Goal: Check status: Check status

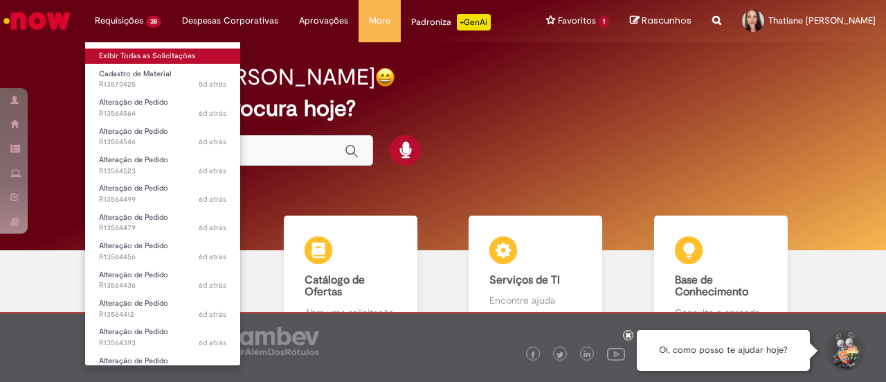
click at [125, 48] on body "Pular para o conteúdo da página Requisições 38 Exibir Todas as Solicitações Cad…" at bounding box center [443, 191] width 886 height 382
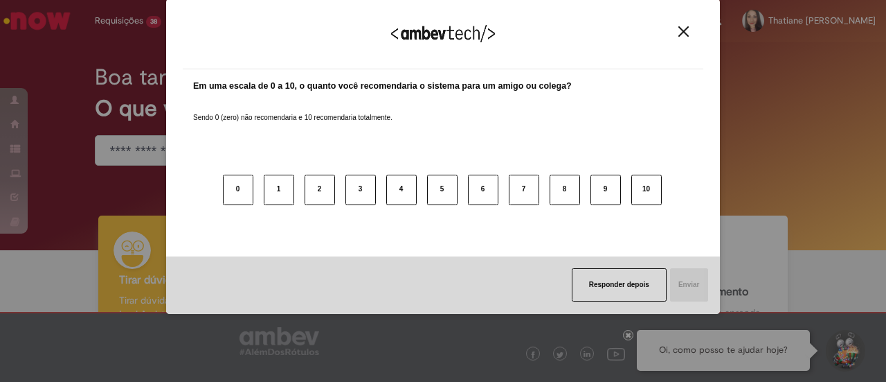
click at [676, 33] on button "Close" at bounding box center [684, 32] width 19 height 12
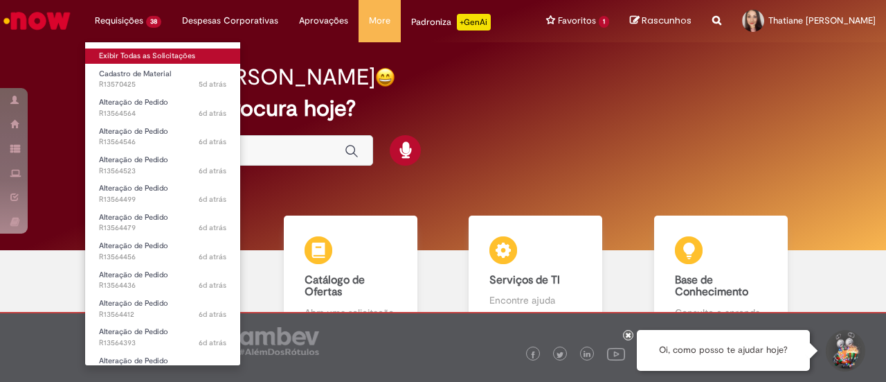
click at [137, 53] on link "Exibir Todas as Solicitações" at bounding box center [162, 55] width 155 height 15
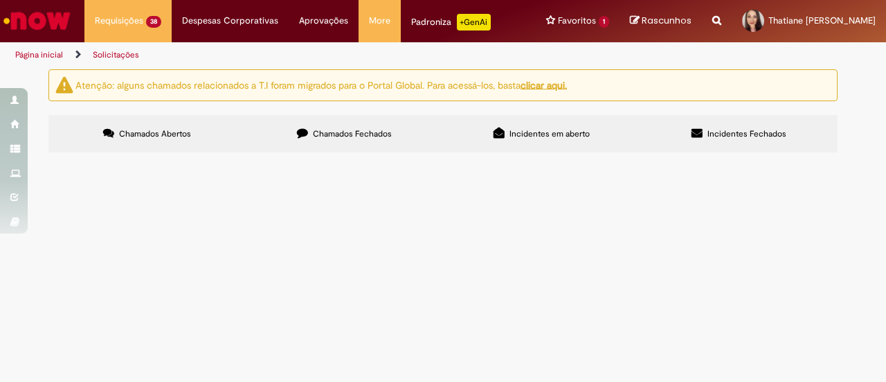
scroll to position [69, 0]
click at [0, 0] on span "R13564564" at bounding box center [0, 0] width 0 height 0
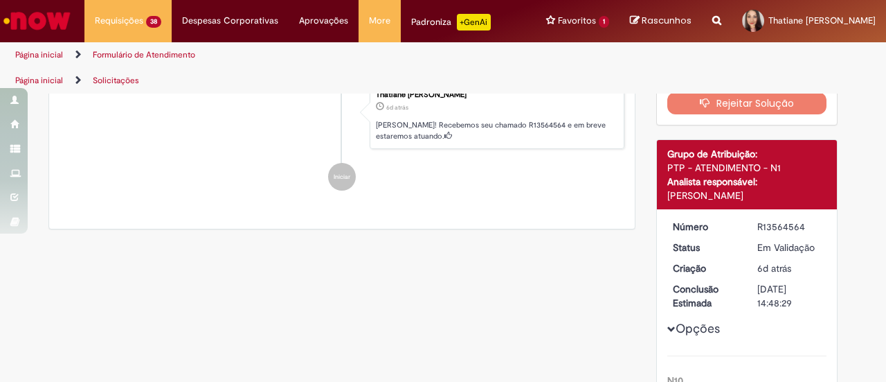
click at [87, 150] on li "Thatiane Fernanda Gomes Filipus 6d atrás 6 dias atrás Ola! Recebemos seu chamad…" at bounding box center [342, 116] width 565 height 66
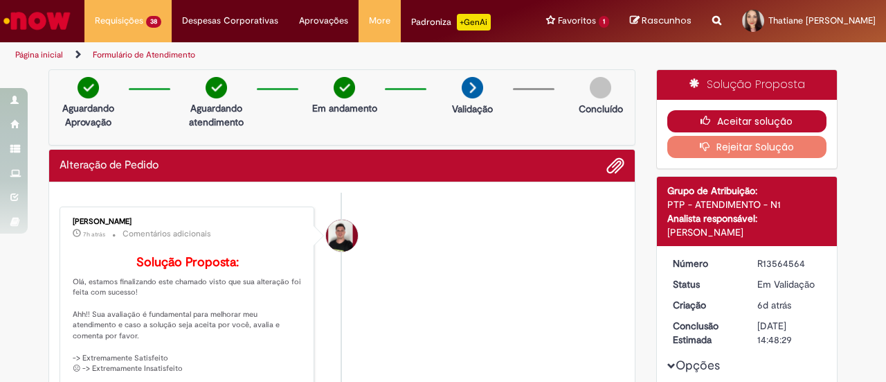
click at [709, 117] on icon "button" at bounding box center [709, 121] width 17 height 10
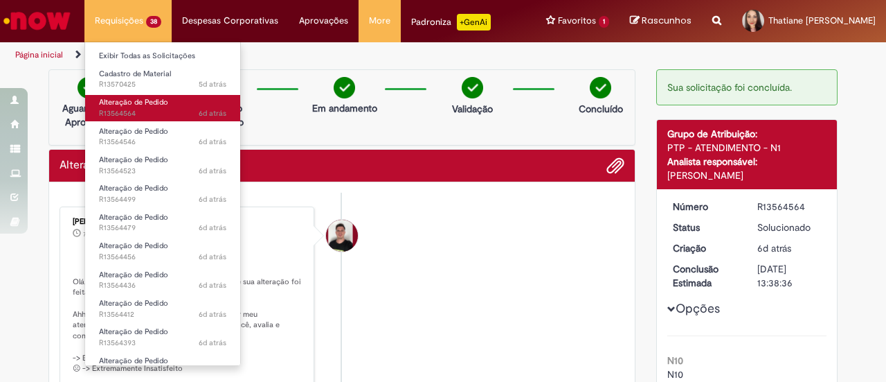
click at [133, 107] on span "Alteração de Pedido" at bounding box center [133, 102] width 69 height 10
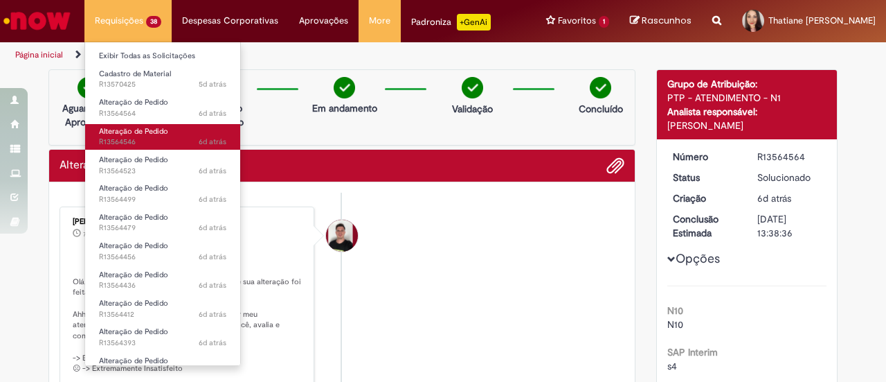
click at [126, 132] on span "Alteração de Pedido" at bounding box center [133, 131] width 69 height 10
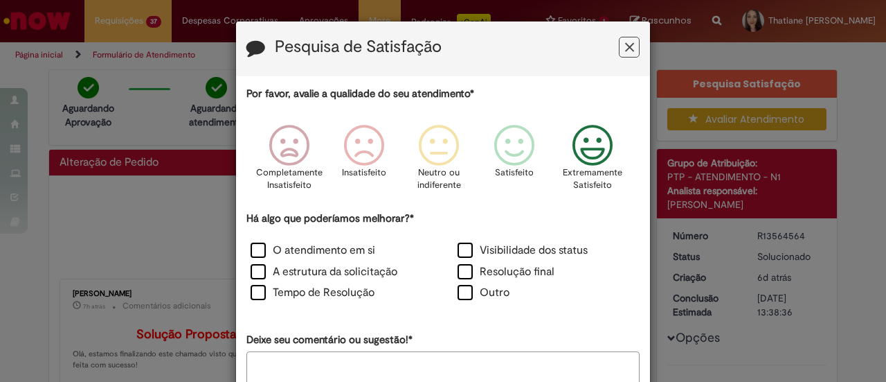
click at [585, 159] on icon "Feedback" at bounding box center [593, 146] width 52 height 42
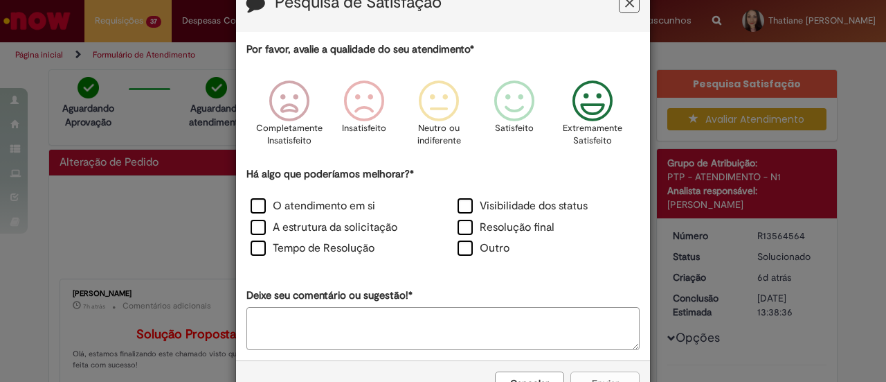
scroll to position [88, 0]
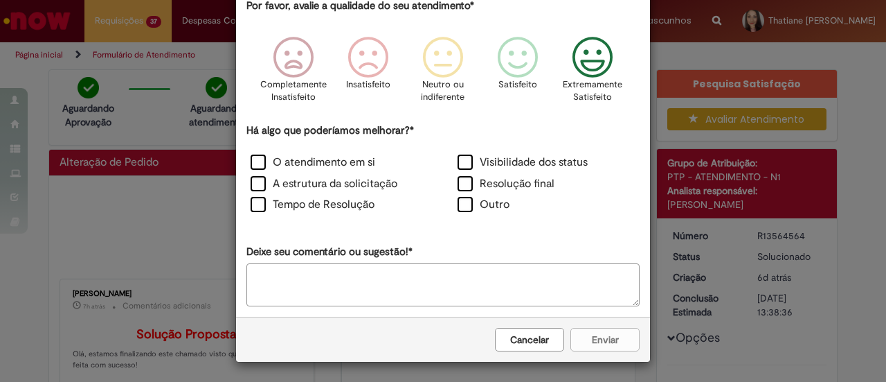
click at [598, 334] on div "Cancelar Enviar" at bounding box center [443, 338] width 414 height 45
click at [586, 77] on icon "Feedback" at bounding box center [593, 58] width 52 height 42
click at [403, 279] on textarea "Deixe seu comentário ou sugestão!*" at bounding box center [443, 285] width 393 height 43
type textarea "**********"
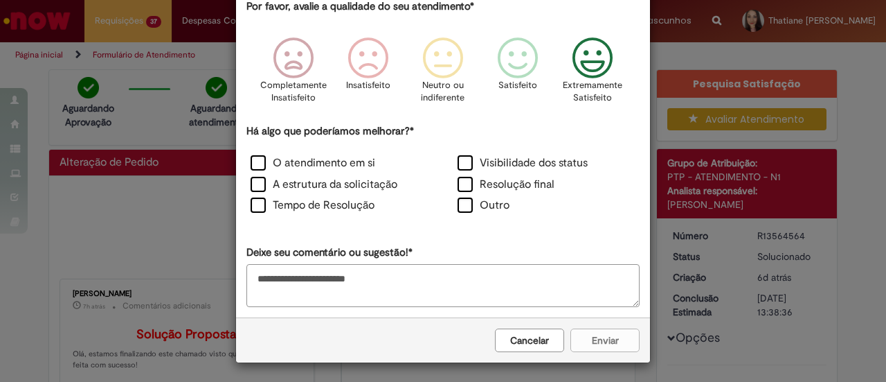
click at [576, 332] on div "Cancelar Enviar" at bounding box center [443, 339] width 414 height 45
click at [468, 206] on label "Outro" at bounding box center [484, 205] width 52 height 16
click at [598, 338] on button "Enviar" at bounding box center [605, 340] width 69 height 24
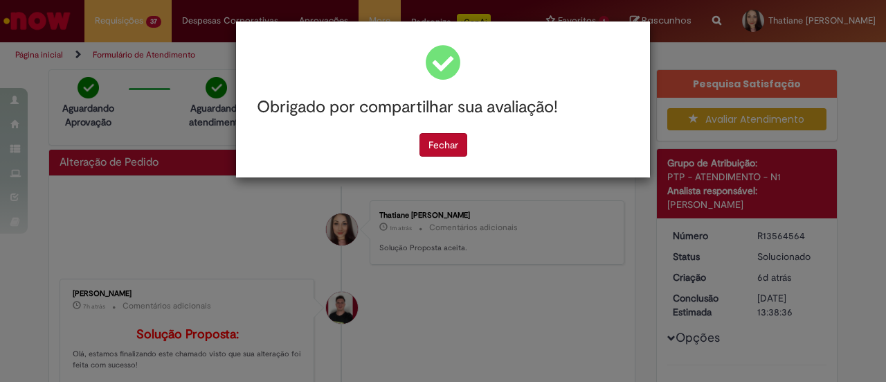
scroll to position [0, 0]
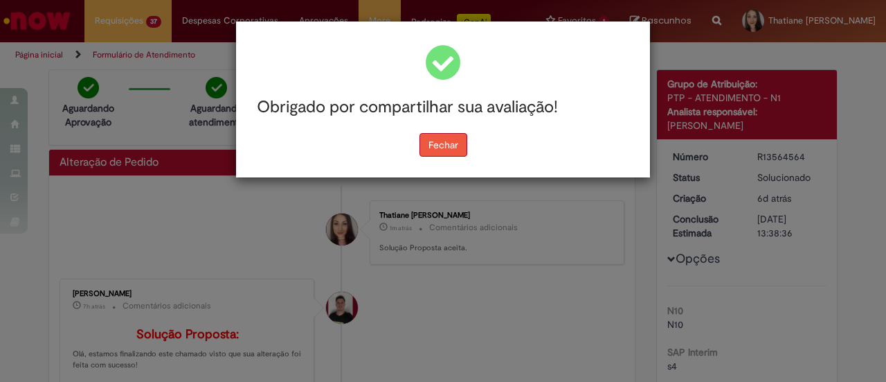
click at [421, 146] on button "Fechar" at bounding box center [444, 145] width 48 height 24
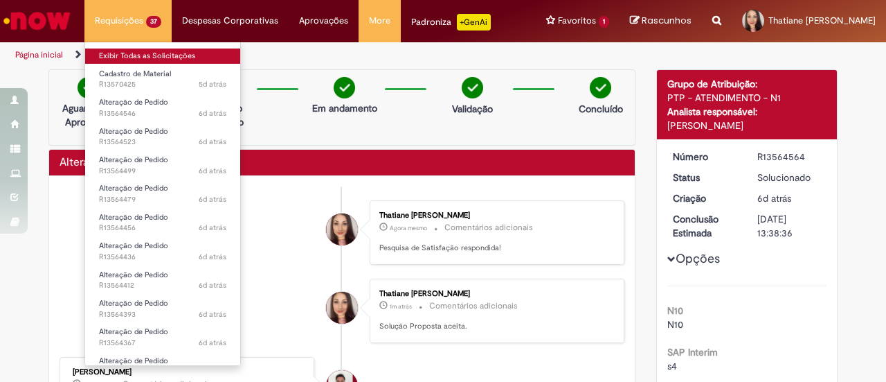
click at [139, 50] on link "Exibir Todas as Solicitações" at bounding box center [162, 55] width 155 height 15
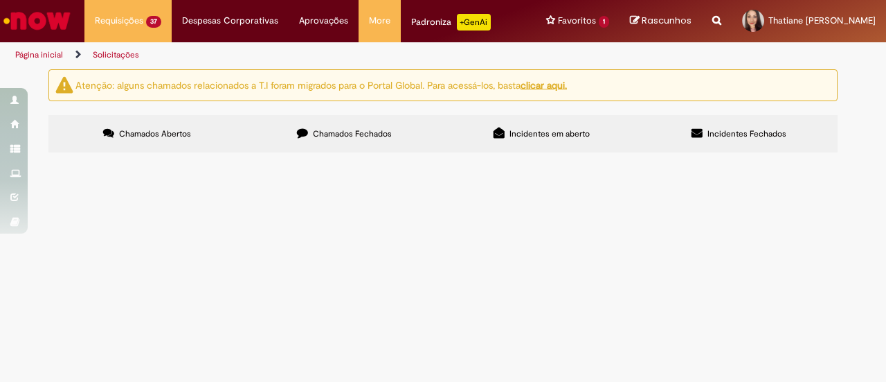
click at [0, 0] on span "R13564546" at bounding box center [0, 0] width 0 height 0
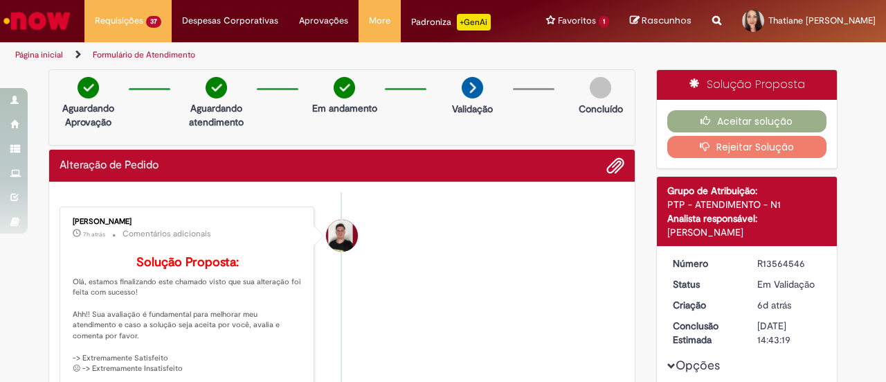
drag, startPoint x: 399, startPoint y: 322, endPoint x: 400, endPoint y: 334, distance: 12.5
drag, startPoint x: 400, startPoint y: 334, endPoint x: 395, endPoint y: 341, distance: 8.3
click at [395, 341] on li "Matheus Henrique Drudi 7h atrás 7 horas atrás Comentários adicionais Solução Pr…" at bounding box center [342, 328] width 565 height 244
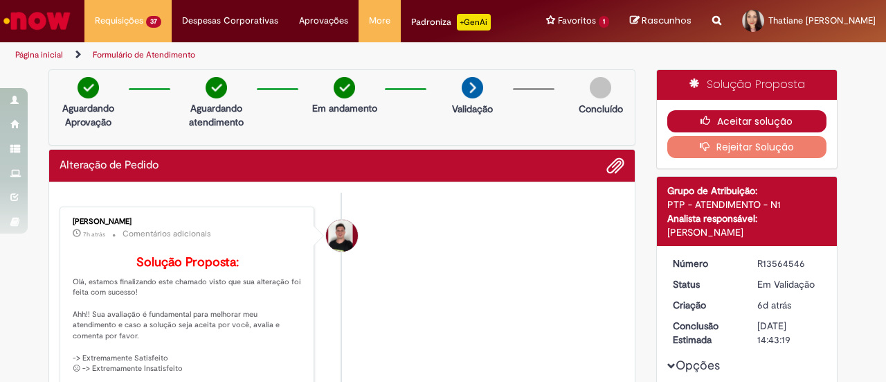
click at [724, 117] on button "Aceitar solução" at bounding box center [748, 121] width 160 height 22
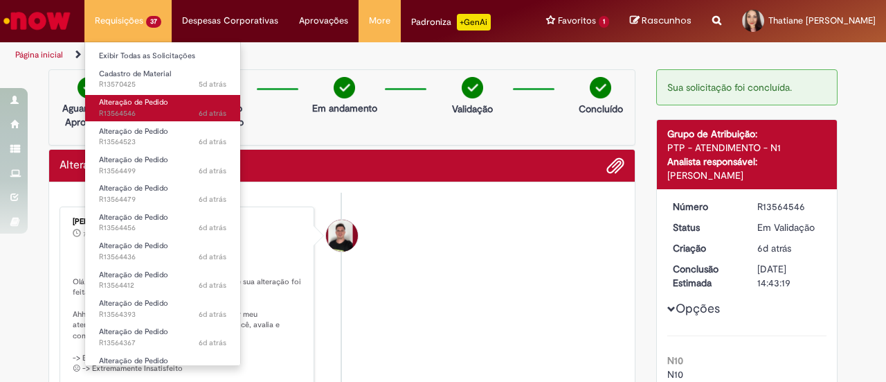
click at [149, 106] on span "Alteração de Pedido" at bounding box center [133, 102] width 69 height 10
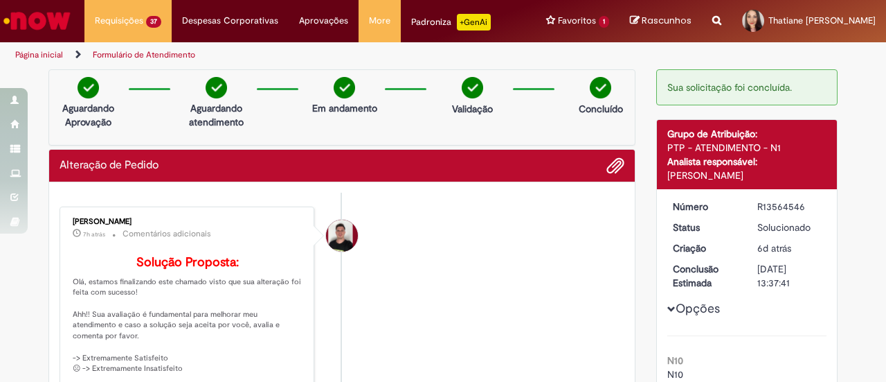
click at [737, 78] on div "Sua solicitação foi concluída." at bounding box center [748, 87] width 182 height 36
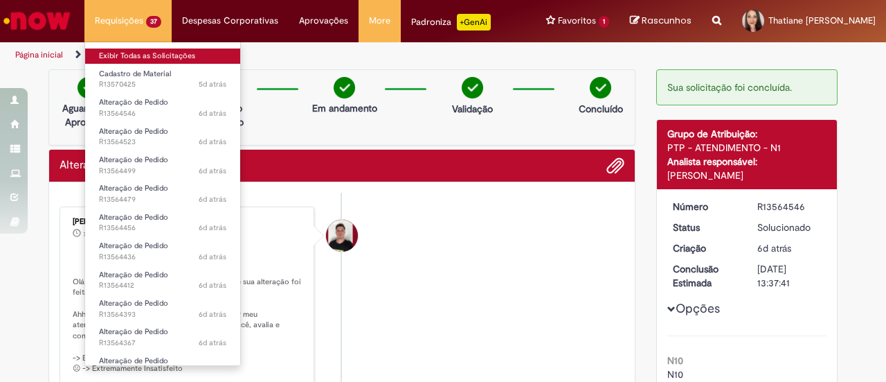
click at [123, 52] on link "Exibir Todas as Solicitações" at bounding box center [162, 55] width 155 height 15
click at [114, 58] on link "Exibir Todas as Solicitações" at bounding box center [162, 55] width 155 height 15
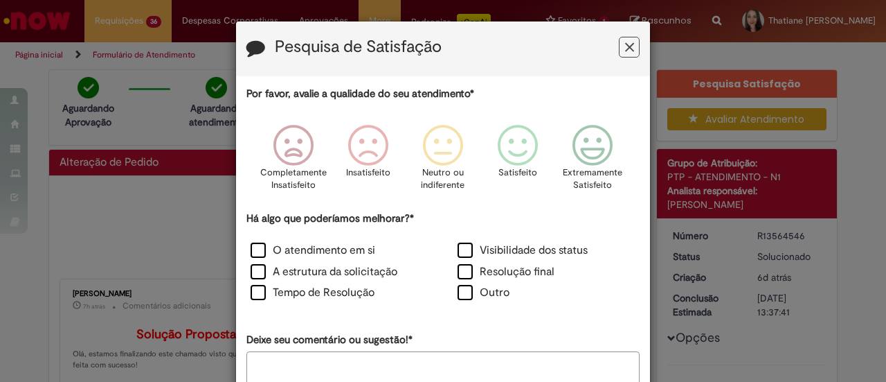
click at [632, 152] on div "Completamente Insatisfeito Insatisfeito Neutro ou indiferente Satisfeito Extrem…" at bounding box center [443, 161] width 393 height 99
click at [587, 155] on icon "Feedback" at bounding box center [593, 146] width 52 height 42
click at [470, 299] on label "Outro" at bounding box center [484, 293] width 52 height 16
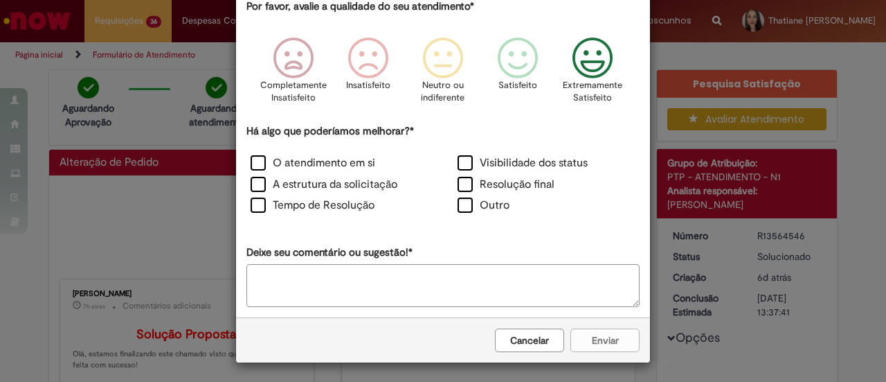
click at [582, 332] on div "Cancelar Enviar" at bounding box center [443, 339] width 414 height 45
click at [575, 329] on div "Cancelar Enviar" at bounding box center [443, 339] width 414 height 45
click at [493, 291] on textarea "Deixe seu comentário ou sugestão!*" at bounding box center [443, 285] width 393 height 43
drag, startPoint x: 493, startPoint y: 289, endPoint x: 159, endPoint y: 287, distance: 334.5
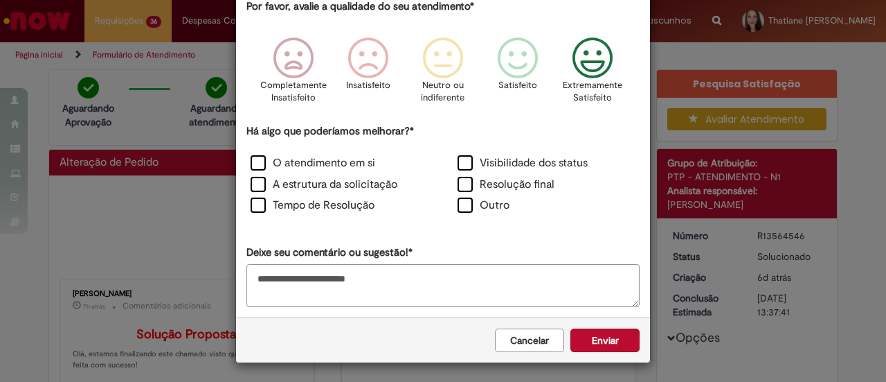
click at [159, 287] on div "**********" at bounding box center [443, 191] width 886 height 382
type textarea "**********"
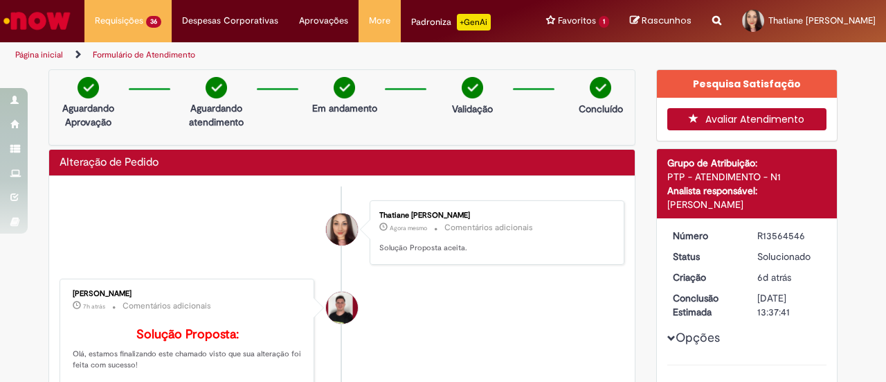
click at [729, 116] on button "Avaliar Atendimento" at bounding box center [748, 119] width 160 height 22
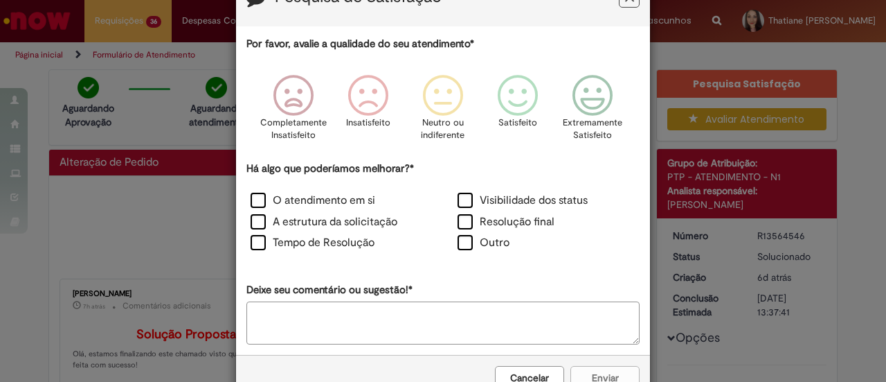
scroll to position [69, 0]
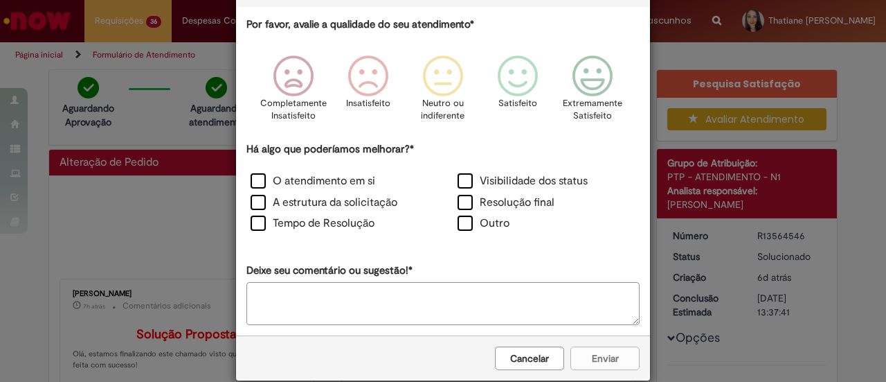
click at [363, 287] on textarea "Deixe seu comentário ou sugestão!*" at bounding box center [443, 303] width 393 height 43
drag, startPoint x: 387, startPoint y: 301, endPoint x: 226, endPoint y: 283, distance: 162.4
click at [226, 283] on div "**********" at bounding box center [443, 191] width 886 height 382
type textarea "**********"
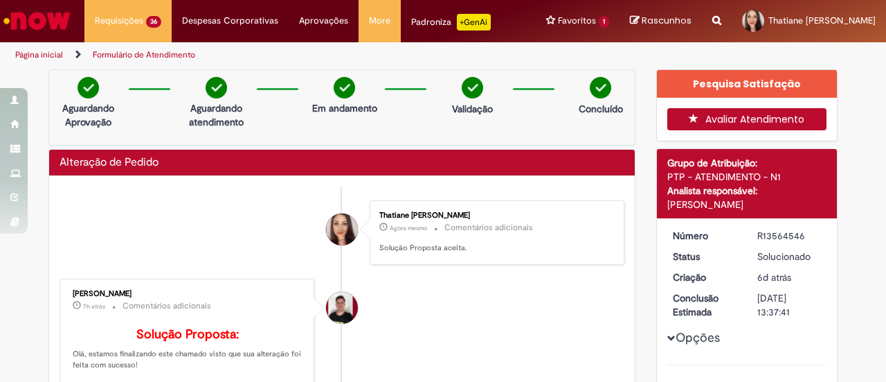
click at [749, 116] on button "Avaliar Atendimento" at bounding box center [748, 119] width 160 height 22
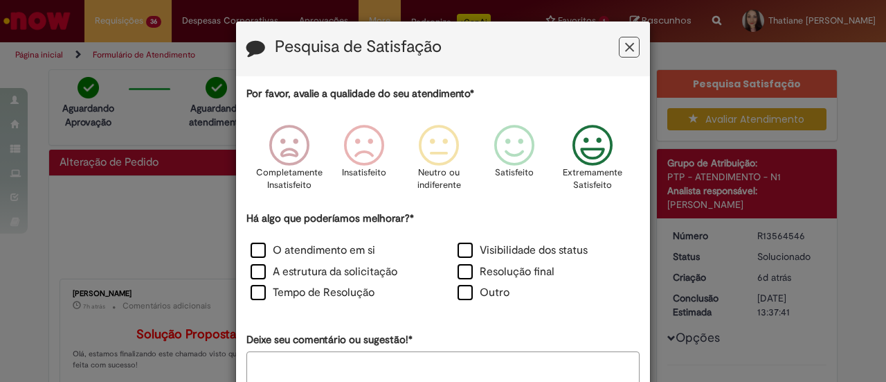
click at [590, 149] on icon "Feedback" at bounding box center [593, 146] width 52 height 42
click at [467, 299] on label "Outro" at bounding box center [484, 293] width 52 height 16
click at [450, 352] on textarea "Deixe seu comentário ou sugestão!*" at bounding box center [443, 372] width 393 height 43
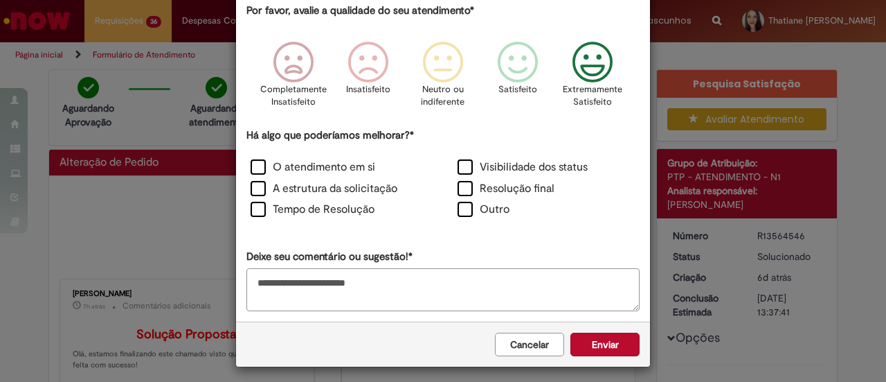
scroll to position [87, 0]
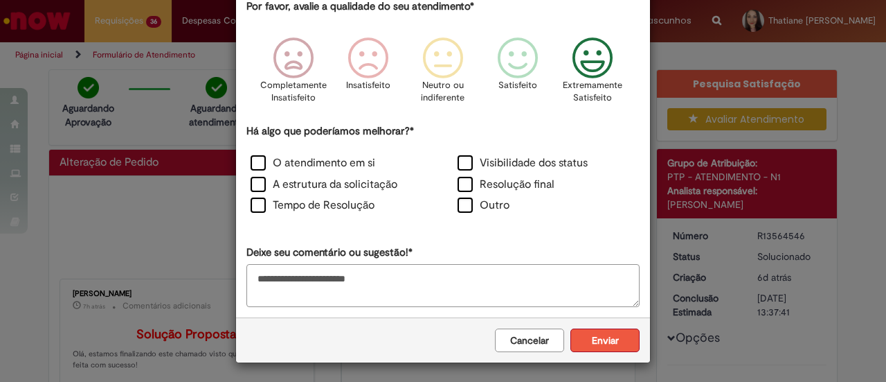
type textarea "**********"
click at [589, 336] on button "Enviar" at bounding box center [605, 340] width 69 height 24
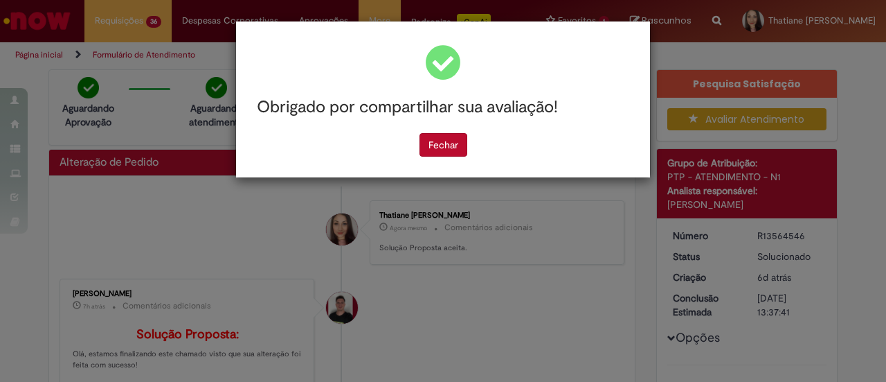
scroll to position [0, 0]
click at [431, 146] on button "Fechar" at bounding box center [444, 145] width 48 height 24
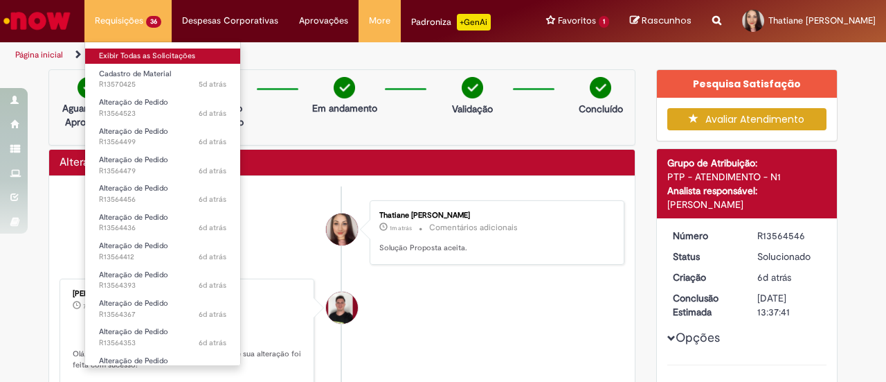
click at [116, 51] on link "Exibir Todas as Solicitações" at bounding box center [162, 55] width 155 height 15
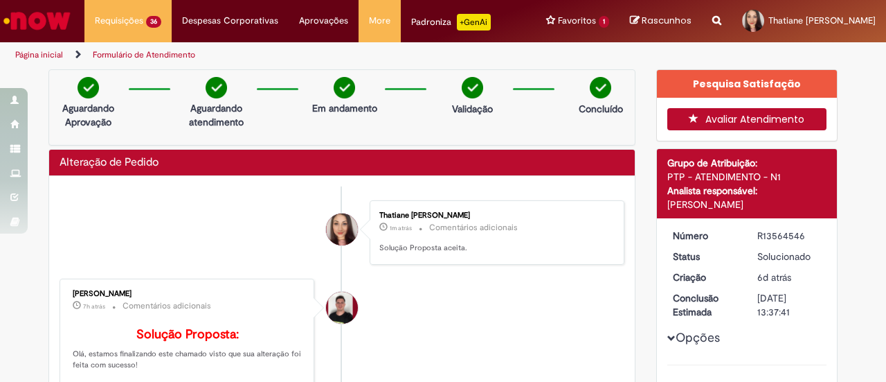
click at [742, 116] on button "Avaliar Atendimento" at bounding box center [748, 119] width 160 height 22
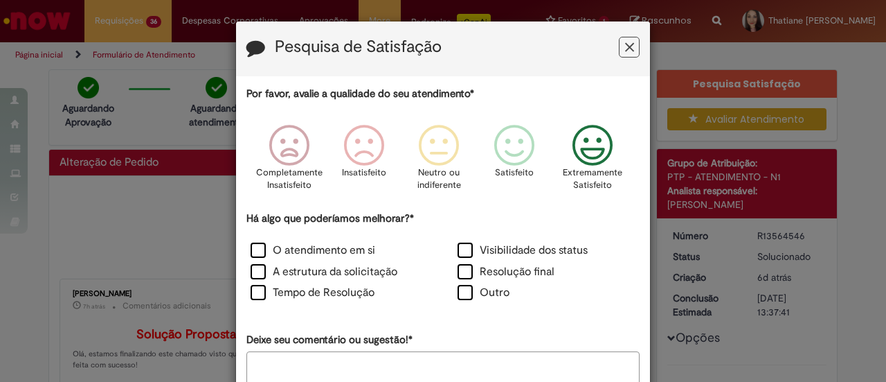
click at [607, 148] on icon "Feedback" at bounding box center [593, 146] width 52 height 42
click at [465, 309] on div "Por favor, avalie a qualidade do seu atendimento* Completamente Insatisfeito In…" at bounding box center [443, 240] width 393 height 307
click at [461, 303] on div "Outro" at bounding box center [547, 294] width 204 height 19
click at [463, 297] on label "Outro" at bounding box center [484, 293] width 52 height 16
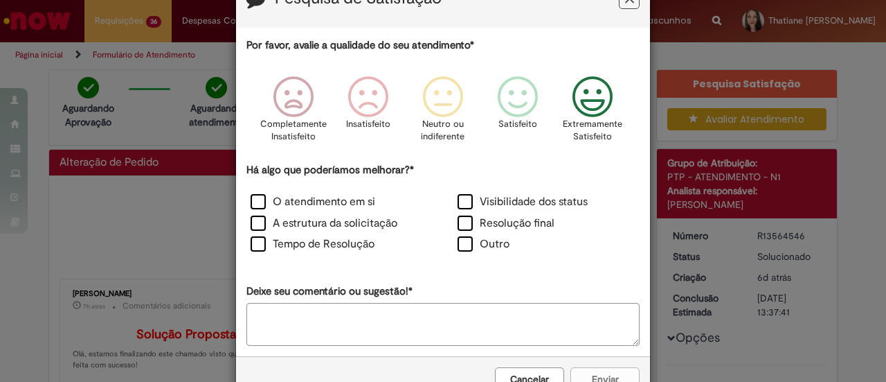
scroll to position [69, 0]
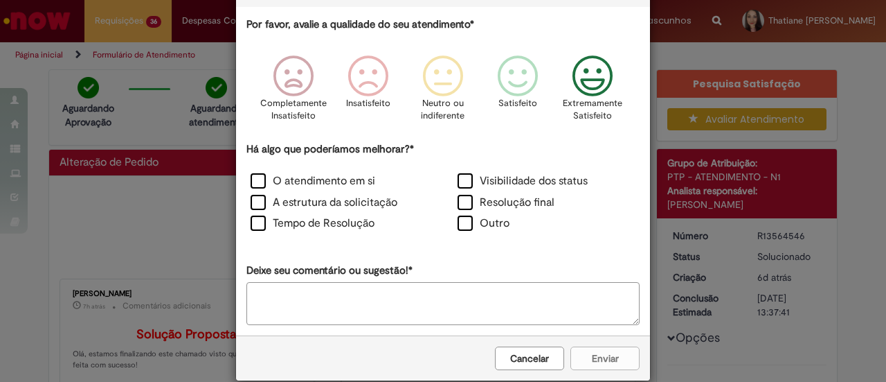
click at [451, 307] on textarea "Deixe seu comentário ou sugestão!*" at bounding box center [443, 303] width 393 height 43
type textarea "**********"
click at [606, 354] on button "Enviar" at bounding box center [605, 358] width 69 height 24
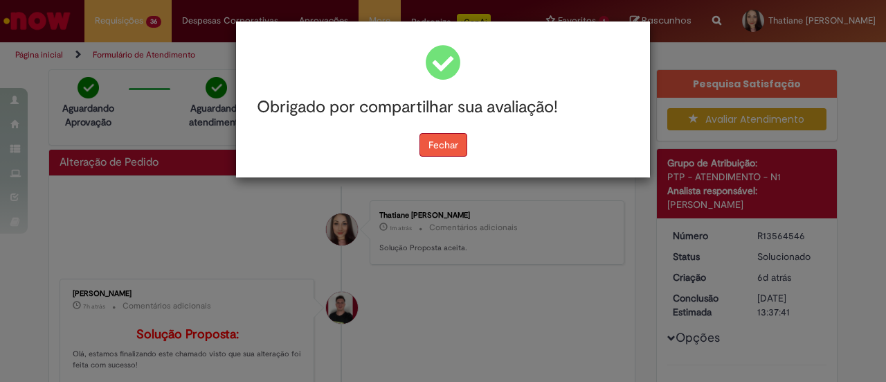
click at [447, 143] on button "Fechar" at bounding box center [444, 145] width 48 height 24
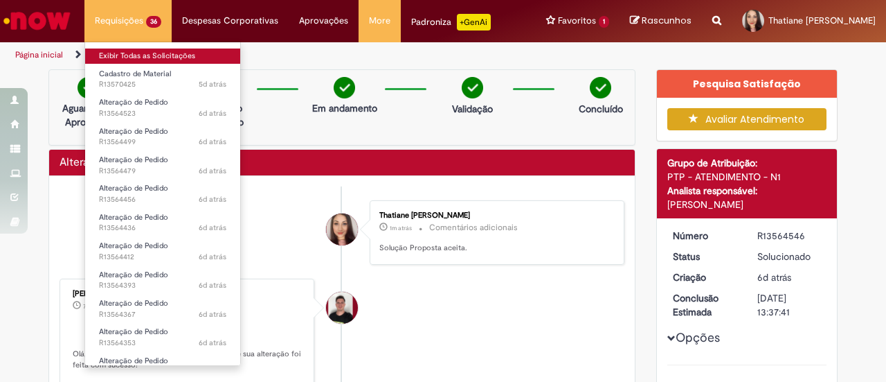
click at [143, 53] on link "Exibir Todas as Solicitações" at bounding box center [162, 55] width 155 height 15
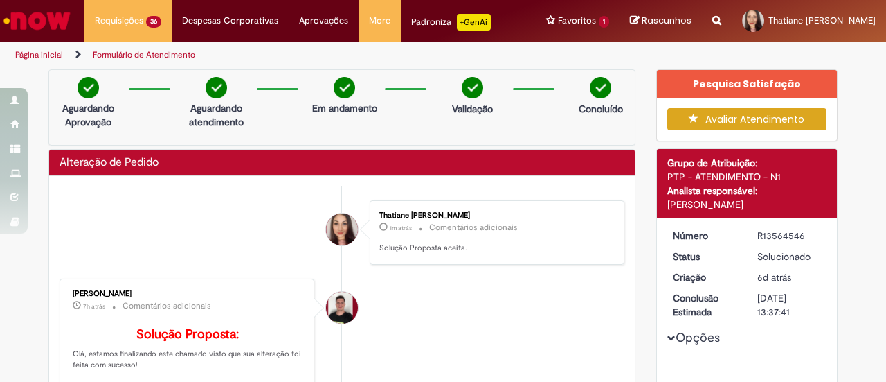
click at [12, 21] on img "Ir para a Homepage" at bounding box center [36, 21] width 71 height 28
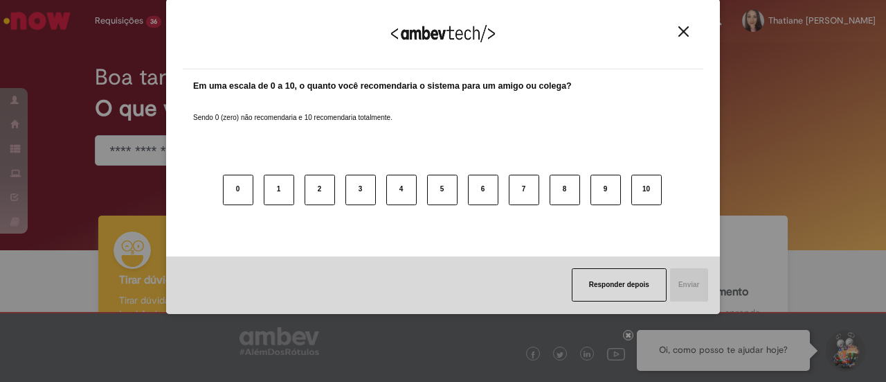
click at [693, 35] on button "Close" at bounding box center [684, 32] width 19 height 12
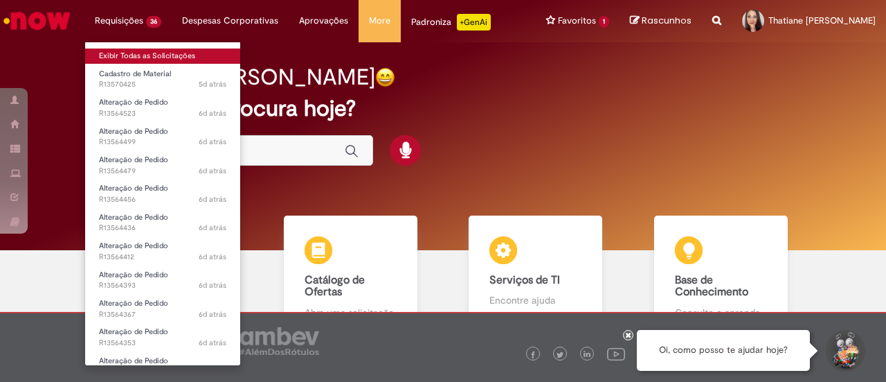
click at [133, 57] on link "Exibir Todas as Solicitações" at bounding box center [162, 55] width 155 height 15
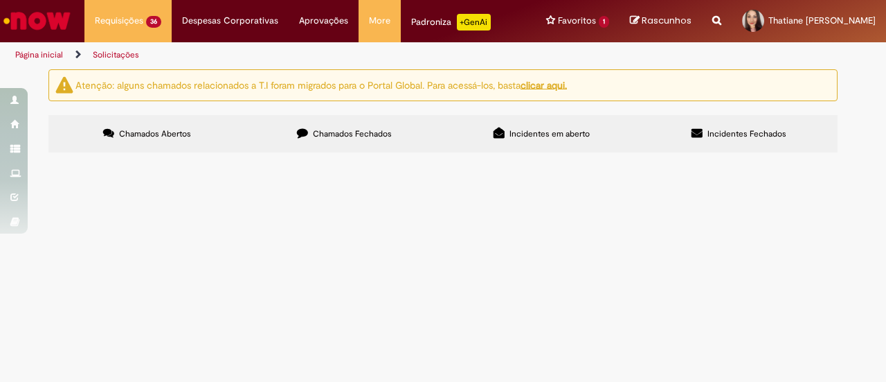
click at [0, 0] on span "R13564523" at bounding box center [0, 0] width 0 height 0
click at [0, 0] on td "R13570425" at bounding box center [0, 0] width 0 height 0
click at [0, 0] on span "R13564523" at bounding box center [0, 0] width 0 height 0
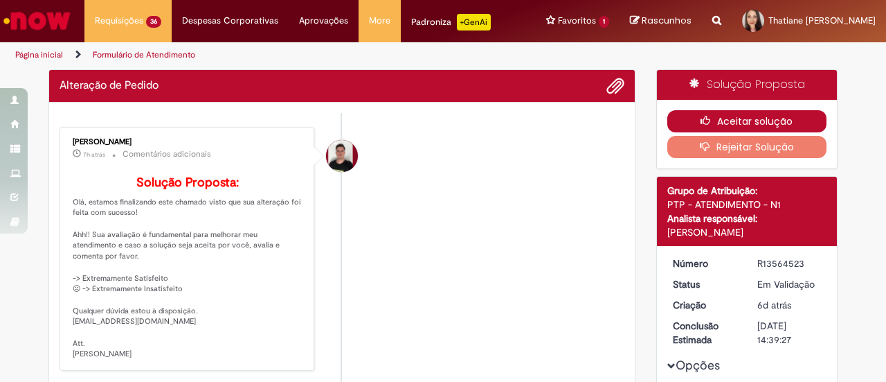
click at [715, 117] on button "Aceitar solução" at bounding box center [748, 121] width 160 height 22
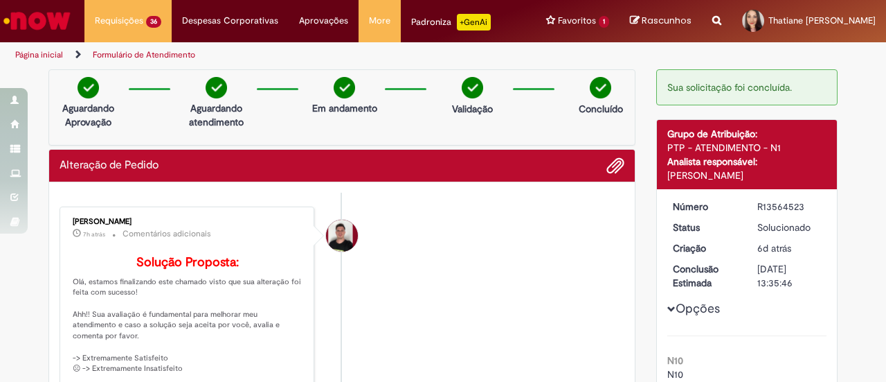
click at [670, 75] on div "Sua solicitação foi concluída." at bounding box center [748, 87] width 182 height 36
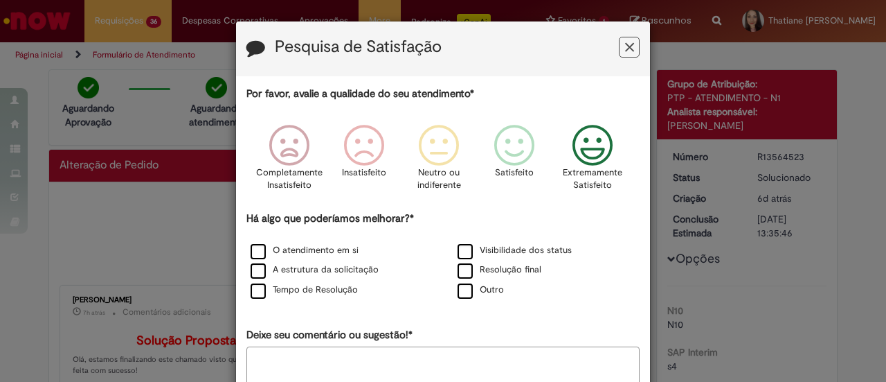
click at [591, 152] on icon "Feedback" at bounding box center [593, 146] width 52 height 42
click at [467, 289] on label "Outro" at bounding box center [481, 289] width 46 height 13
click at [409, 373] on textarea "Deixe seu comentário ou sugestão!*" at bounding box center [443, 367] width 393 height 43
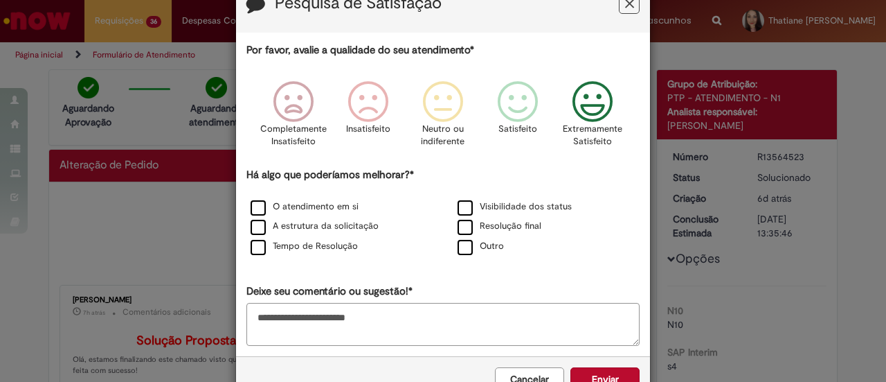
scroll to position [82, 0]
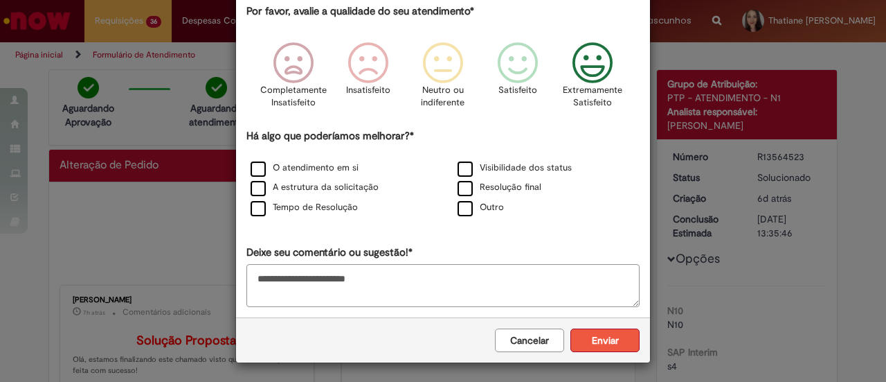
type textarea "**********"
click at [593, 338] on button "Enviar" at bounding box center [605, 340] width 69 height 24
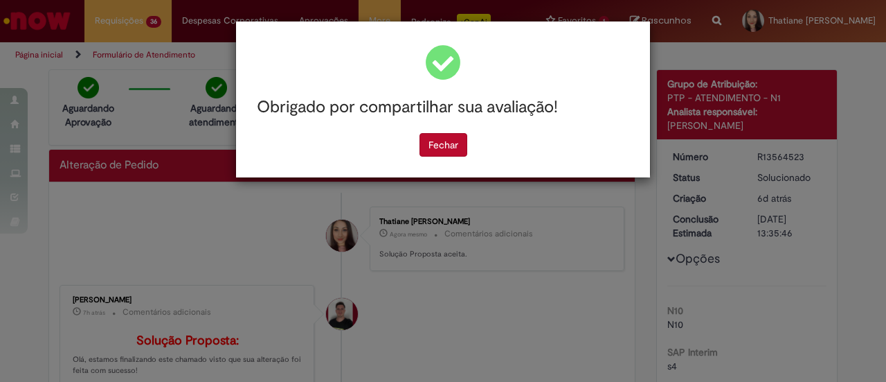
scroll to position [0, 0]
click at [446, 145] on button "Fechar" at bounding box center [444, 145] width 48 height 24
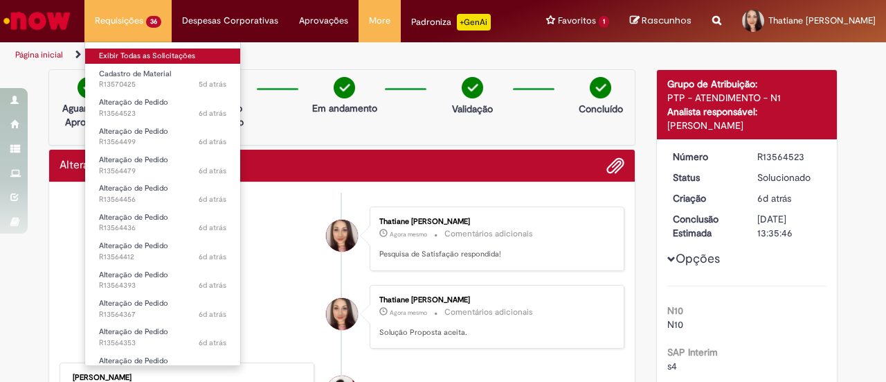
click at [134, 59] on link "Exibir Todas as Solicitações" at bounding box center [162, 55] width 155 height 15
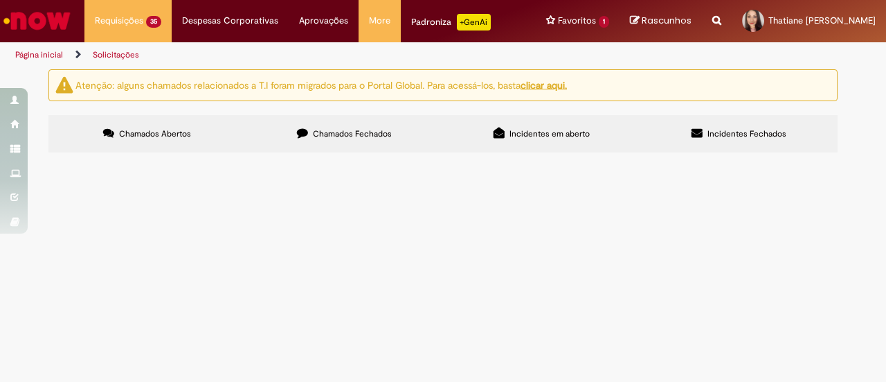
click at [0, 0] on span "R13564499" at bounding box center [0, 0] width 0 height 0
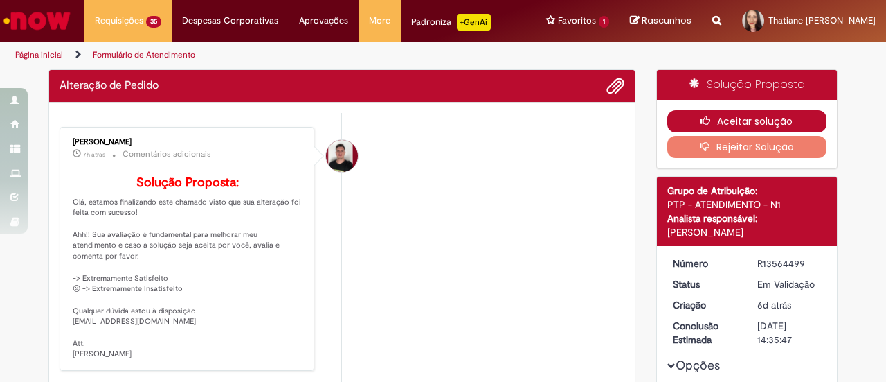
click at [750, 116] on button "Aceitar solução" at bounding box center [748, 121] width 160 height 22
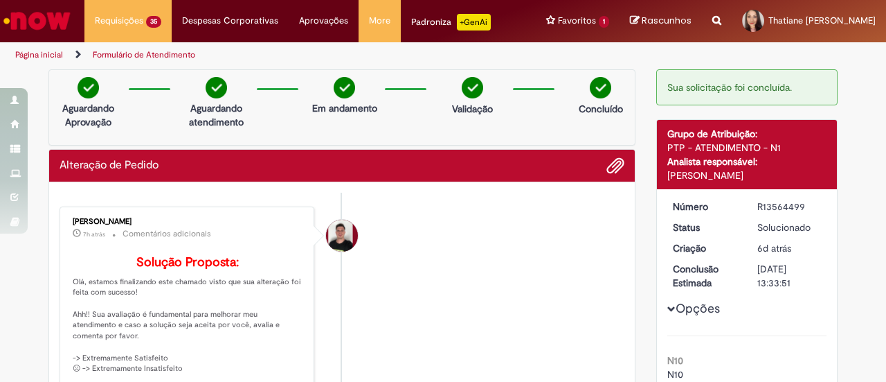
click at [765, 75] on div "Sua solicitação foi concluída." at bounding box center [748, 87] width 182 height 36
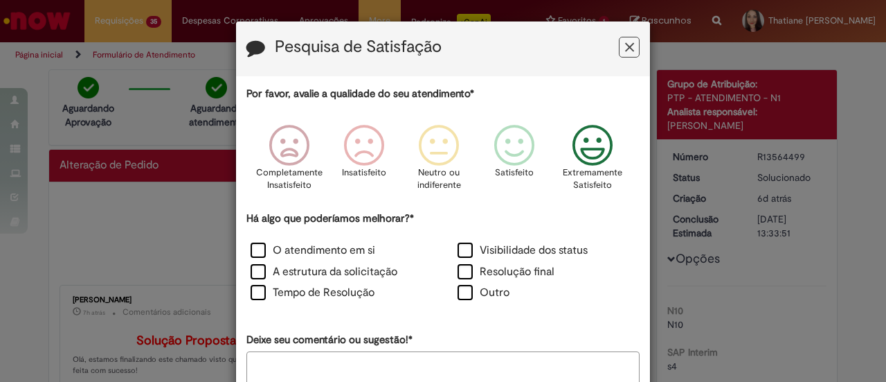
drag, startPoint x: 596, startPoint y: 154, endPoint x: 589, endPoint y: 172, distance: 19.3
click at [596, 154] on icon "Feedback" at bounding box center [593, 146] width 52 height 42
click at [469, 293] on label "Outro" at bounding box center [484, 293] width 52 height 16
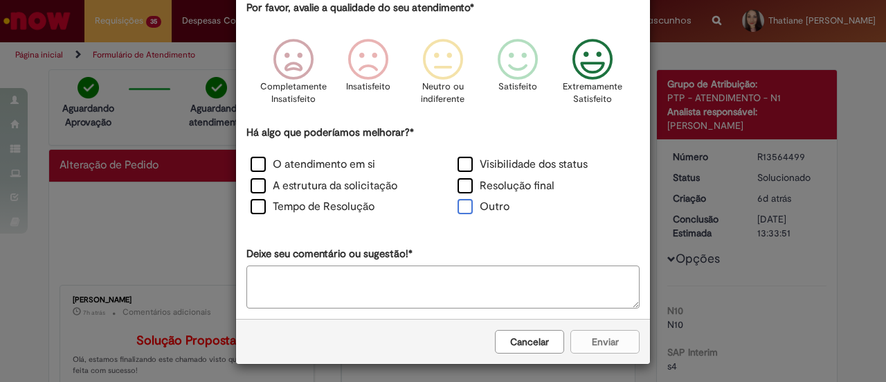
scroll to position [87, 0]
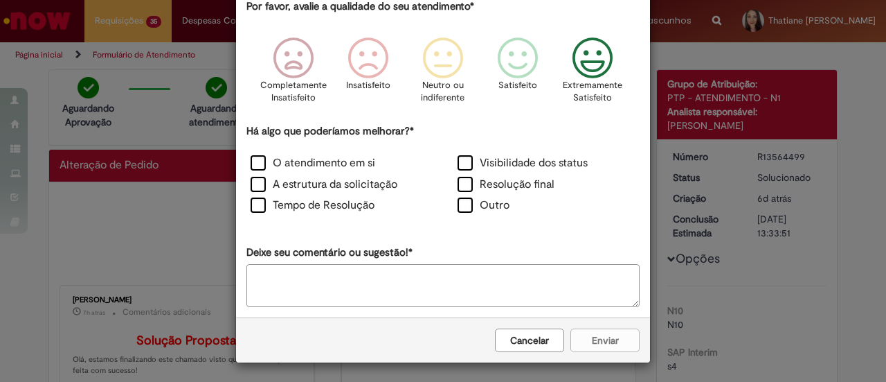
click at [453, 270] on textarea "Deixe seu comentário ou sugestão!*" at bounding box center [443, 285] width 393 height 43
type textarea "**********"
click at [582, 332] on button "Enviar" at bounding box center [605, 340] width 69 height 24
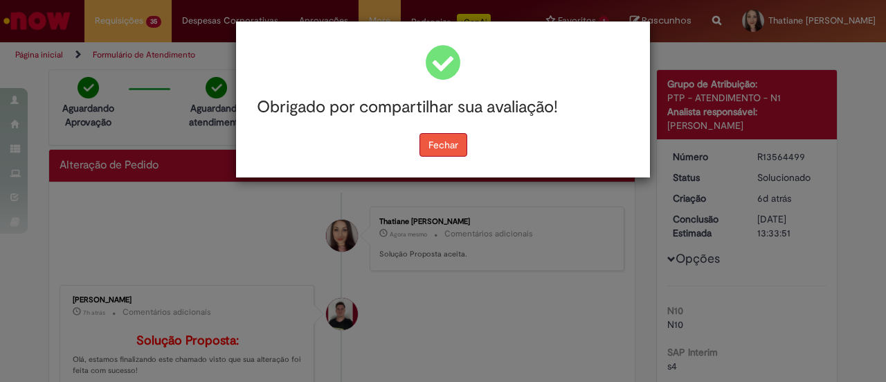
click at [427, 144] on button "Fechar" at bounding box center [444, 145] width 48 height 24
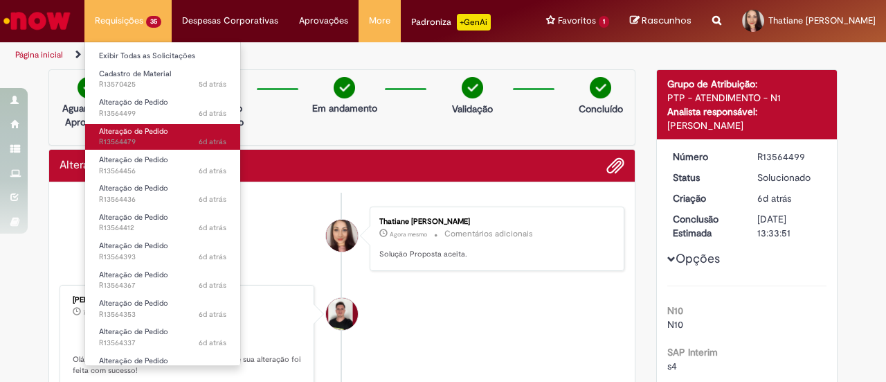
click at [129, 126] on span "Alteração de Pedido" at bounding box center [133, 131] width 69 height 10
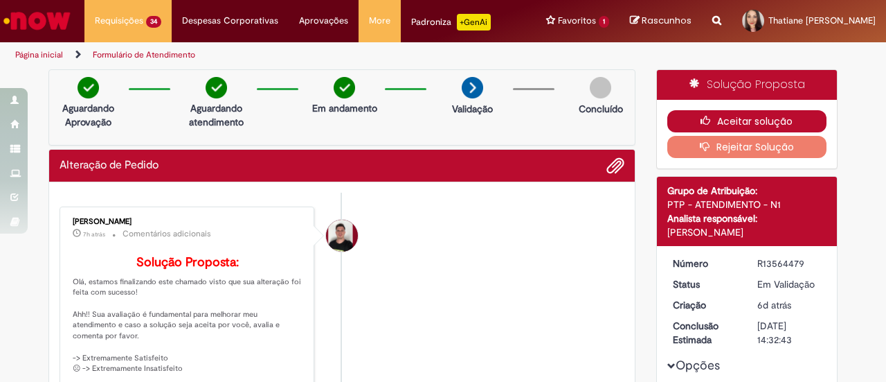
click at [727, 120] on button "Aceitar solução" at bounding box center [748, 121] width 160 height 22
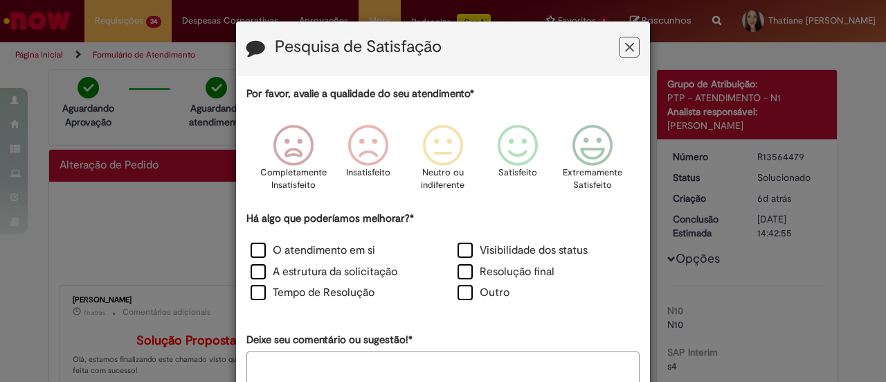
click at [630, 143] on div "Completamente Insatisfeito Insatisfeito Neutro ou indiferente Satisfeito Extrem…" at bounding box center [443, 161] width 393 height 99
click at [580, 146] on icon "Feedback" at bounding box center [593, 146] width 52 height 42
click at [463, 298] on label "Outro" at bounding box center [484, 293] width 52 height 16
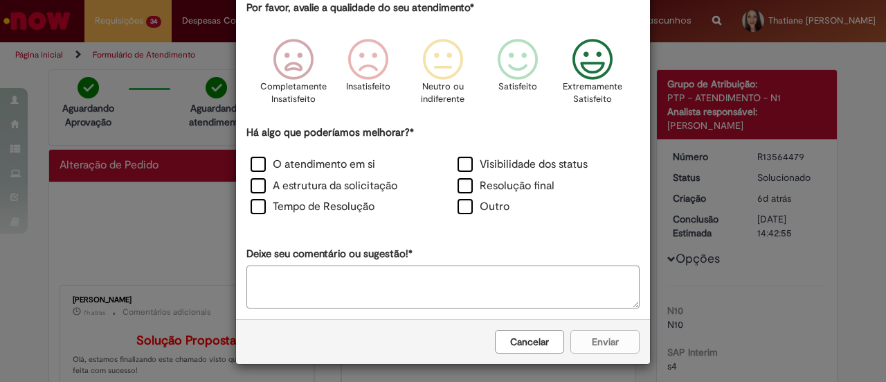
scroll to position [87, 0]
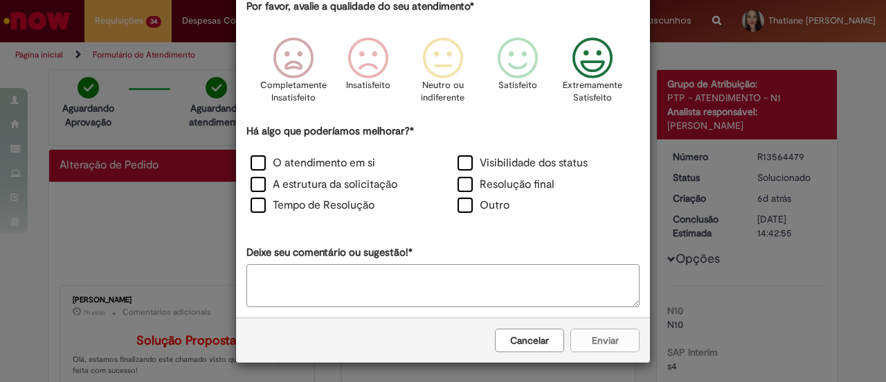
click at [364, 300] on textarea "Deixe seu comentário ou sugestão!*" at bounding box center [443, 285] width 393 height 43
type textarea "**********"
click at [596, 342] on button "Enviar" at bounding box center [605, 340] width 69 height 24
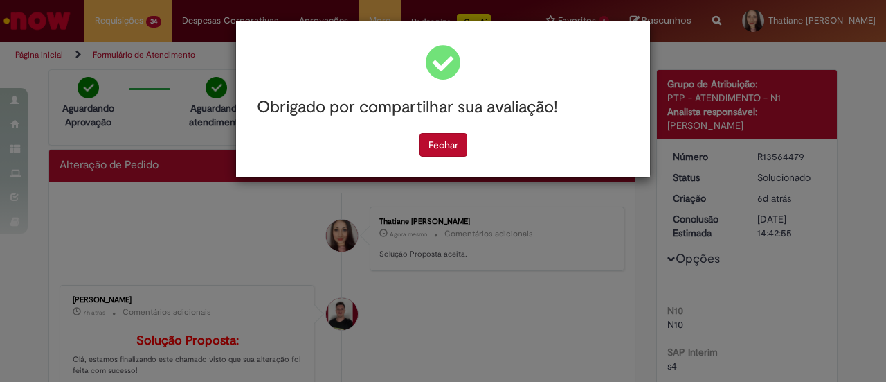
scroll to position [0, 0]
click at [435, 150] on button "Fechar" at bounding box center [444, 145] width 48 height 24
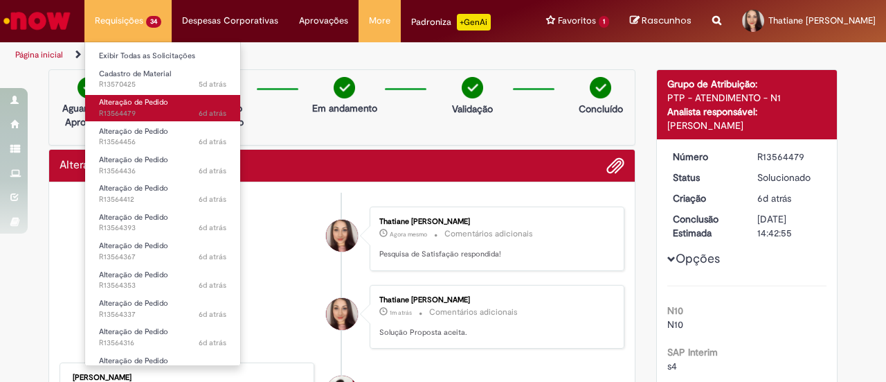
click at [120, 114] on span "6d atrás 6 dias atrás R13564479" at bounding box center [162, 113] width 127 height 11
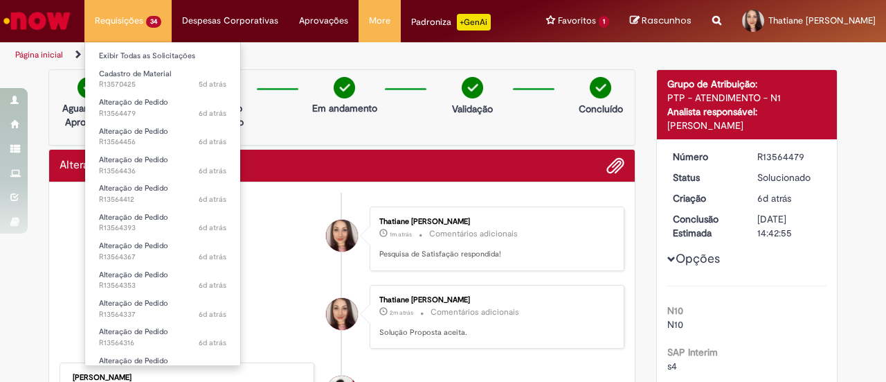
click at [109, 26] on li "Requisições 34 Exibir Todas as Solicitações Cadastro de Material 5d atrás 5 dia…" at bounding box center [127, 21] width 87 height 42
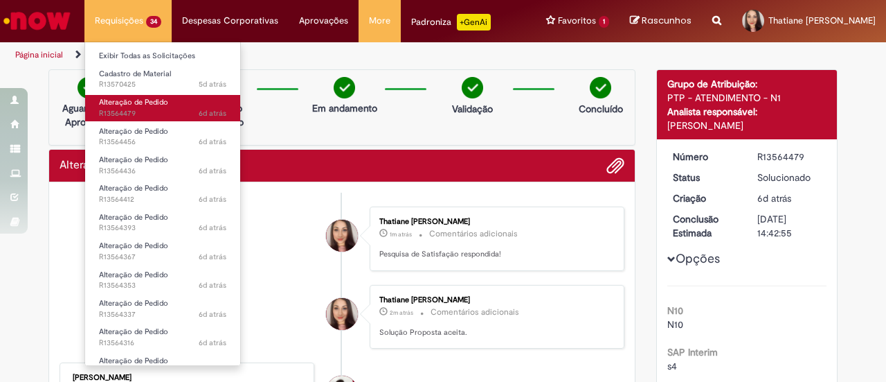
click at [118, 108] on span "6d atrás 6 dias atrás R13564479" at bounding box center [162, 113] width 127 height 11
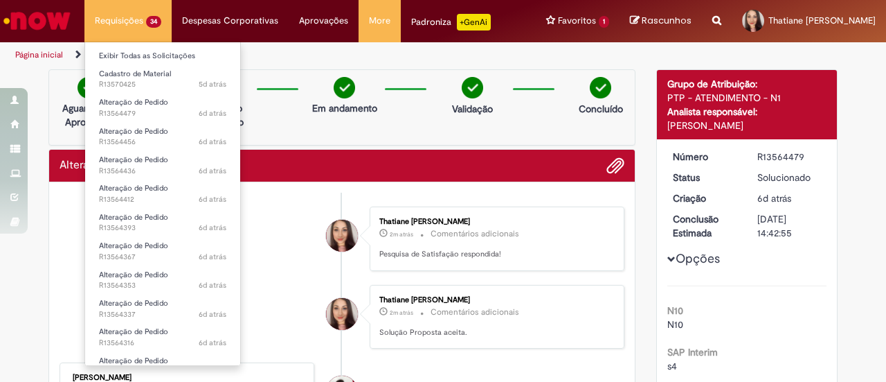
click at [104, 28] on li "Requisições 34 Exibir Todas as Solicitações Cadastro de Material 5d atrás 5 dia…" at bounding box center [127, 21] width 87 height 42
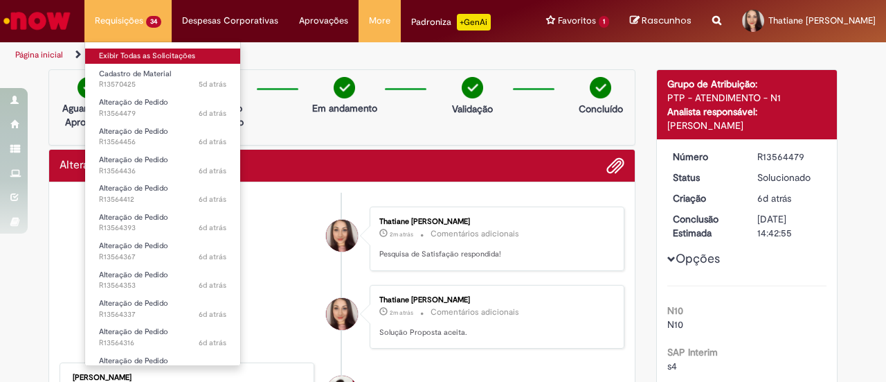
click at [118, 55] on link "Exibir Todas as Solicitações" at bounding box center [162, 55] width 155 height 15
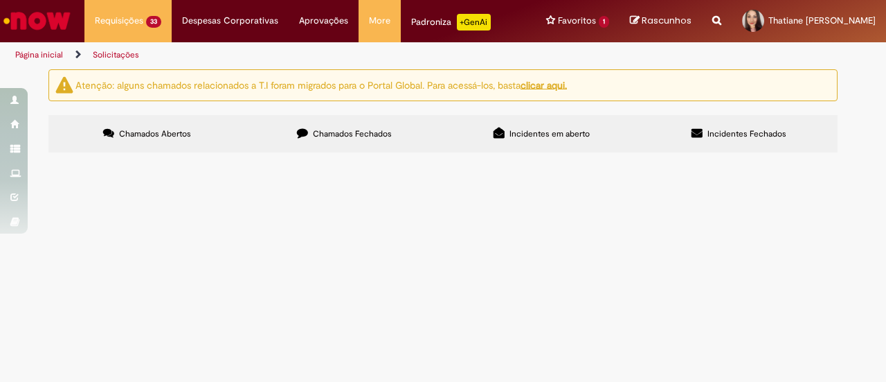
click at [0, 0] on span "R13564456" at bounding box center [0, 0] width 0 height 0
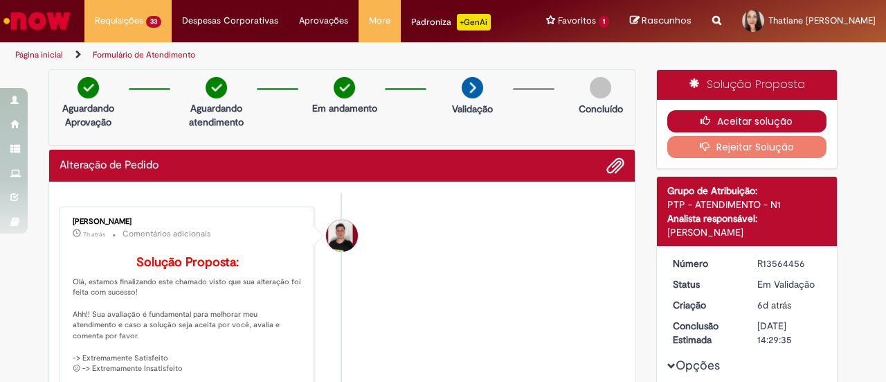
click at [740, 123] on button "Aceitar solução" at bounding box center [748, 121] width 160 height 22
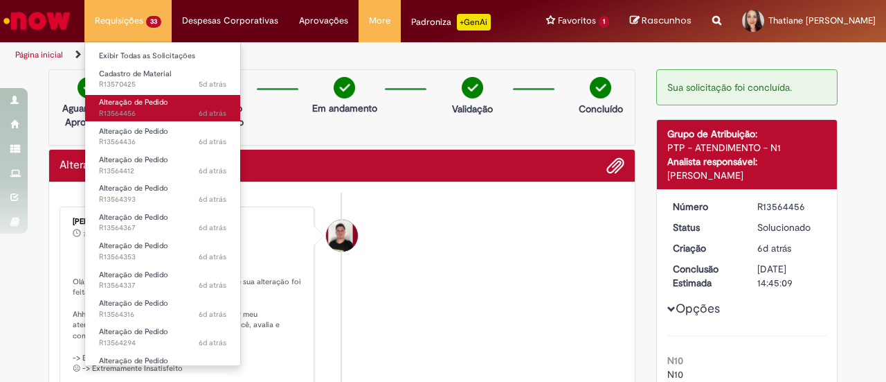
click at [132, 104] on span "Alteração de Pedido" at bounding box center [133, 102] width 69 height 10
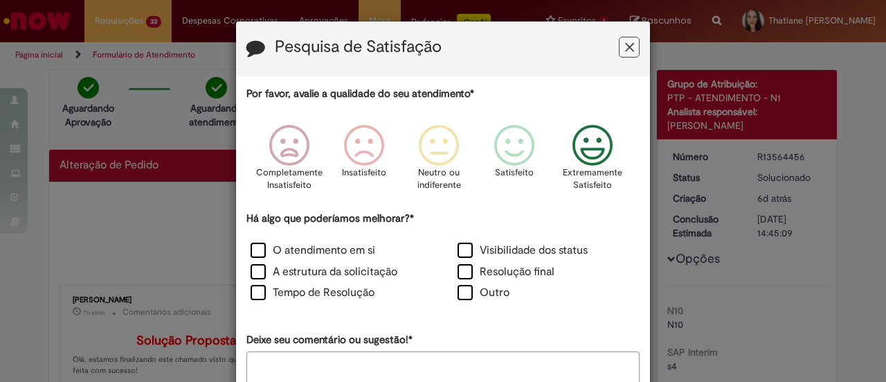
click at [587, 157] on icon "Feedback" at bounding box center [593, 146] width 52 height 42
click at [478, 301] on div "Outro" at bounding box center [547, 294] width 204 height 19
click at [462, 294] on label "Outro" at bounding box center [484, 293] width 52 height 16
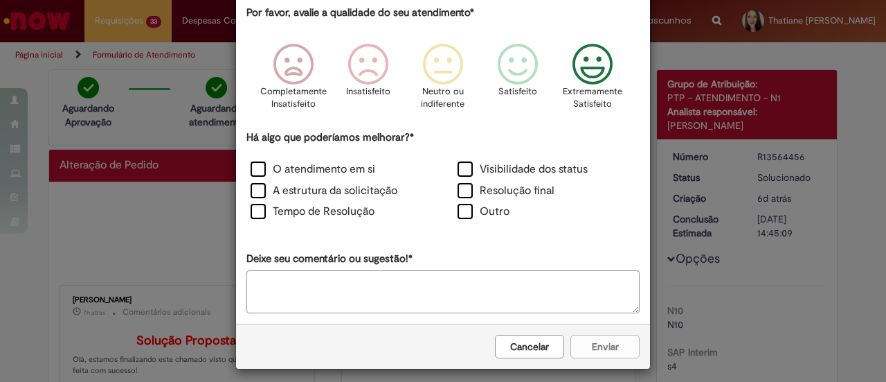
scroll to position [87, 0]
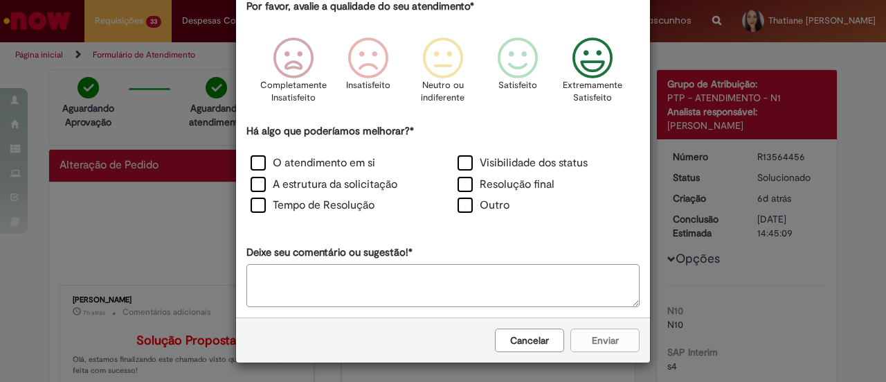
click at [403, 271] on textarea "Deixe seu comentário ou sugestão!*" at bounding box center [443, 285] width 393 height 43
type textarea "**"
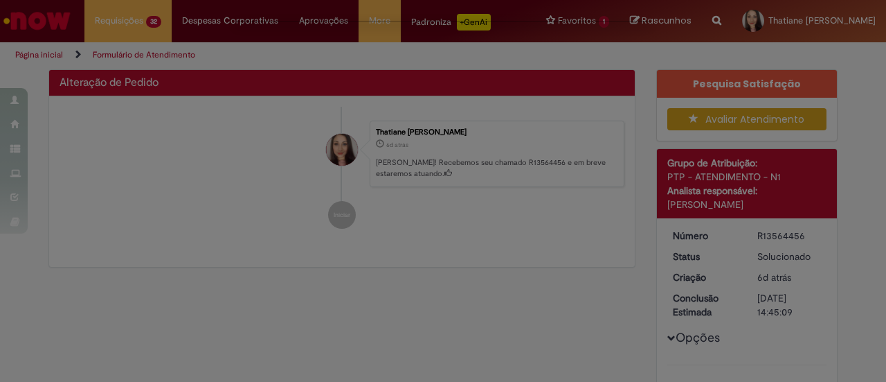
scroll to position [274, 0]
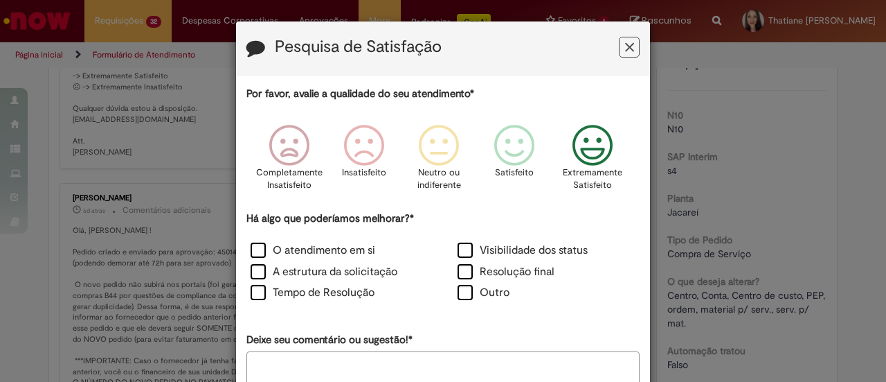
click at [587, 139] on icon "Feedback" at bounding box center [593, 146] width 52 height 42
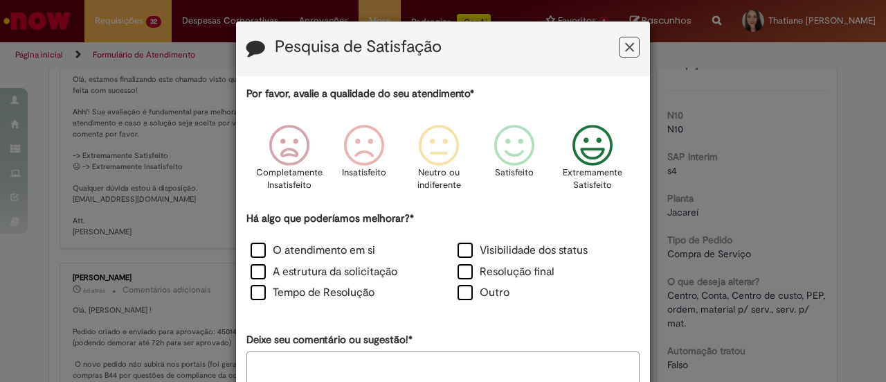
scroll to position [353, 0]
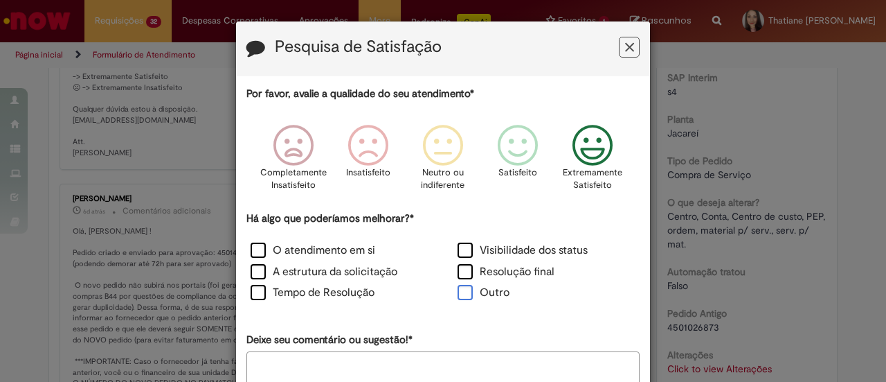
click at [458, 296] on label "Outro" at bounding box center [484, 293] width 52 height 16
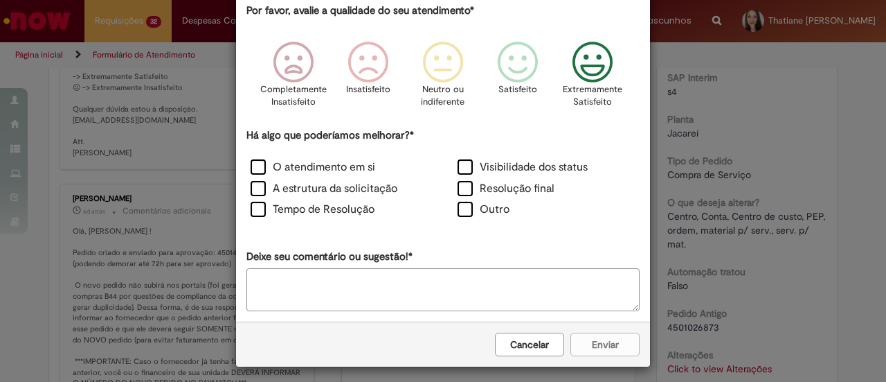
scroll to position [87, 0]
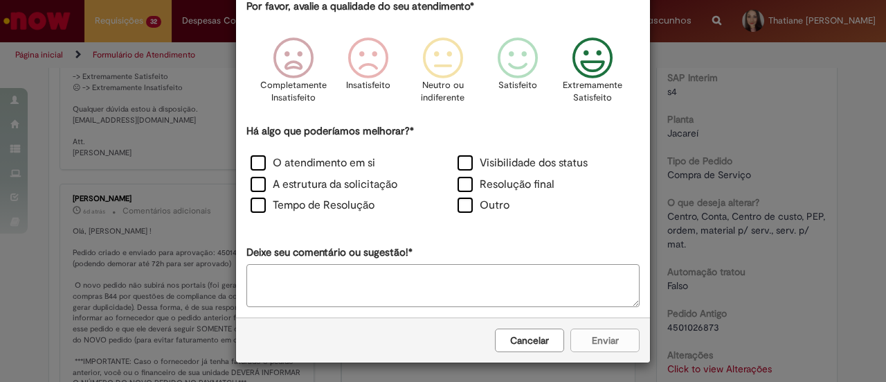
click at [396, 285] on textarea "Deixe seu comentário ou sugestão!*" at bounding box center [443, 285] width 393 height 43
type textarea "**********"
click at [579, 332] on button "Enviar" at bounding box center [605, 340] width 69 height 24
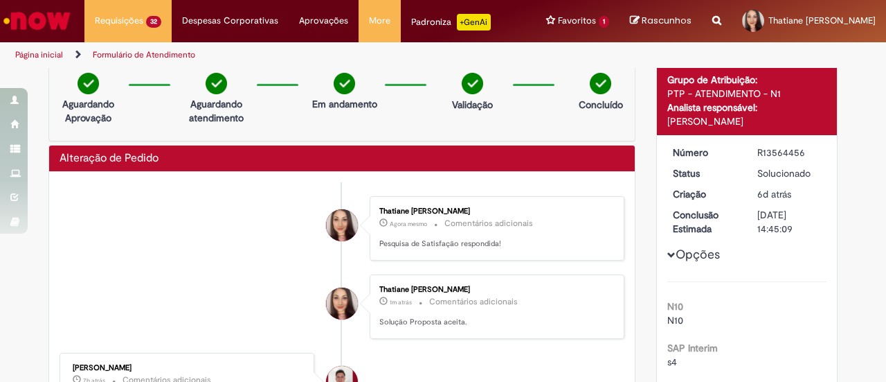
scroll to position [0, 0]
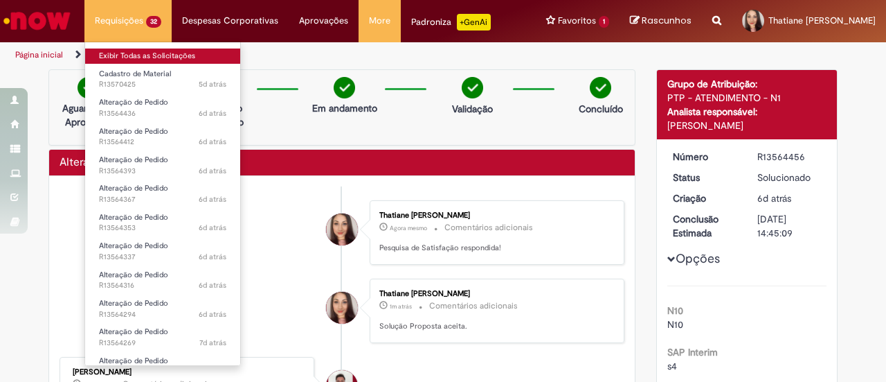
click at [126, 48] on li "Exibir Todas as Solicitações" at bounding box center [162, 55] width 155 height 18
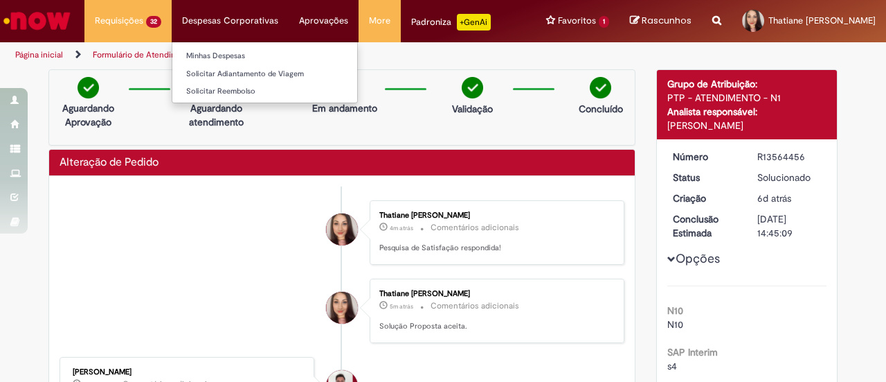
click at [191, 28] on li "Despesas Corporativas Minhas Despesas Solicitar Adiantamento de Viagem Solicita…" at bounding box center [230, 21] width 117 height 42
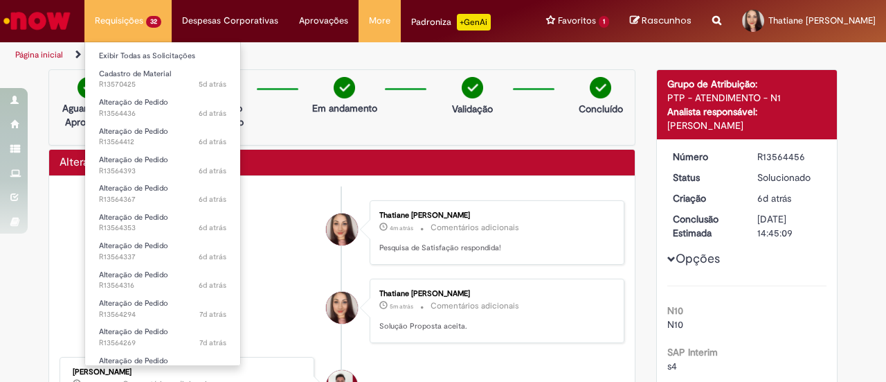
click at [141, 22] on li "Requisições 32 Exibir Todas as Solicitações Cadastro de Material 5d atrás 5 dia…" at bounding box center [127, 21] width 87 height 42
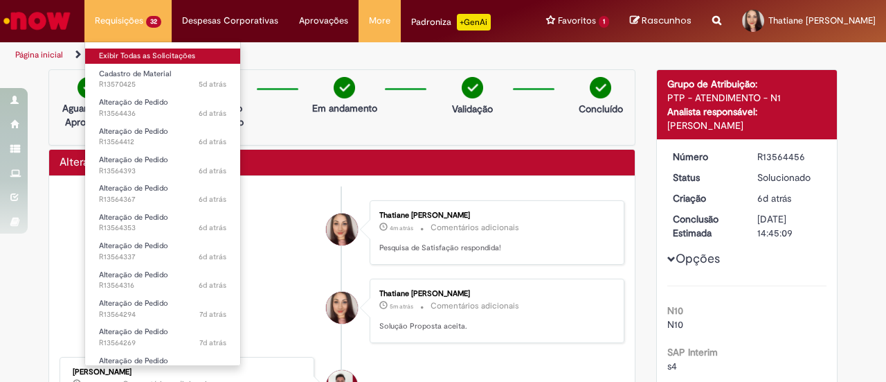
click at [143, 50] on link "Exibir Todas as Solicitações" at bounding box center [162, 55] width 155 height 15
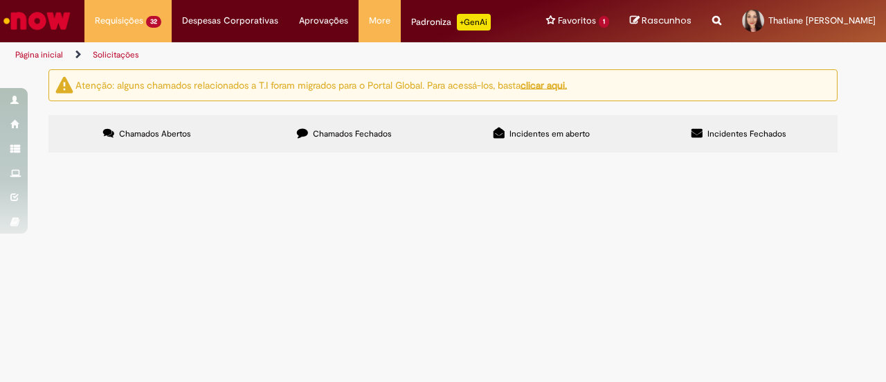
click at [0, 0] on span "R13564436" at bounding box center [0, 0] width 0 height 0
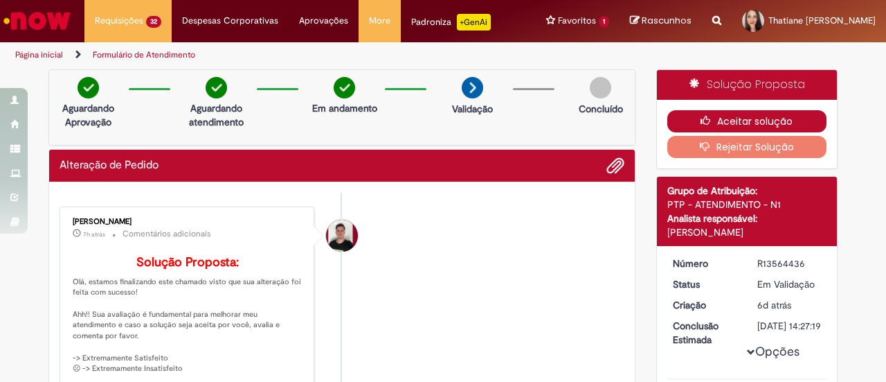
click at [738, 111] on button "Aceitar solução" at bounding box center [748, 121] width 160 height 22
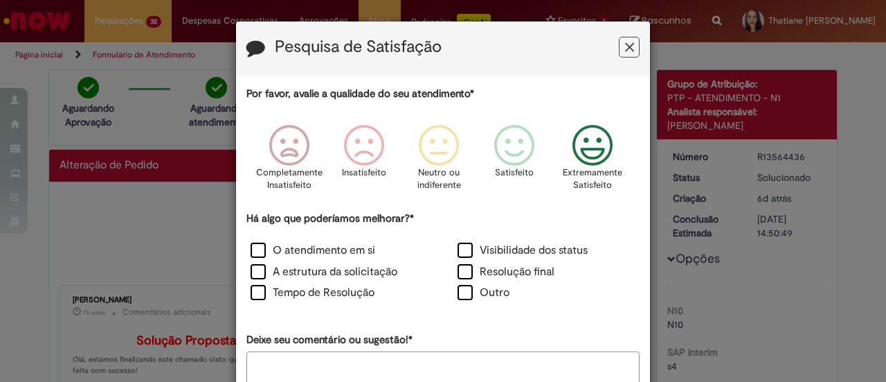
click at [598, 125] on icon "Feedback" at bounding box center [593, 146] width 52 height 42
click at [593, 138] on icon "Feedback" at bounding box center [593, 146] width 52 height 42
click at [452, 298] on div "Outro" at bounding box center [547, 294] width 204 height 19
click at [458, 293] on label "Outro" at bounding box center [484, 293] width 52 height 16
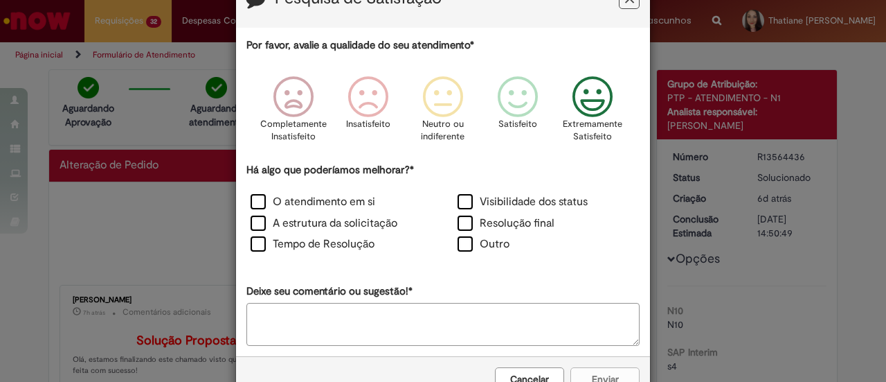
scroll to position [87, 0]
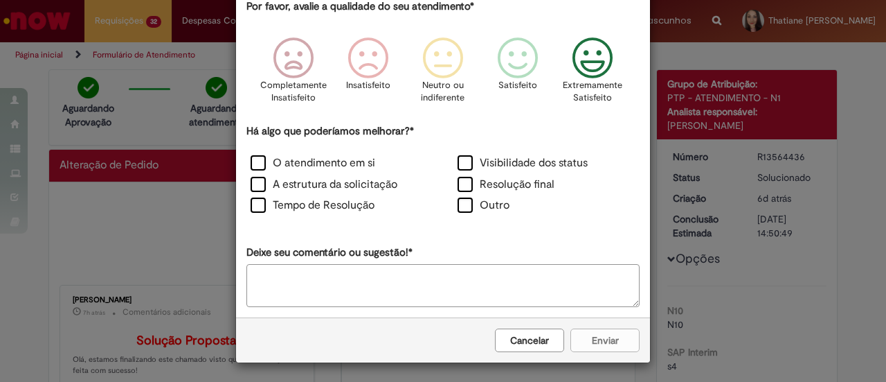
click at [409, 269] on textarea "Deixe seu comentário ou sugestão!*" at bounding box center [443, 285] width 393 height 43
type textarea "**********"
click at [616, 339] on button "Enviar" at bounding box center [605, 340] width 69 height 24
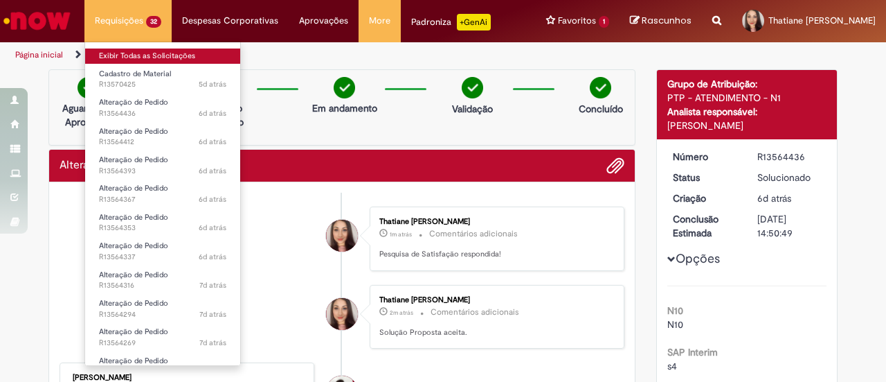
click at [130, 61] on link "Exibir Todas as Solicitações" at bounding box center [162, 55] width 155 height 15
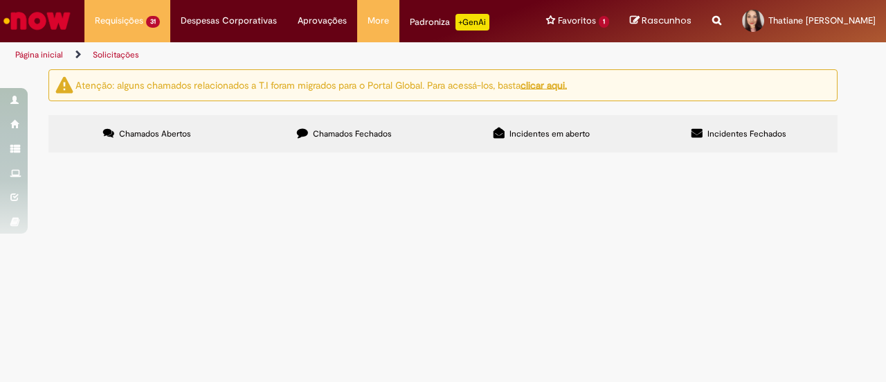
click at [0, 0] on span "R13564412" at bounding box center [0, 0] width 0 height 0
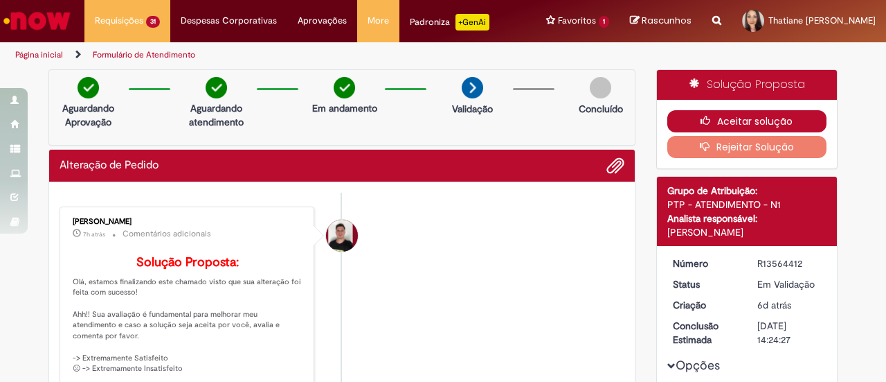
click at [727, 116] on button "Aceitar solução" at bounding box center [748, 121] width 160 height 22
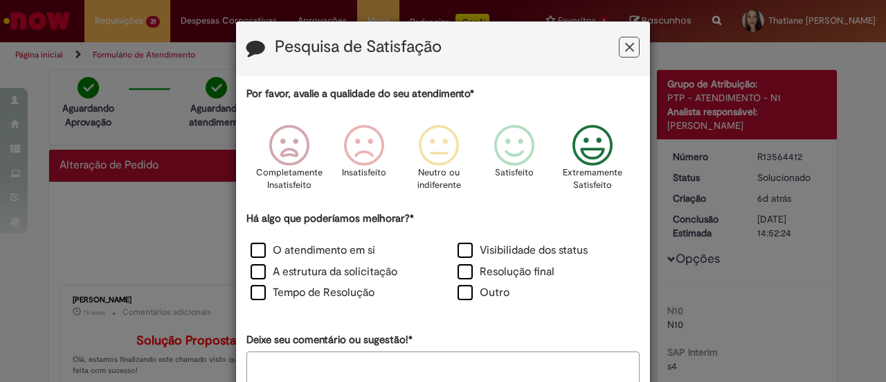
click at [596, 153] on icon "Feedback" at bounding box center [593, 146] width 52 height 42
click at [467, 296] on label "Outro" at bounding box center [484, 293] width 52 height 16
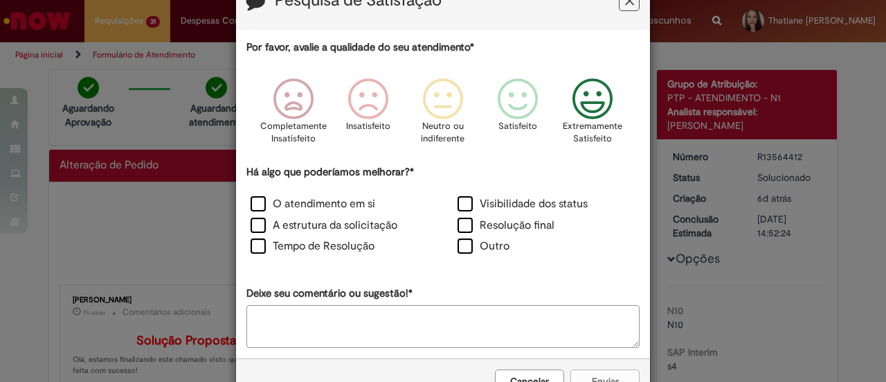
scroll to position [87, 0]
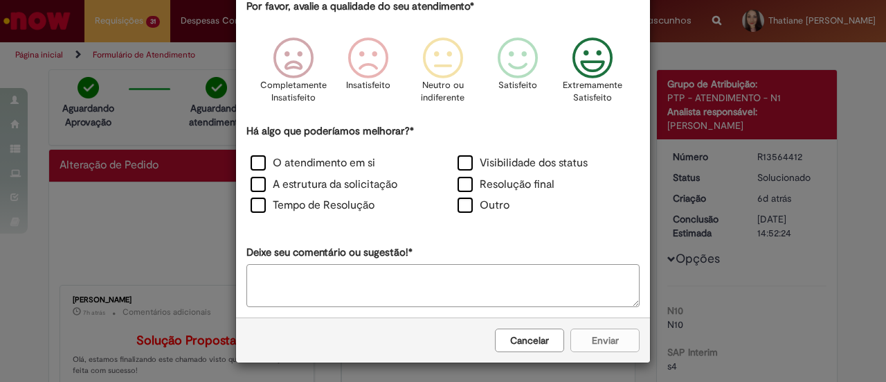
click at [436, 284] on textarea "Deixe seu comentário ou sugestão!*" at bounding box center [443, 285] width 393 height 43
type textarea "**********"
click at [612, 328] on button "Enviar" at bounding box center [605, 340] width 69 height 24
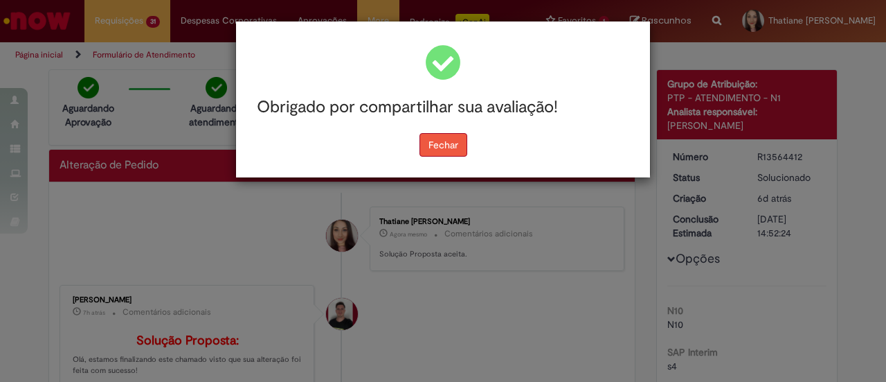
click at [428, 141] on button "Fechar" at bounding box center [444, 145] width 48 height 24
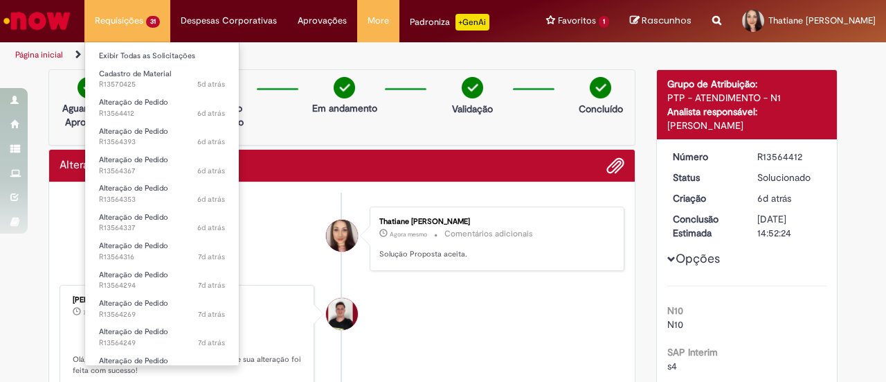
click at [116, 16] on li "Requisições 31 Exibir Todas as Solicitações Cadastro de Material 5d atrás 5 dia…" at bounding box center [127, 21] width 86 height 42
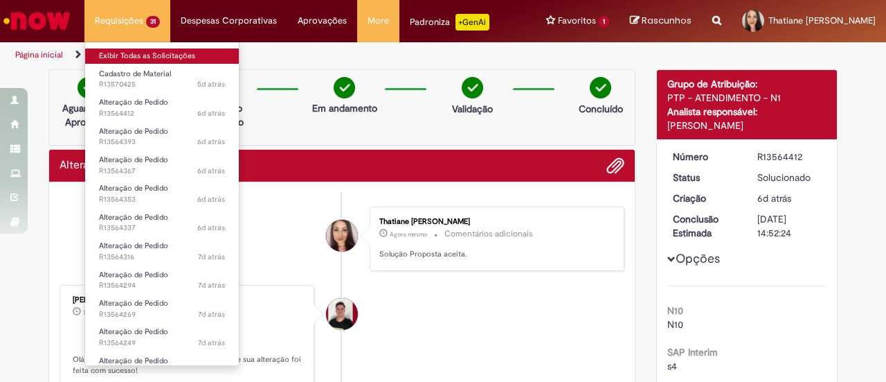
click at [126, 56] on link "Exibir Todas as Solicitações" at bounding box center [162, 55] width 154 height 15
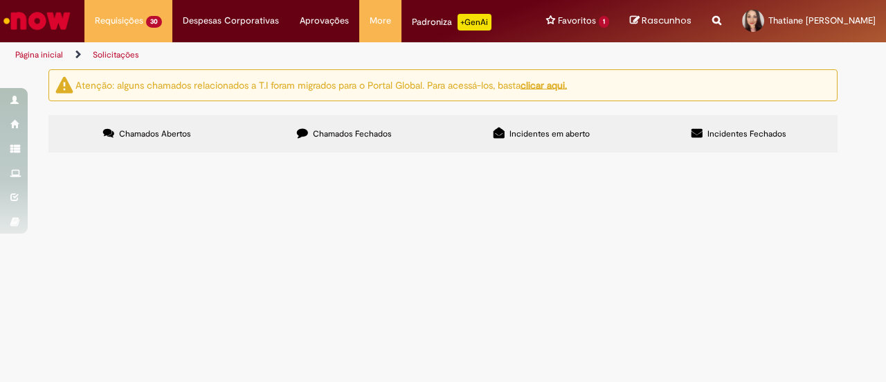
click at [0, 0] on span "R13564393" at bounding box center [0, 0] width 0 height 0
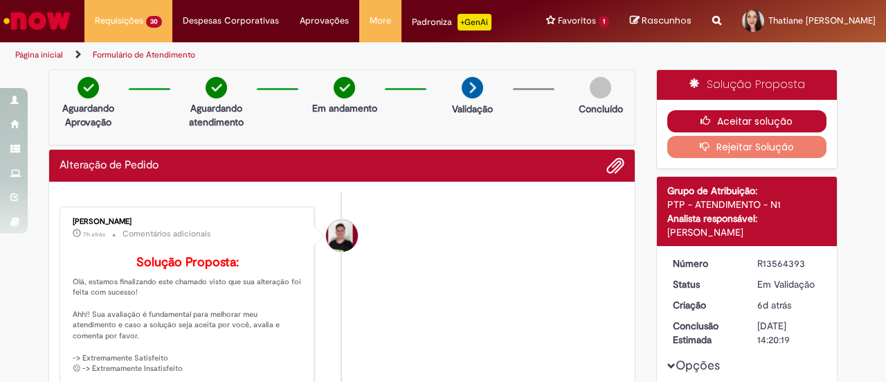
click at [720, 110] on button "Aceitar solução" at bounding box center [748, 121] width 160 height 22
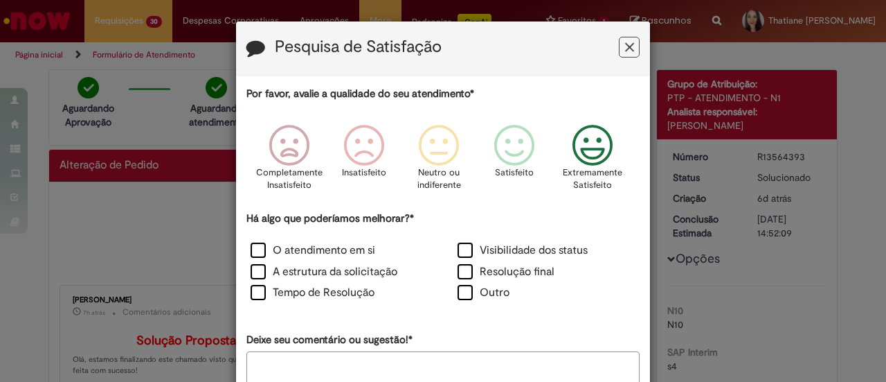
click at [598, 151] on icon "Feedback" at bounding box center [593, 146] width 52 height 42
click at [469, 303] on div "Outro" at bounding box center [547, 294] width 204 height 19
click at [461, 296] on label "Outro" at bounding box center [484, 293] width 52 height 16
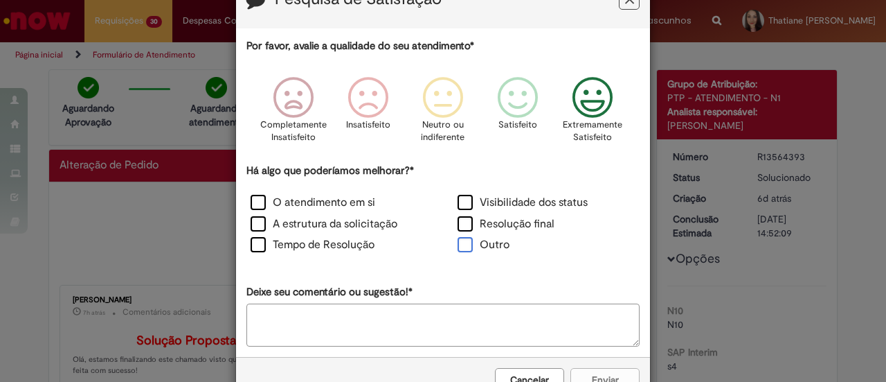
scroll to position [69, 0]
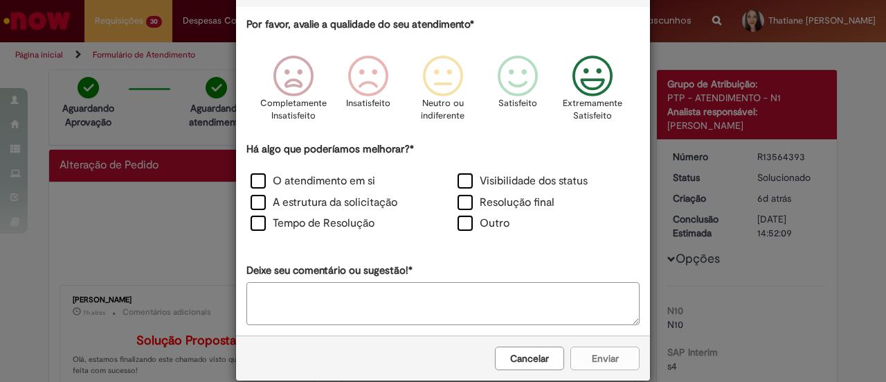
click at [403, 292] on textarea "Deixe seu comentário ou sugestão!*" at bounding box center [443, 303] width 393 height 43
type textarea "**********"
click at [609, 355] on button "Enviar" at bounding box center [605, 358] width 69 height 24
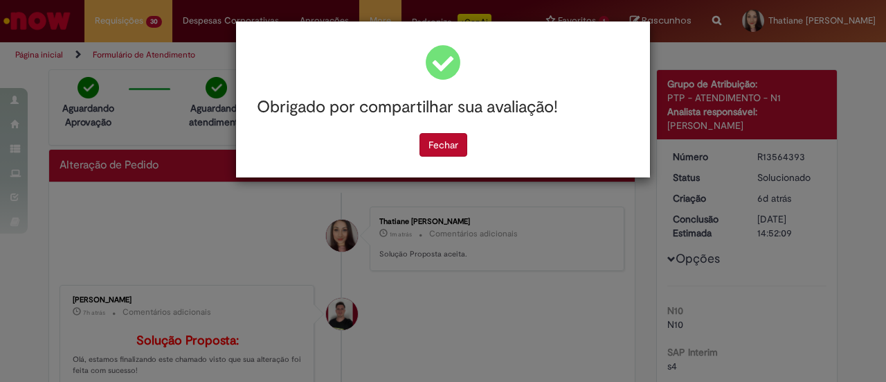
scroll to position [0, 0]
click at [426, 135] on button "Fechar" at bounding box center [444, 145] width 48 height 24
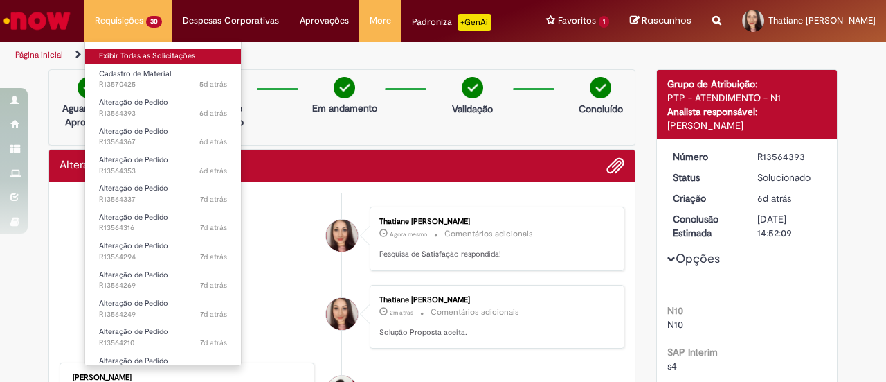
click at [137, 52] on link "Exibir Todas as Solicitações" at bounding box center [163, 55] width 156 height 15
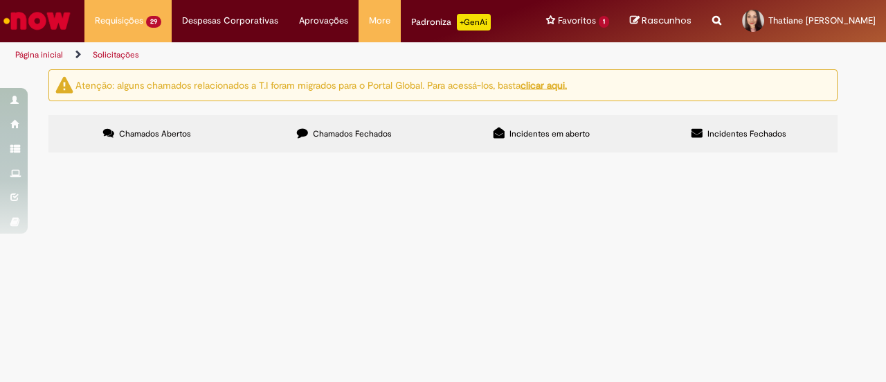
click at [0, 0] on span "R13564367" at bounding box center [0, 0] width 0 height 0
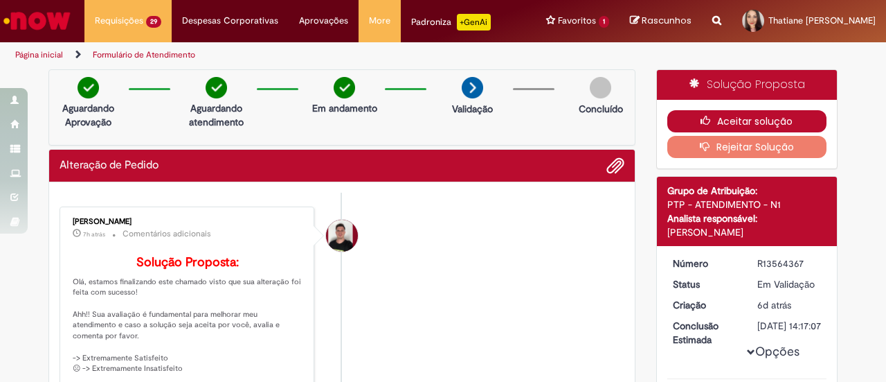
click at [724, 127] on button "Aceitar solução" at bounding box center [748, 121] width 160 height 22
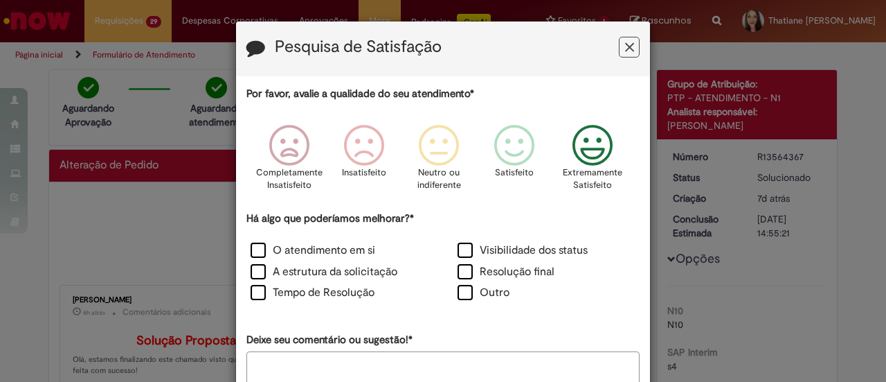
click at [556, 160] on div "Extremamente Satisfeito" at bounding box center [593, 161] width 79 height 95
click at [458, 294] on label "Outro" at bounding box center [484, 293] width 52 height 16
click at [427, 362] on textarea "Deixe seu comentário ou sugestão!*" at bounding box center [443, 372] width 393 height 43
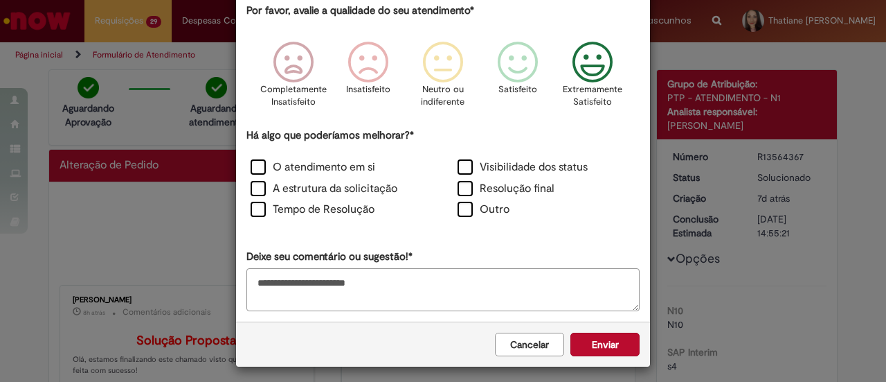
scroll to position [87, 0]
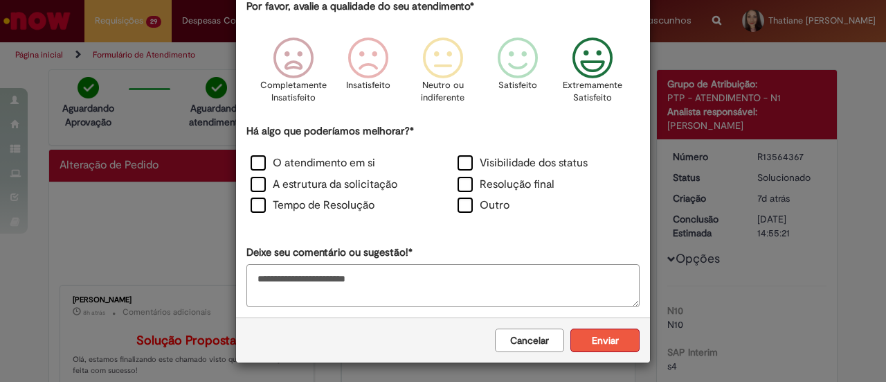
type textarea "**********"
click at [616, 344] on button "Enviar" at bounding box center [605, 340] width 69 height 24
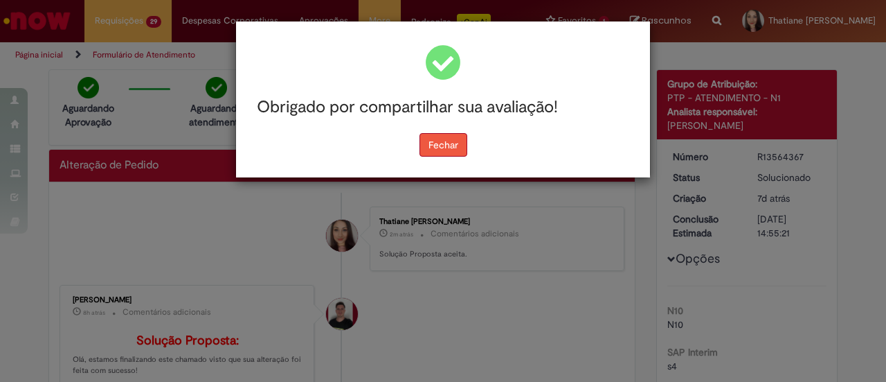
click at [458, 153] on button "Fechar" at bounding box center [444, 145] width 48 height 24
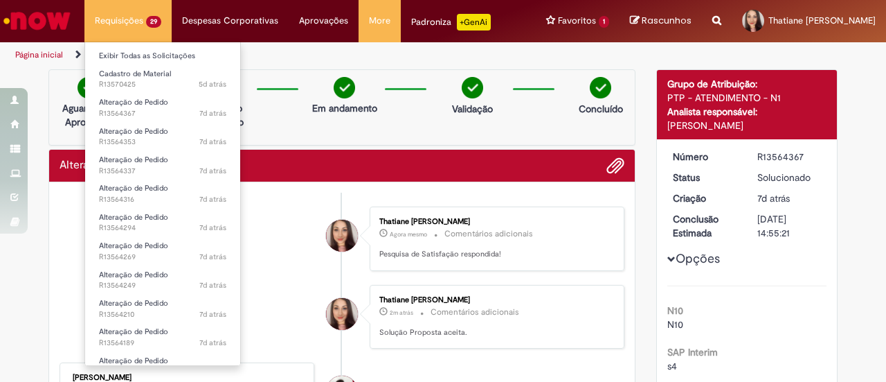
drag, startPoint x: 136, startPoint y: 24, endPoint x: 142, endPoint y: 44, distance: 20.2
click at [136, 25] on li "Requisições 29 Exibir Todas as Solicitações Cadastro de Material 5d atrás 5 dia…" at bounding box center [127, 21] width 87 height 42
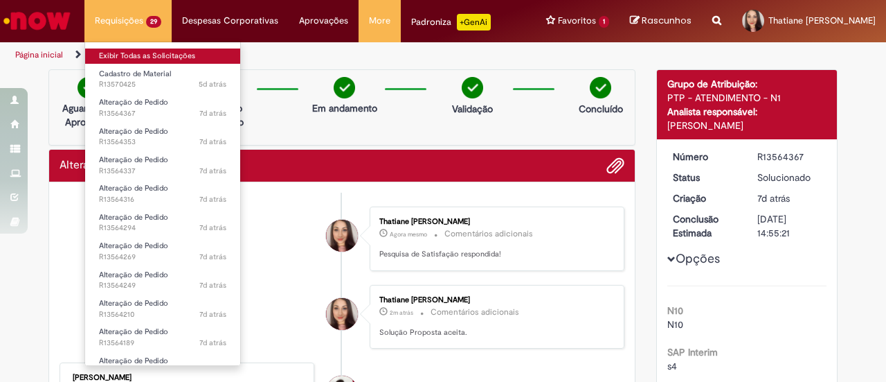
click at [143, 55] on link "Exibir Todas as Solicitações" at bounding box center [162, 55] width 155 height 15
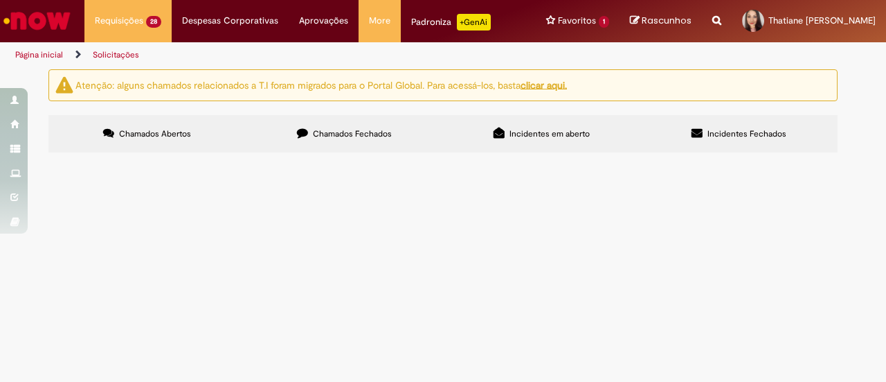
click at [0, 0] on span "R13564353" at bounding box center [0, 0] width 0 height 0
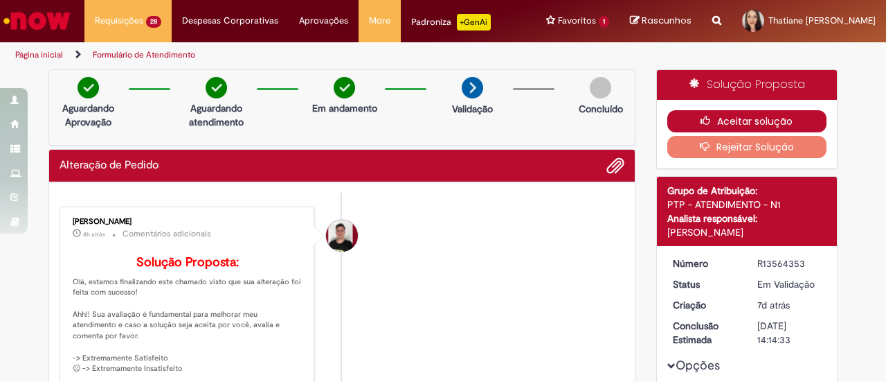
click at [755, 124] on button "Aceitar solução" at bounding box center [748, 121] width 160 height 22
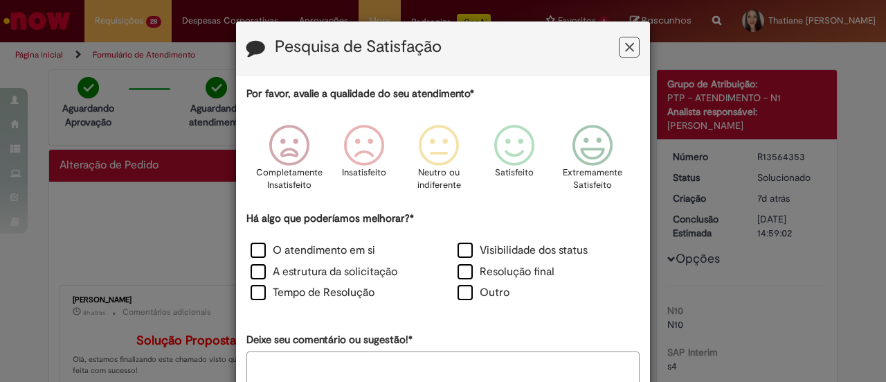
drag, startPoint x: 87, startPoint y: 232, endPoint x: 602, endPoint y: 142, distance: 523.0
click at [602, 142] on icon "Feedback" at bounding box center [593, 146] width 52 height 42
click at [468, 294] on label "Outro" at bounding box center [484, 293] width 52 height 16
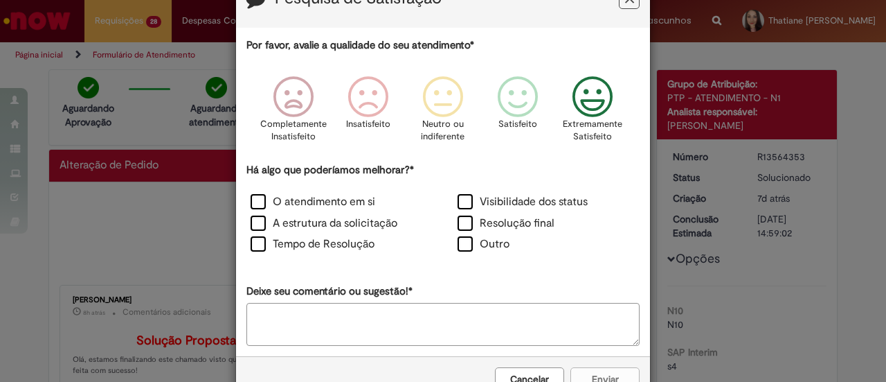
scroll to position [87, 0]
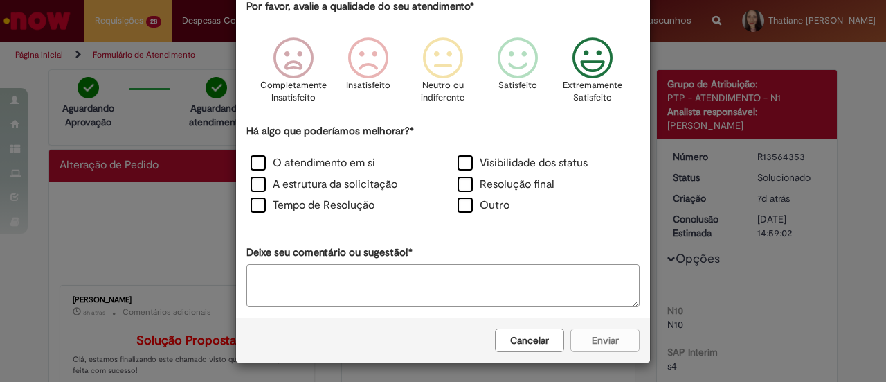
click at [385, 296] on textarea "Deixe seu comentário ou sugestão!*" at bounding box center [443, 285] width 393 height 43
type textarea "**********"
click at [601, 337] on button "Enviar" at bounding box center [605, 340] width 69 height 24
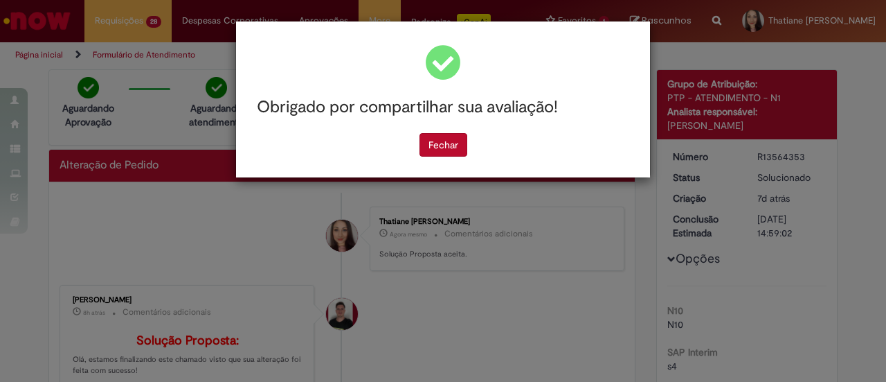
scroll to position [0, 0]
click at [449, 143] on button "Fechar" at bounding box center [444, 145] width 48 height 24
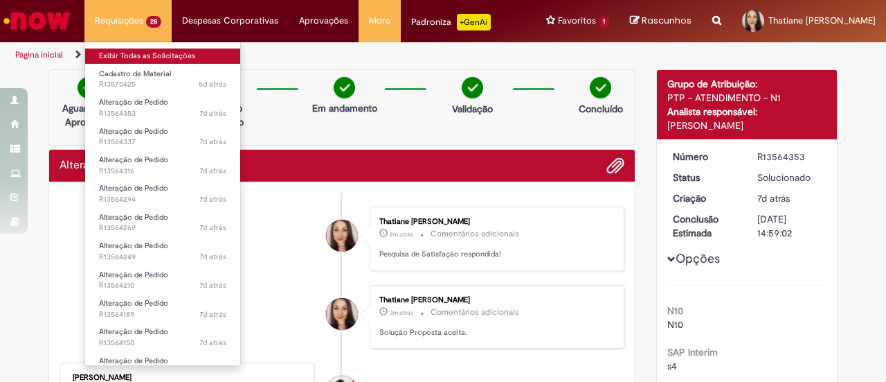
click at [125, 52] on link "Exibir Todas as Solicitações" at bounding box center [162, 55] width 155 height 15
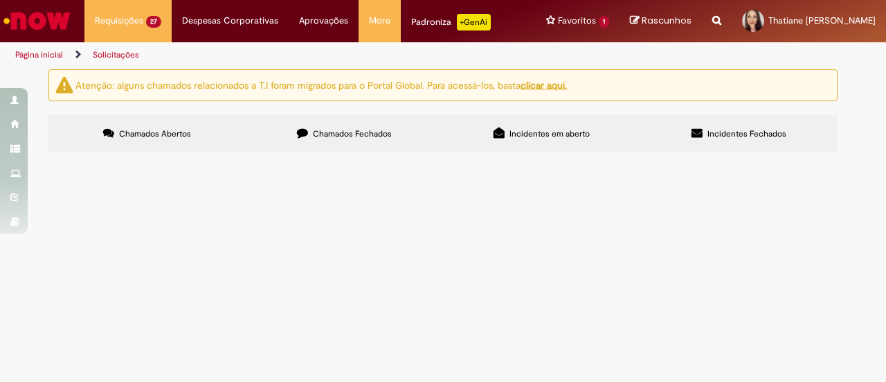
click at [0, 0] on span "R13564337" at bounding box center [0, 0] width 0 height 0
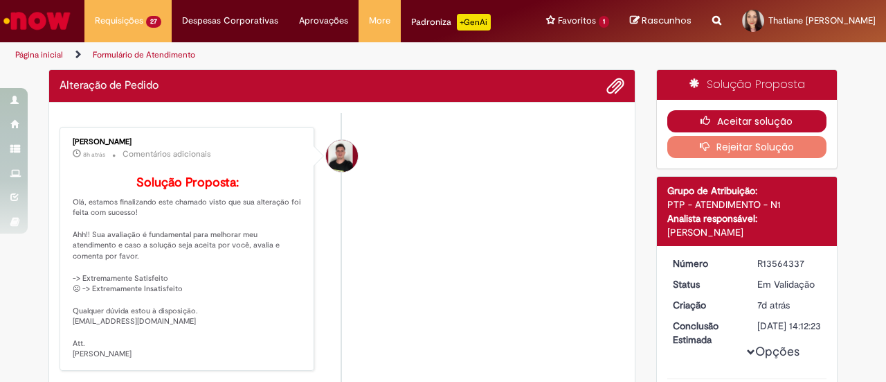
click at [804, 116] on button "Aceitar solução" at bounding box center [748, 121] width 160 height 22
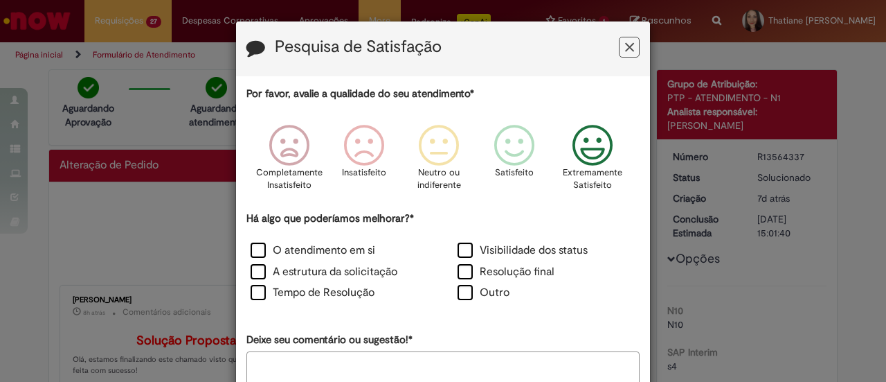
click at [567, 148] on icon "Feedback" at bounding box center [593, 146] width 52 height 42
click at [461, 295] on label "Outro" at bounding box center [484, 293] width 52 height 16
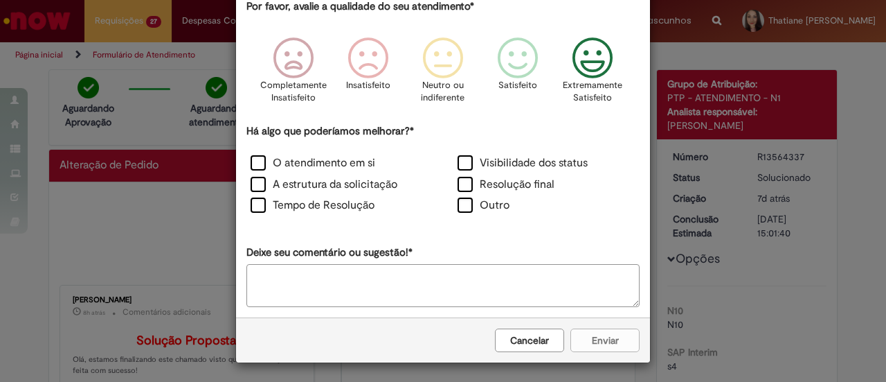
click at [324, 286] on textarea "Deixe seu comentário ou sugestão!*" at bounding box center [443, 285] width 393 height 43
type textarea "**********"
click at [611, 338] on button "Enviar" at bounding box center [605, 340] width 69 height 24
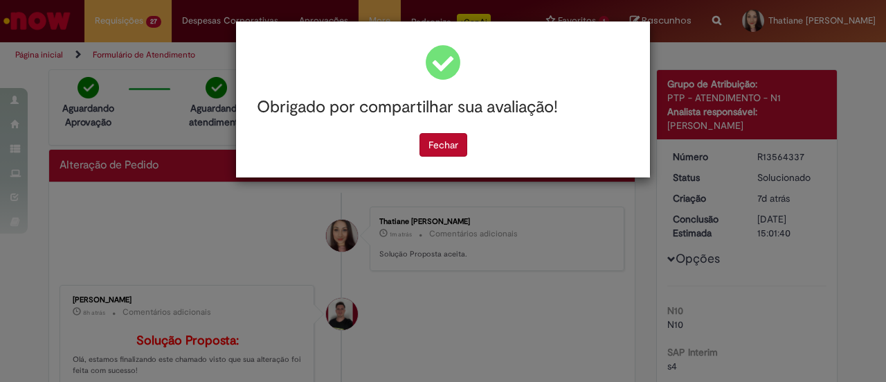
scroll to position [0, 0]
click at [429, 154] on button "Fechar" at bounding box center [444, 145] width 48 height 24
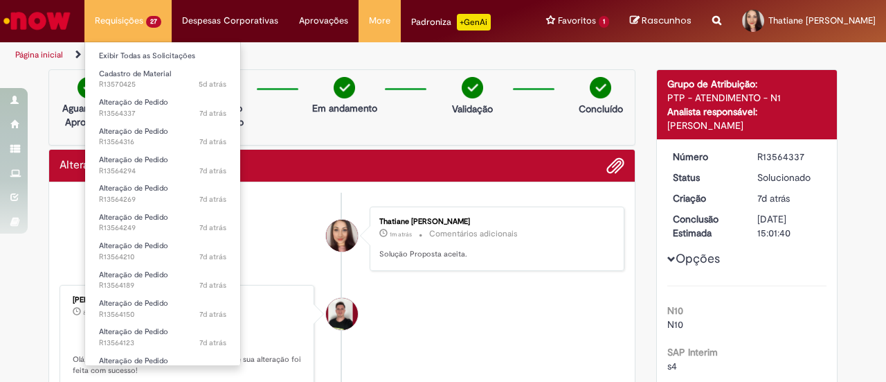
click at [181, 64] on li "Cadastro de Material 5d atrás 5 dias atrás R13570425" at bounding box center [162, 78] width 155 height 28
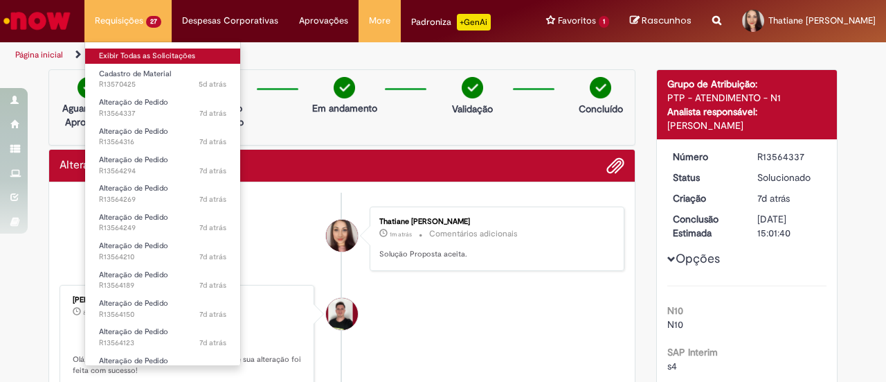
click at [178, 60] on link "Exibir Todas as Solicitações" at bounding box center [162, 55] width 155 height 15
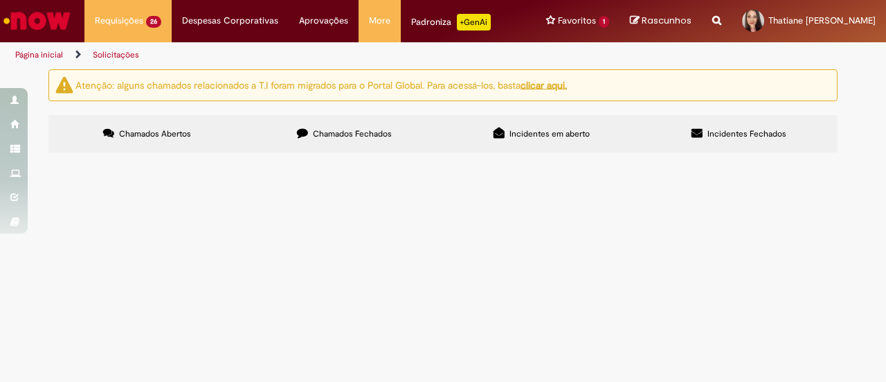
click at [0, 0] on span "R13564316" at bounding box center [0, 0] width 0 height 0
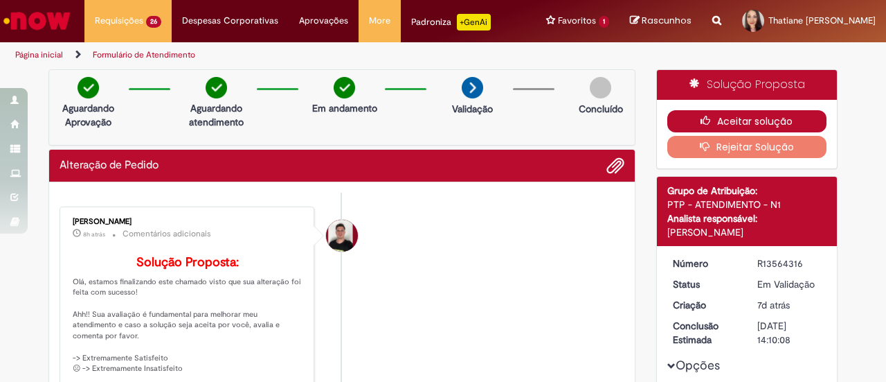
click at [745, 122] on button "Aceitar solução" at bounding box center [748, 121] width 160 height 22
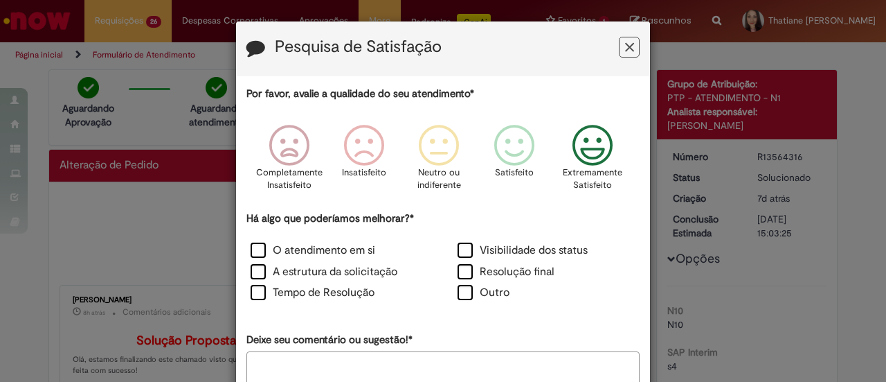
click at [588, 171] on p "Extremamente Satisfeito" at bounding box center [593, 179] width 60 height 26
click at [465, 294] on label "Outro" at bounding box center [484, 293] width 52 height 16
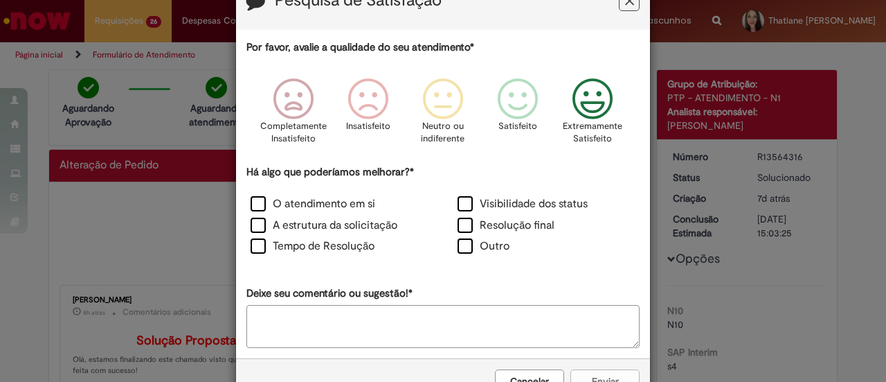
scroll to position [87, 0]
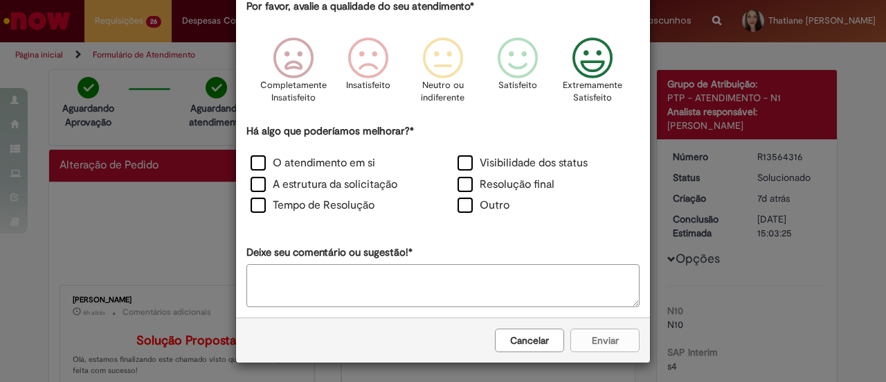
click at [278, 284] on textarea "Deixe seu comentário ou sugestão!*" at bounding box center [443, 285] width 393 height 43
type textarea "**********"
click at [587, 339] on button "Enviar" at bounding box center [605, 340] width 69 height 24
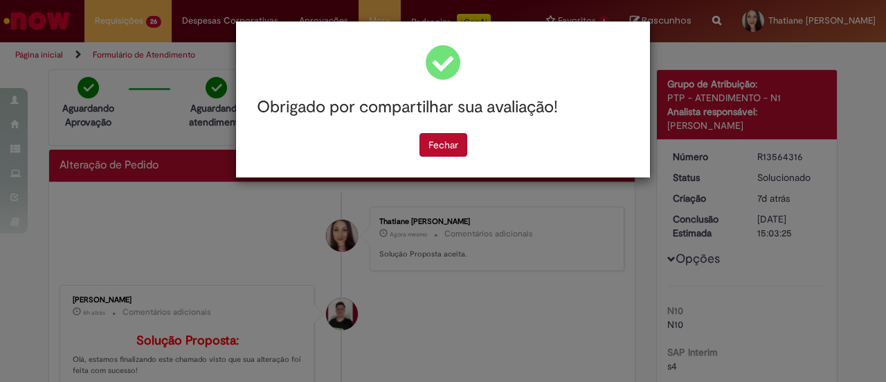
scroll to position [0, 0]
click at [454, 138] on button "Fechar" at bounding box center [444, 145] width 48 height 24
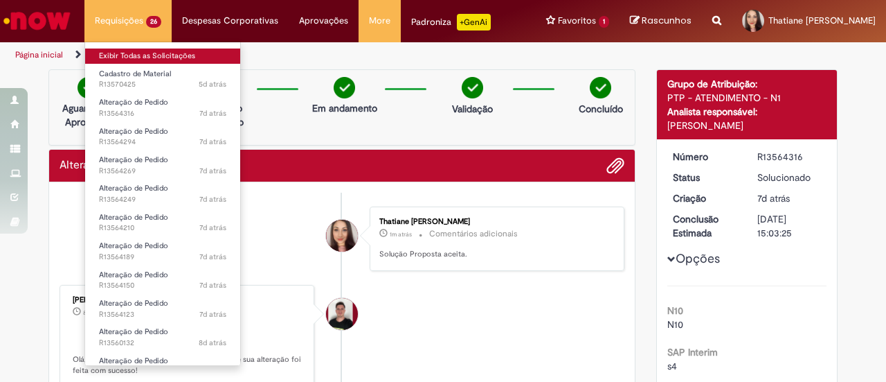
click at [150, 60] on link "Exibir Todas as Solicitações" at bounding box center [162, 55] width 155 height 15
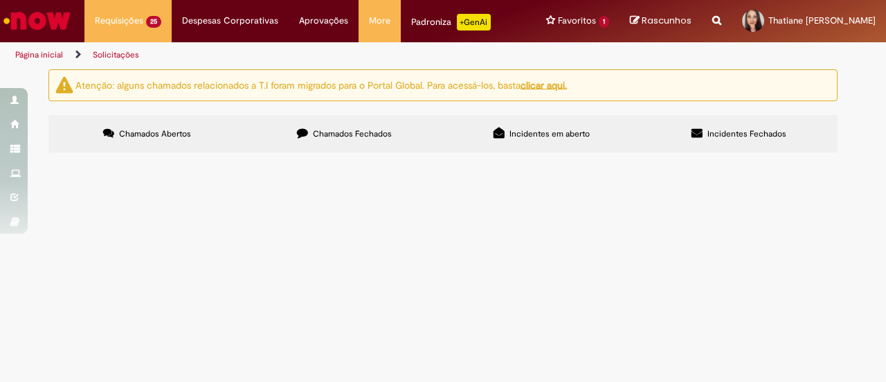
click at [0, 0] on span "R13564294" at bounding box center [0, 0] width 0 height 0
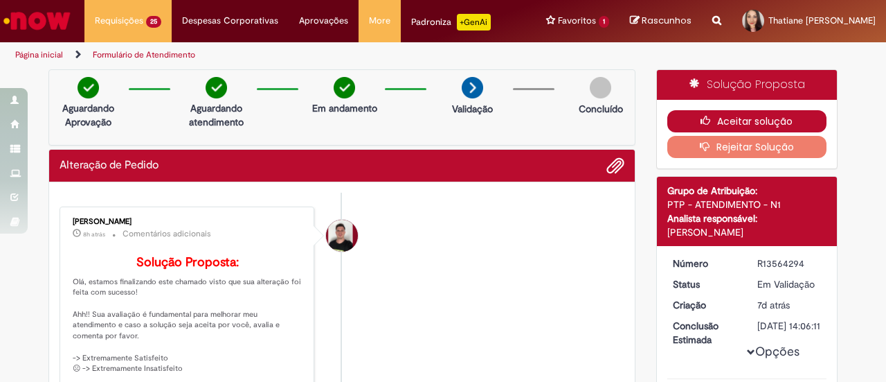
click at [749, 121] on button "Aceitar solução" at bounding box center [748, 121] width 160 height 22
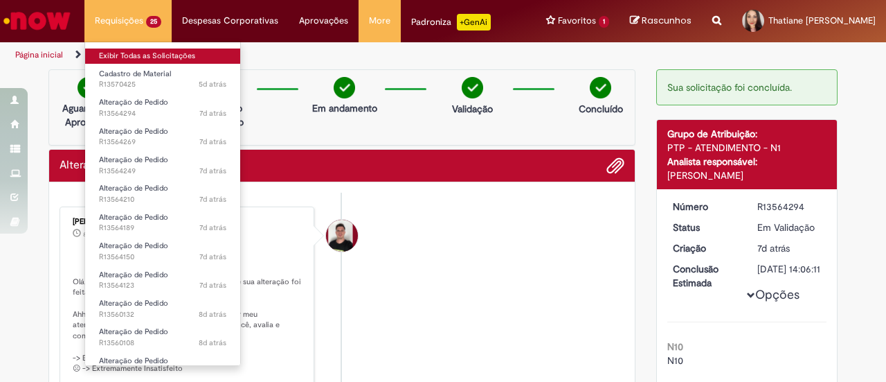
click at [144, 60] on link "Exibir Todas as Solicitações" at bounding box center [162, 55] width 155 height 15
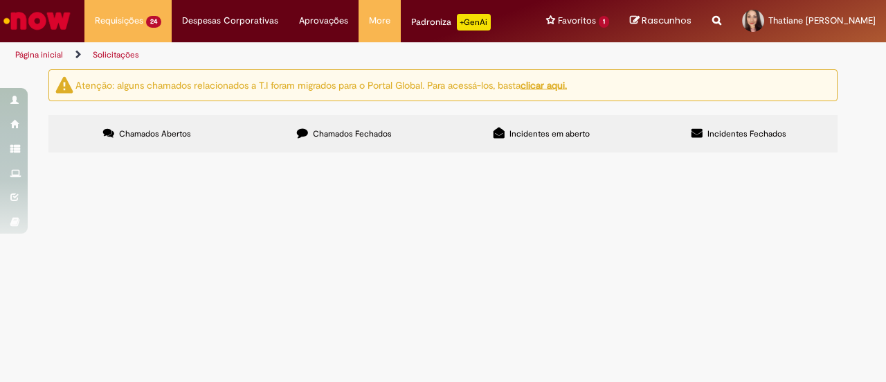
click at [0, 0] on span "R13564269" at bounding box center [0, 0] width 0 height 0
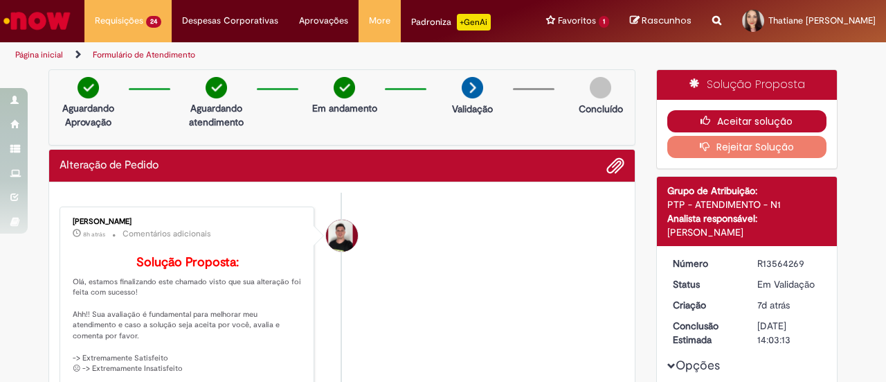
click at [738, 123] on button "Aceitar solução" at bounding box center [748, 121] width 160 height 22
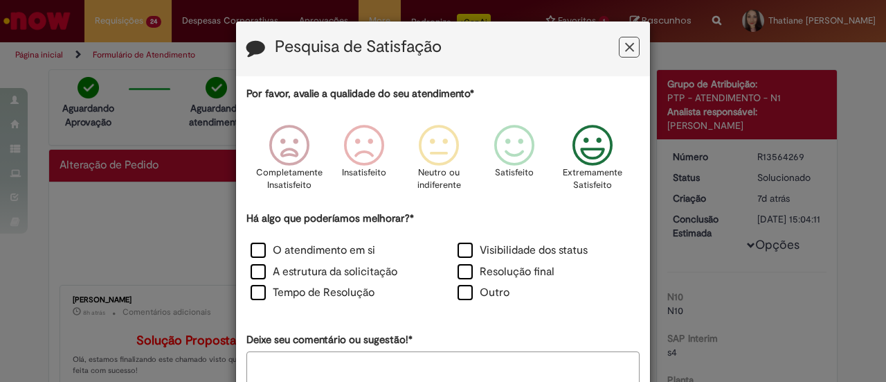
click at [560, 145] on div "Extremamente Satisfeito" at bounding box center [593, 161] width 79 height 95
click at [468, 292] on label "Outro" at bounding box center [484, 293] width 52 height 16
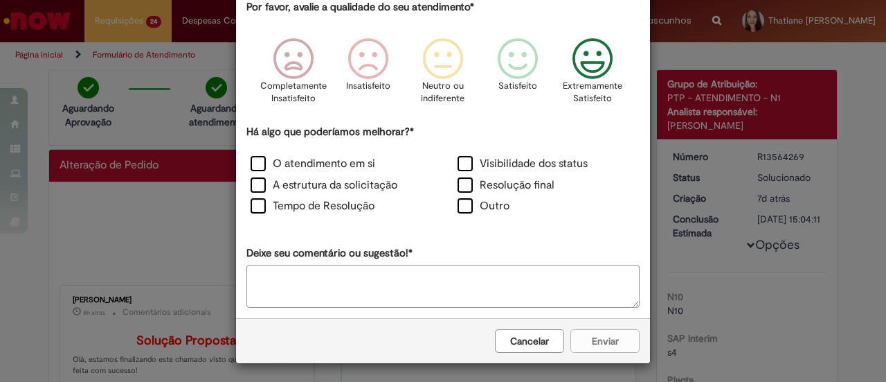
scroll to position [87, 0]
click at [360, 293] on textarea "Deixe seu comentário ou sugestão!*" at bounding box center [443, 285] width 393 height 43
type textarea "**********"
click at [611, 331] on button "Enviar" at bounding box center [605, 340] width 69 height 24
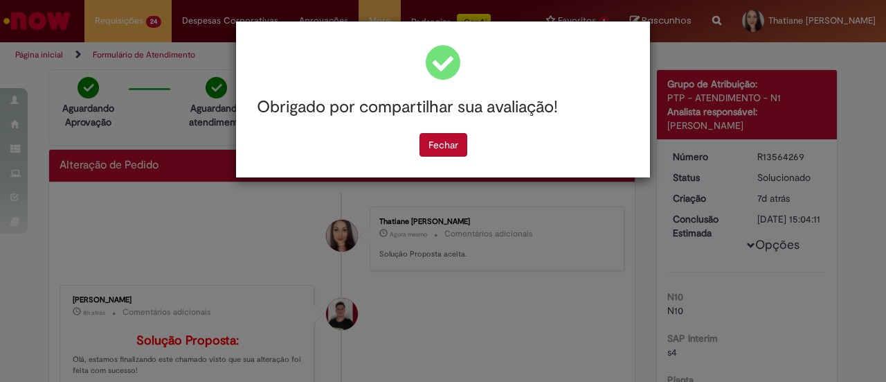
scroll to position [0, 0]
click at [425, 165] on div "Obrigado por compartilhar sua avaliação! [GEOGRAPHIC_DATA]" at bounding box center [443, 99] width 414 height 156
click at [422, 141] on button "Fechar" at bounding box center [444, 145] width 48 height 24
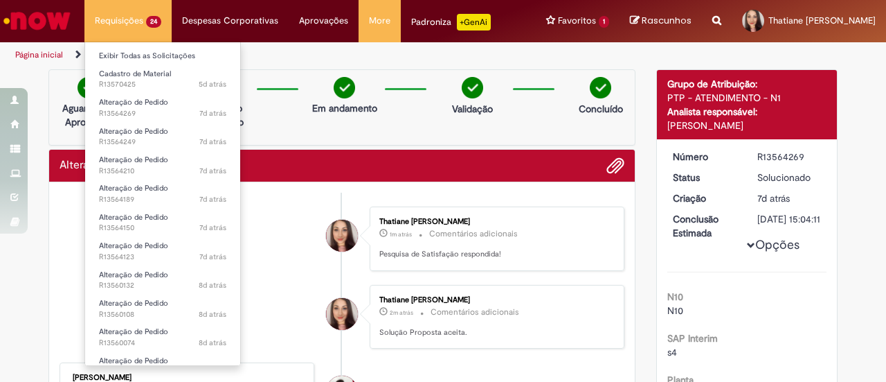
click at [114, 27] on li "Requisições 24 Exibir Todas as Solicitações Cadastro de Material 5d atrás 5 dia…" at bounding box center [127, 21] width 87 height 42
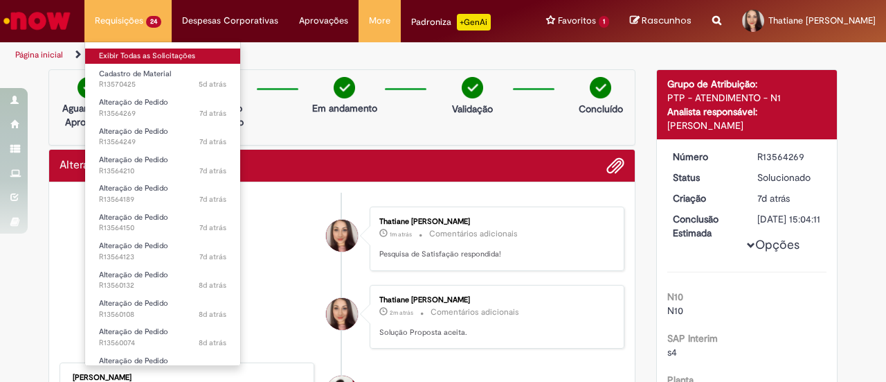
click at [118, 53] on link "Exibir Todas as Solicitações" at bounding box center [162, 55] width 155 height 15
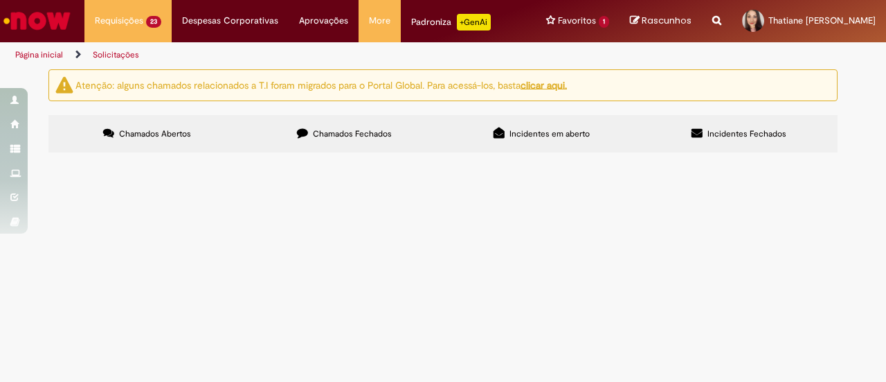
click at [0, 0] on span "R13564249" at bounding box center [0, 0] width 0 height 0
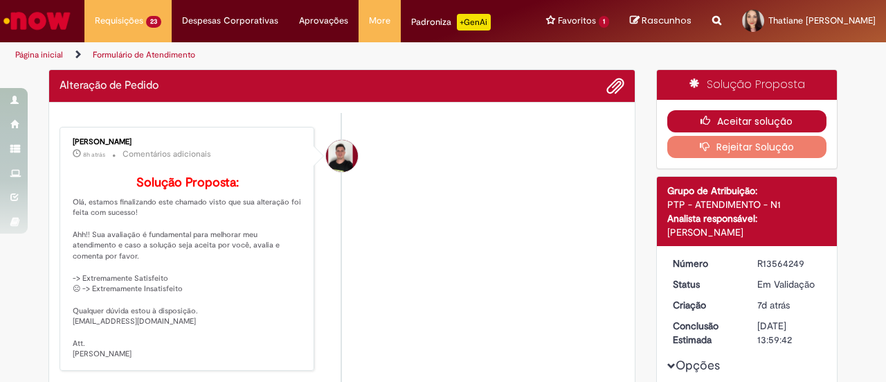
click at [766, 114] on button "Aceitar solução" at bounding box center [748, 121] width 160 height 22
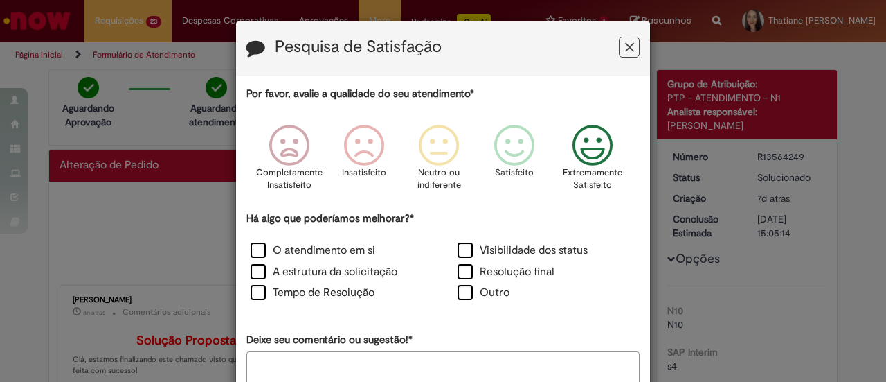
click at [592, 159] on icon "Feedback" at bounding box center [593, 146] width 52 height 42
click at [464, 296] on label "Outro" at bounding box center [484, 293] width 52 height 16
click at [370, 356] on textarea "Deixe seu comentário ou sugestão!*" at bounding box center [443, 372] width 393 height 43
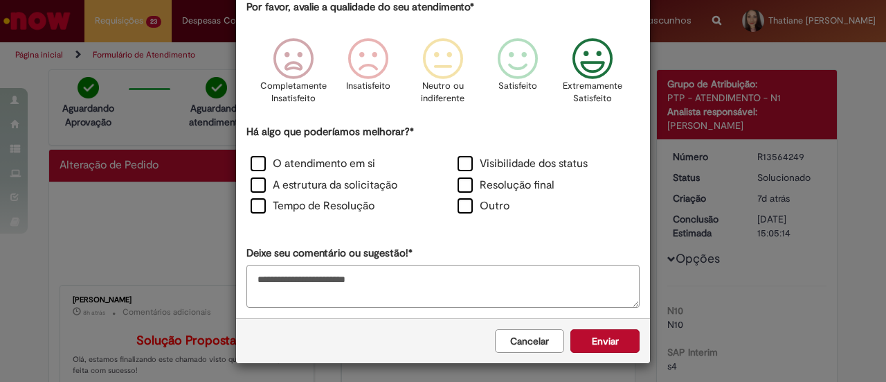
scroll to position [87, 0]
type textarea "**********"
click at [613, 334] on button "Enviar" at bounding box center [605, 340] width 69 height 24
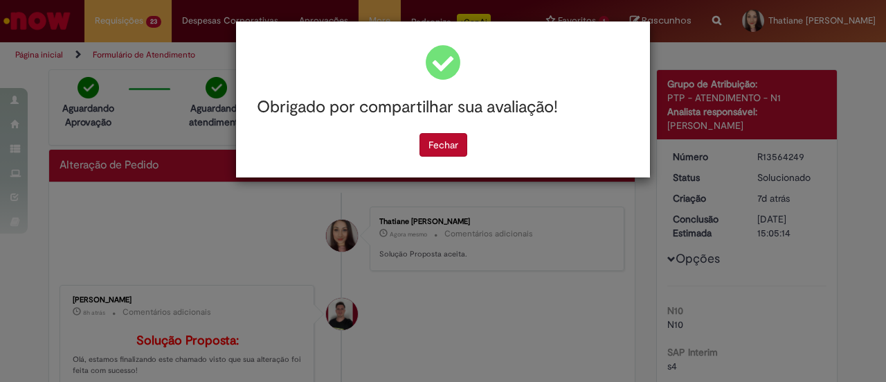
scroll to position [0, 0]
click at [438, 141] on button "Fechar" at bounding box center [444, 145] width 48 height 24
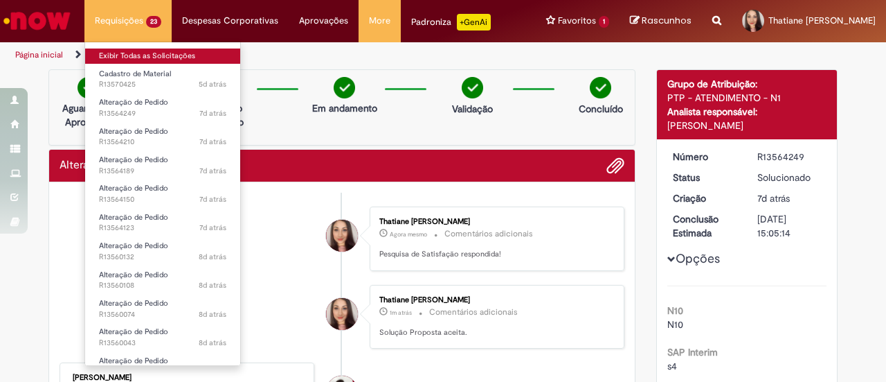
click at [125, 59] on link "Exibir Todas as Solicitações" at bounding box center [162, 55] width 155 height 15
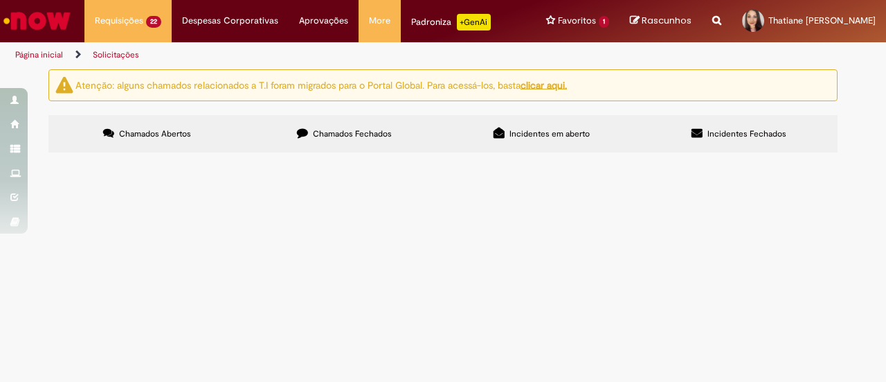
click at [0, 0] on span "R13564210" at bounding box center [0, 0] width 0 height 0
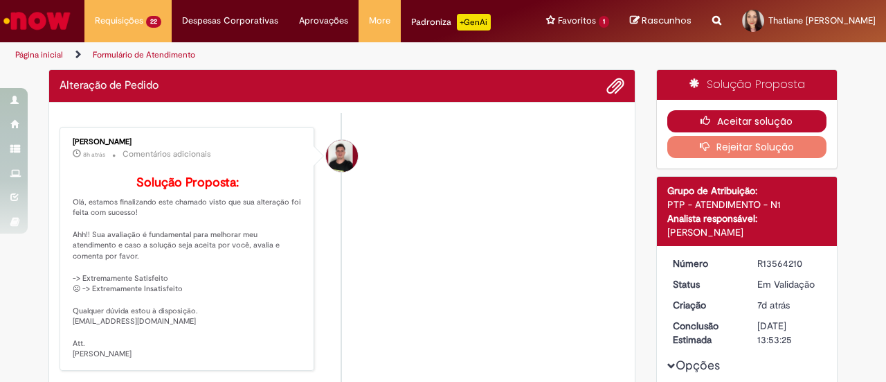
click at [734, 123] on button "Aceitar solução" at bounding box center [748, 121] width 160 height 22
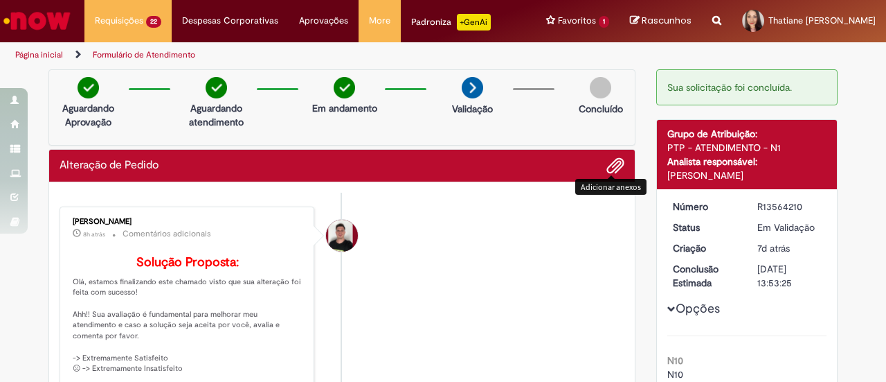
drag, startPoint x: 467, startPoint y: 249, endPoint x: 450, endPoint y: 252, distance: 17.0
click at [467, 249] on li "Matheus Henrique Drudi 8h atrás 8 horas atrás Comentários adicionais Solução Pr…" at bounding box center [342, 328] width 565 height 244
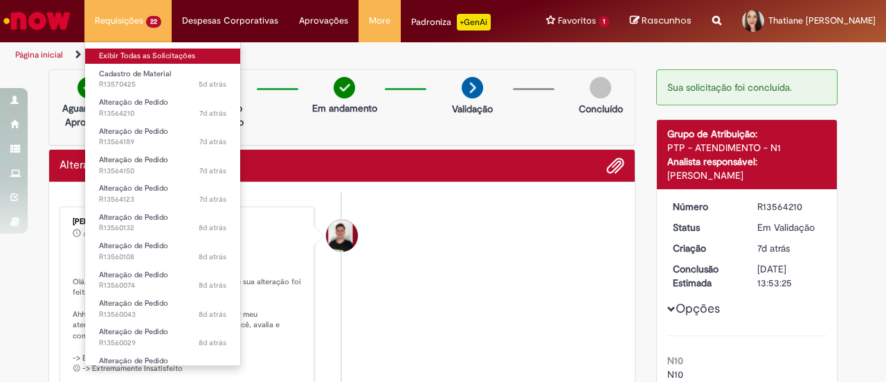
click at [139, 53] on link "Exibir Todas as Solicitações" at bounding box center [162, 55] width 155 height 15
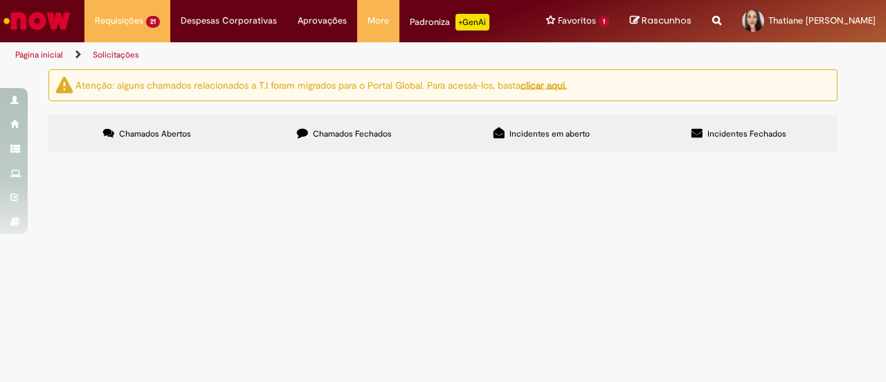
click at [0, 0] on span "R13564189" at bounding box center [0, 0] width 0 height 0
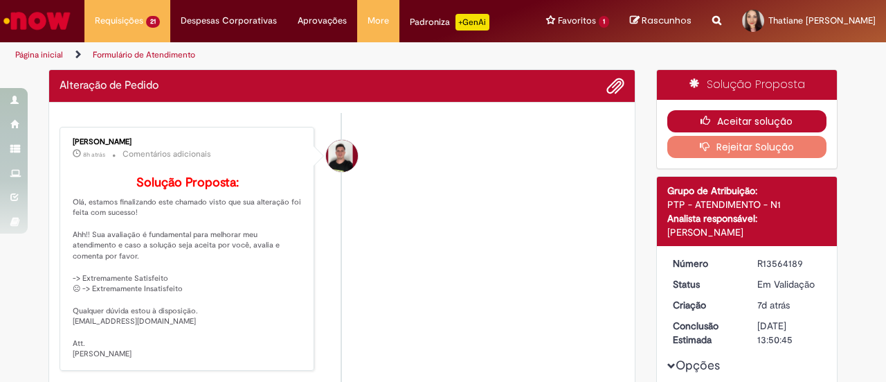
click at [722, 110] on button "Aceitar solução" at bounding box center [748, 121] width 160 height 22
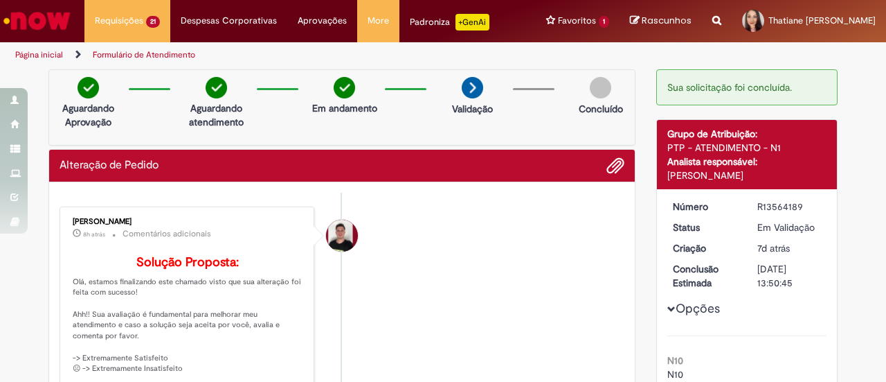
click at [457, 239] on li "Matheus Henrique Drudi 8h atrás 8 horas atrás Comentários adicionais Solução Pr…" at bounding box center [342, 328] width 565 height 244
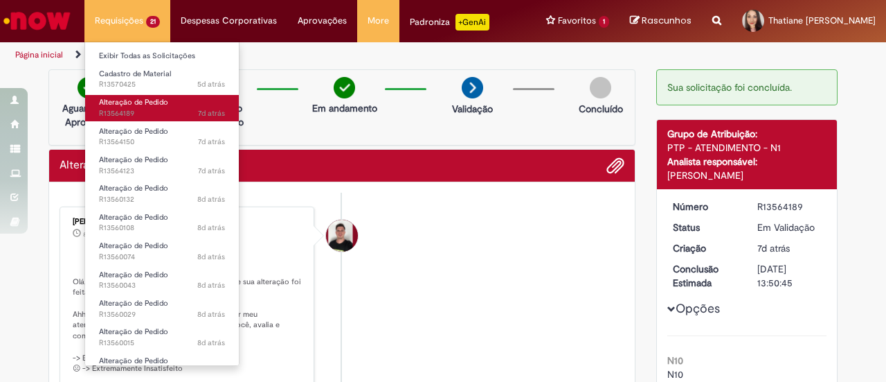
click at [148, 114] on span "7d atrás 7 dias atrás R13564189" at bounding box center [162, 113] width 126 height 11
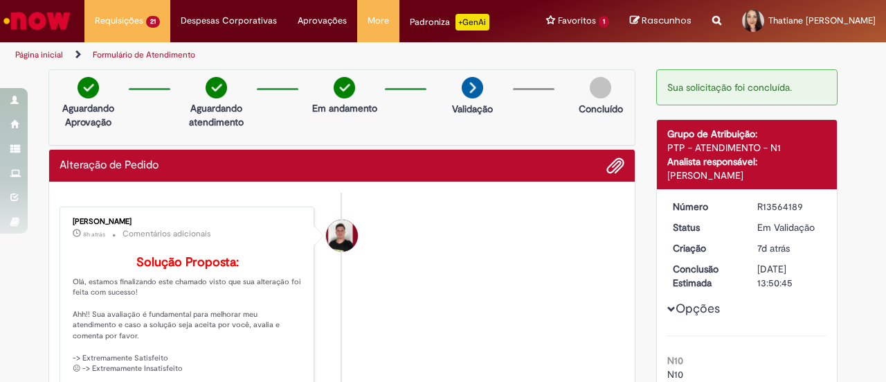
click at [436, 134] on div "Aguardando Aprovação Aguardando atendimento Em andamento Validação Concluído" at bounding box center [341, 107] width 587 height 76
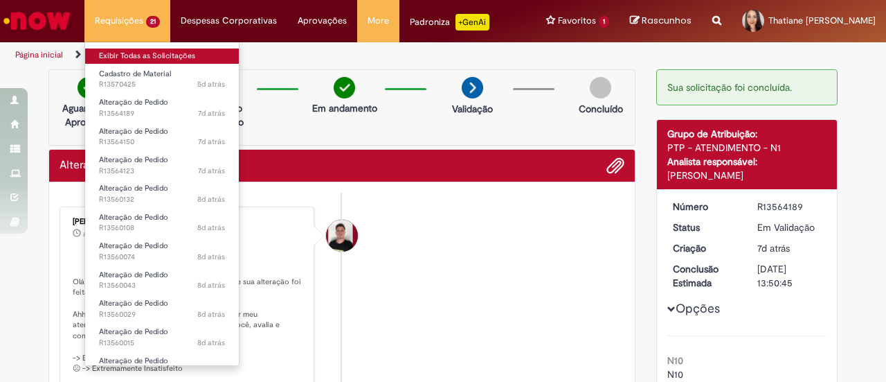
click at [150, 57] on link "Exibir Todas as Solicitações" at bounding box center [162, 55] width 154 height 15
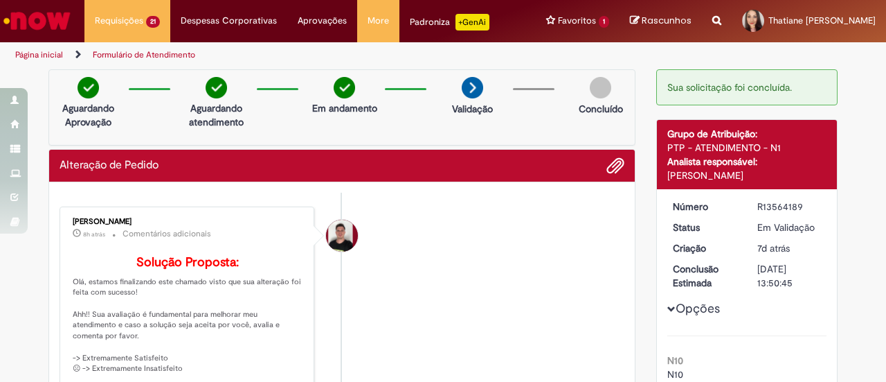
click at [49, 20] on img "Ir para a Homepage" at bounding box center [36, 21] width 71 height 28
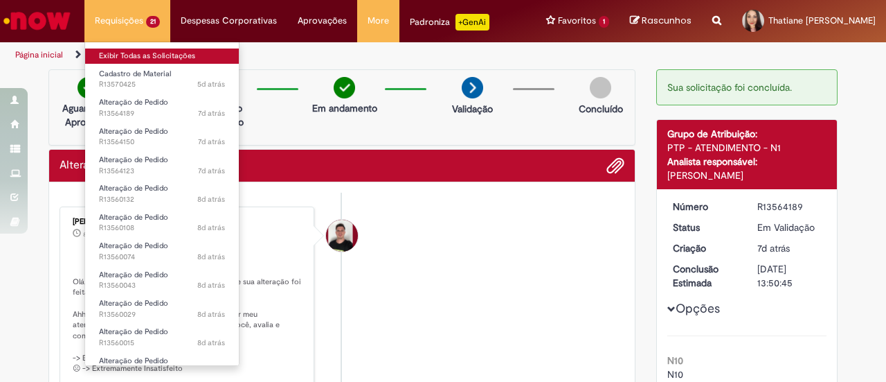
click at [125, 55] on link "Exibir Todas as Solicitações" at bounding box center [162, 55] width 154 height 15
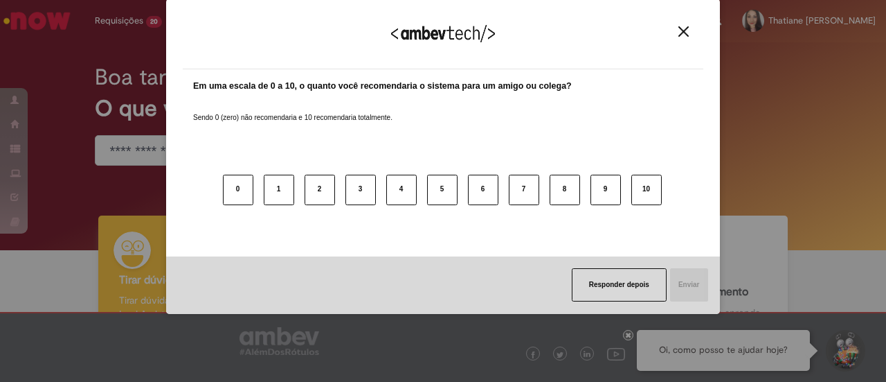
click at [692, 30] on button "Close" at bounding box center [684, 32] width 19 height 12
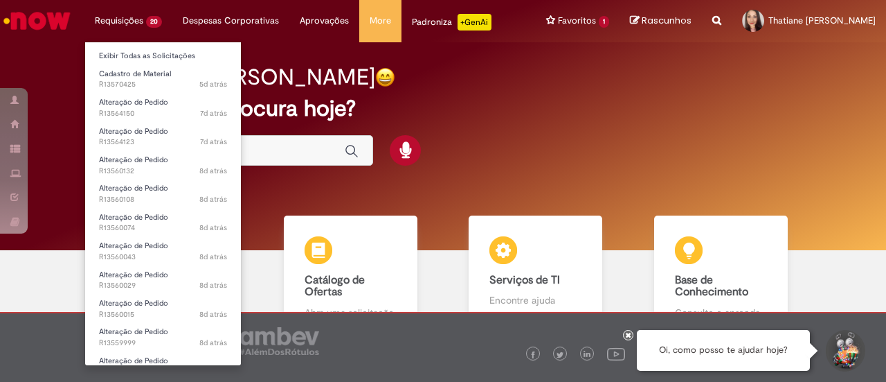
click at [117, 16] on li "Requisições 20 Exibir Todas as Solicitações Cadastro de Material 5d atrás 5 dia…" at bounding box center [128, 21] width 88 height 42
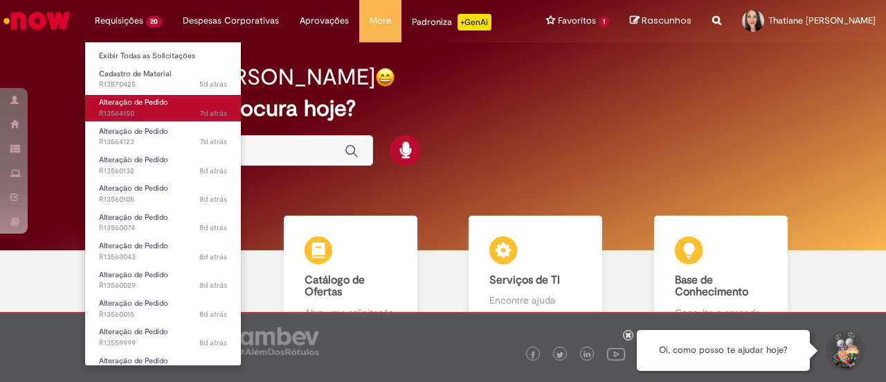
click at [159, 112] on span "7d atrás 7 dias atrás R13564150" at bounding box center [163, 113] width 128 height 11
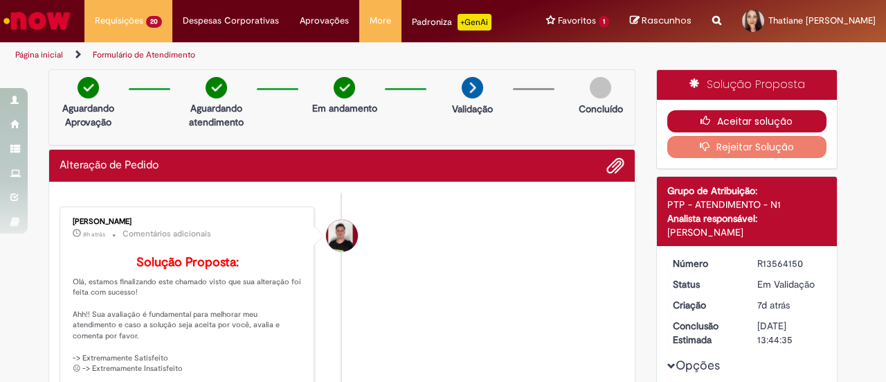
click at [731, 117] on button "Aceitar solução" at bounding box center [748, 121] width 160 height 22
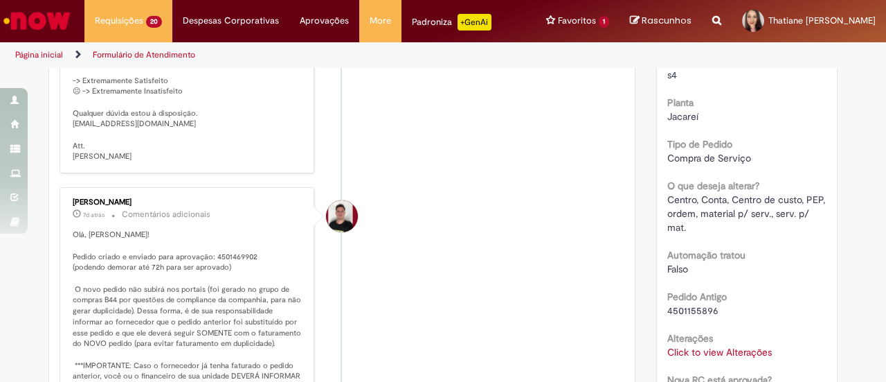
scroll to position [623, 0]
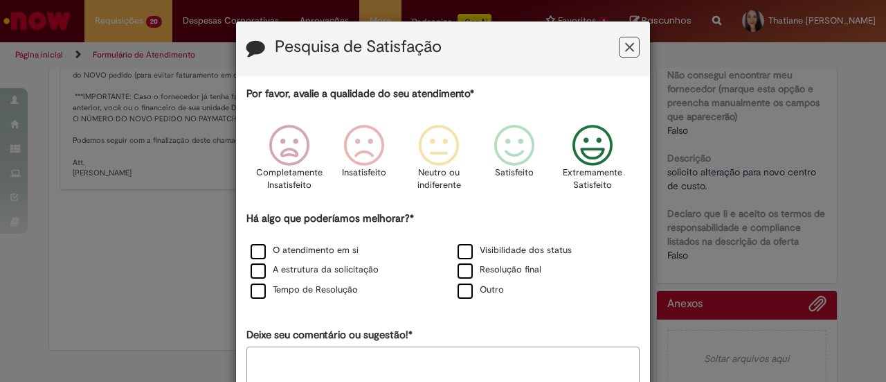
click at [616, 163] on div "Extremamente Satisfeito" at bounding box center [593, 161] width 79 height 95
click at [481, 291] on label "Outro" at bounding box center [481, 289] width 46 height 13
click at [428, 364] on textarea "Deixe seu comentário ou sugestão!*" at bounding box center [443, 367] width 393 height 43
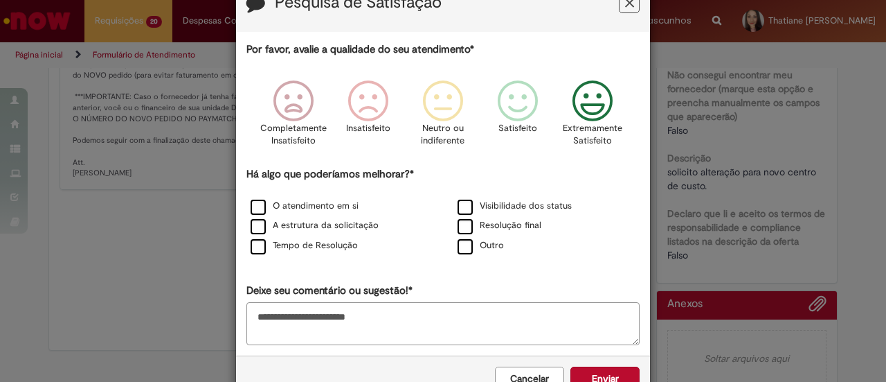
scroll to position [82, 0]
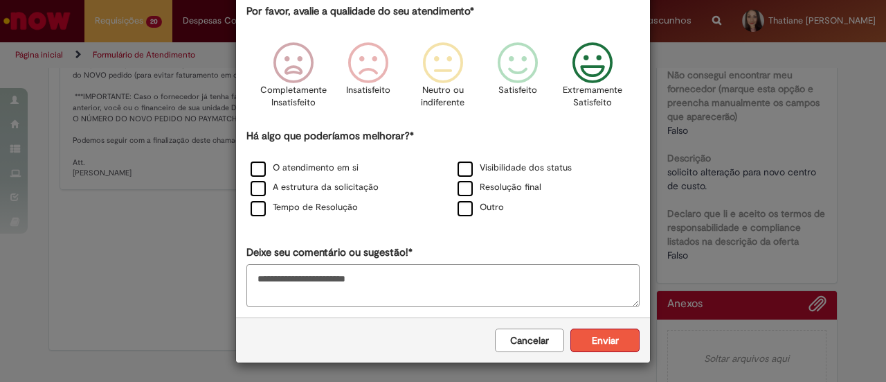
type textarea "**********"
click at [586, 339] on button "Enviar" at bounding box center [605, 340] width 69 height 24
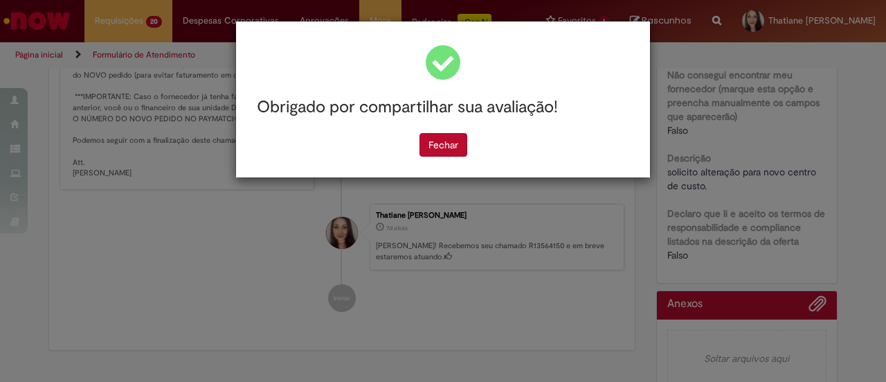
scroll to position [0, 0]
click at [486, 152] on div "Fechar" at bounding box center [443, 145] width 393 height 24
click at [446, 139] on button "Fechar" at bounding box center [444, 145] width 48 height 24
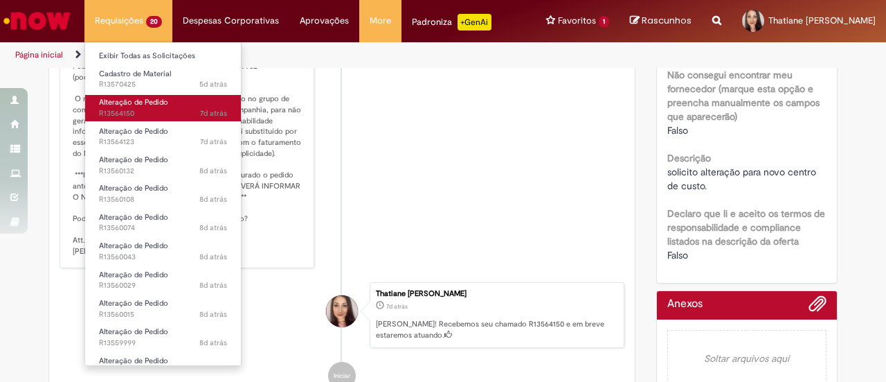
click at [144, 96] on link "Alteração de Pedido 7d atrás 7 dias atrás R13564150" at bounding box center [163, 108] width 156 height 26
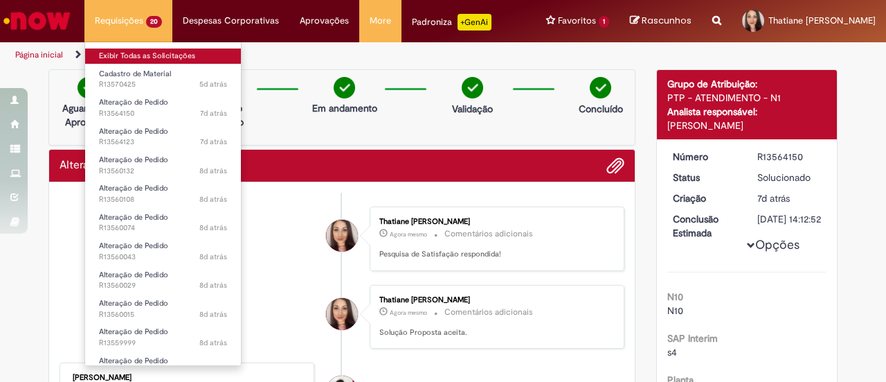
click at [141, 59] on link "Exibir Todas as Solicitações" at bounding box center [163, 55] width 156 height 15
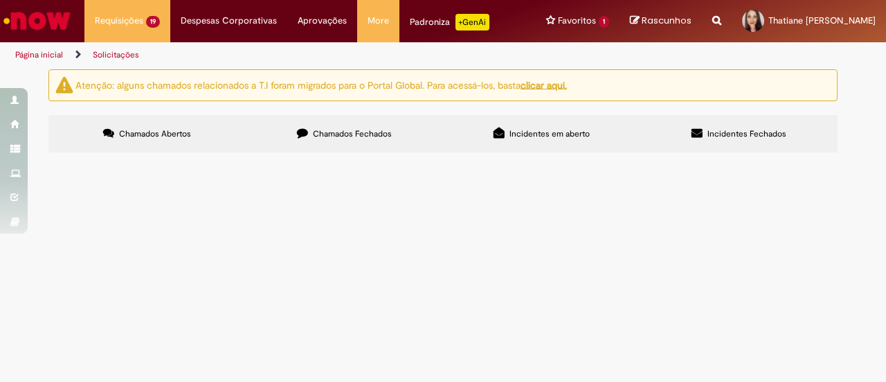
click at [0, 0] on span "R13564123" at bounding box center [0, 0] width 0 height 0
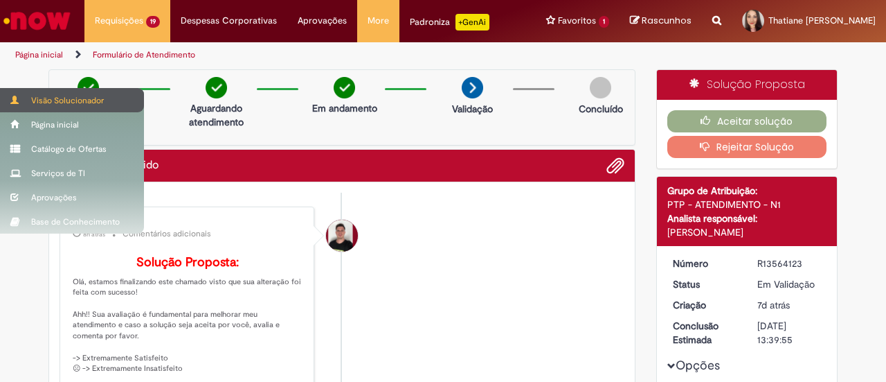
click at [54, 97] on div "Visão Solucionador" at bounding box center [72, 100] width 144 height 24
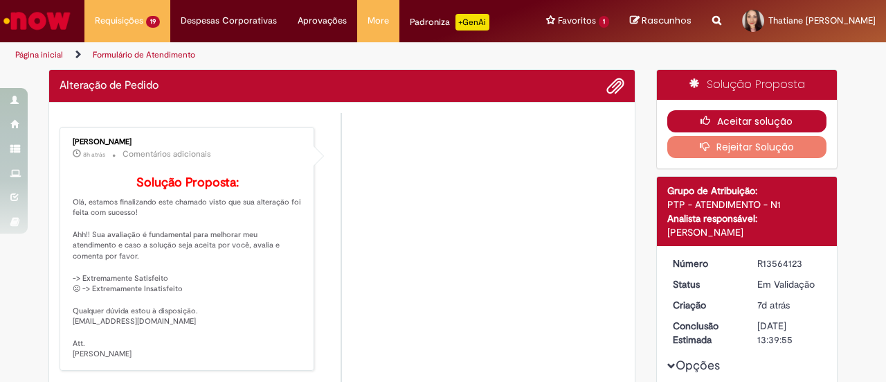
click at [734, 118] on button "Aceitar solução" at bounding box center [748, 121] width 160 height 22
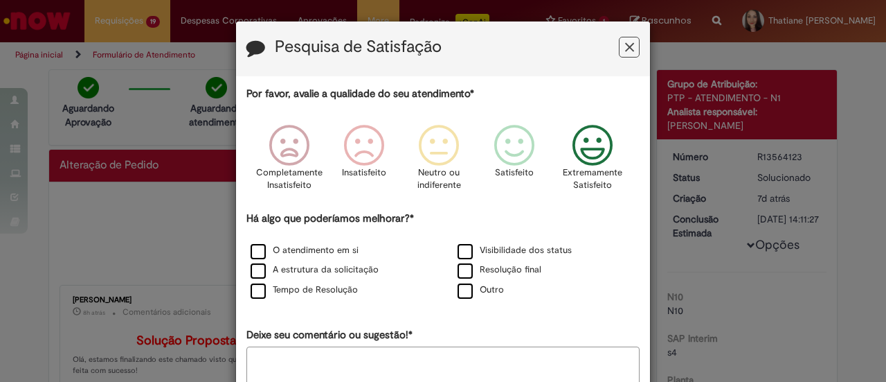
click at [577, 160] on icon "Feedback" at bounding box center [593, 146] width 52 height 42
click at [469, 301] on div "Por favor, avalie a qualidade do seu atendimento* Completamente Insatisfeito In…" at bounding box center [443, 238] width 393 height 303
click at [458, 294] on label "Outro" at bounding box center [481, 289] width 46 height 13
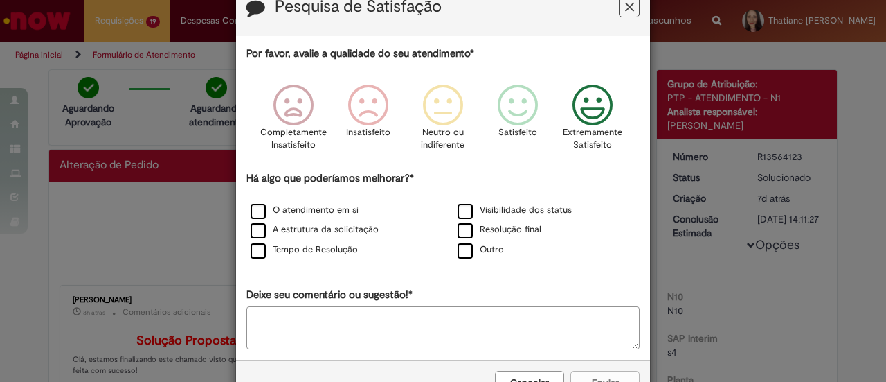
scroll to position [82, 0]
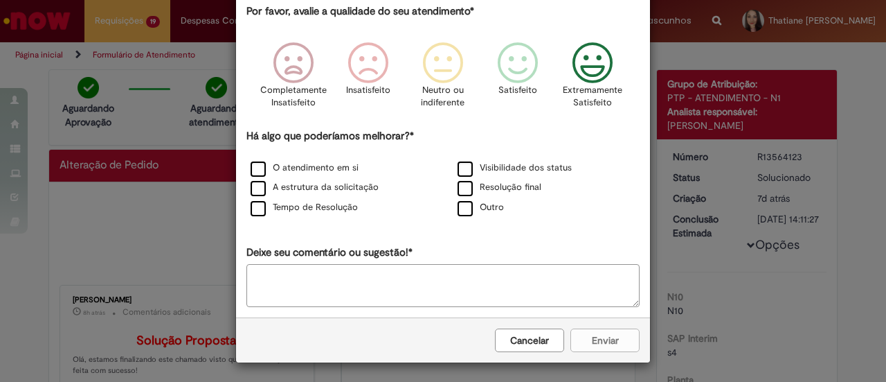
click at [428, 293] on textarea "Deixe seu comentário ou sugestão!*" at bounding box center [443, 285] width 393 height 43
type textarea "**********"
click at [597, 334] on button "Enviar" at bounding box center [605, 340] width 69 height 24
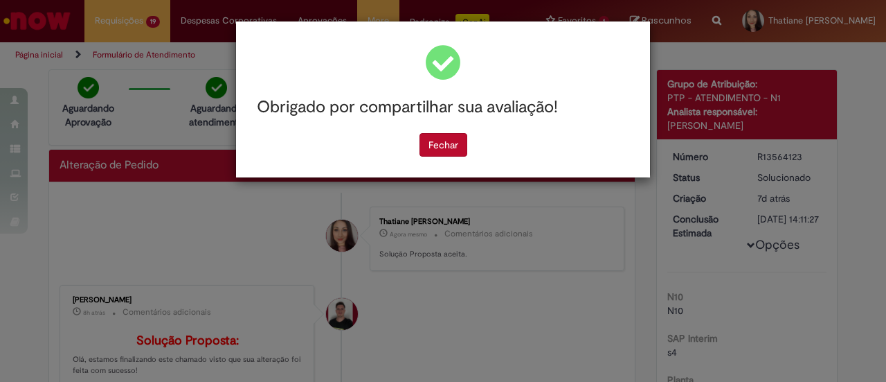
scroll to position [0, 0]
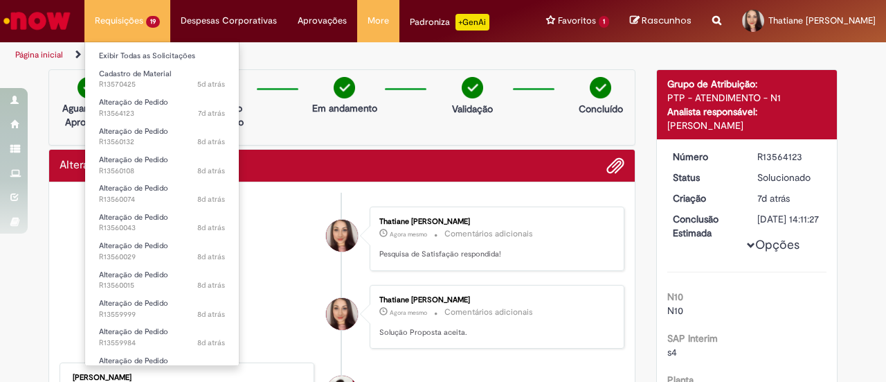
click at [112, 13] on li "Requisições 19 Exibir Todas as Solicitações Cadastro de Material 5d atrás 5 dia…" at bounding box center [127, 21] width 86 height 42
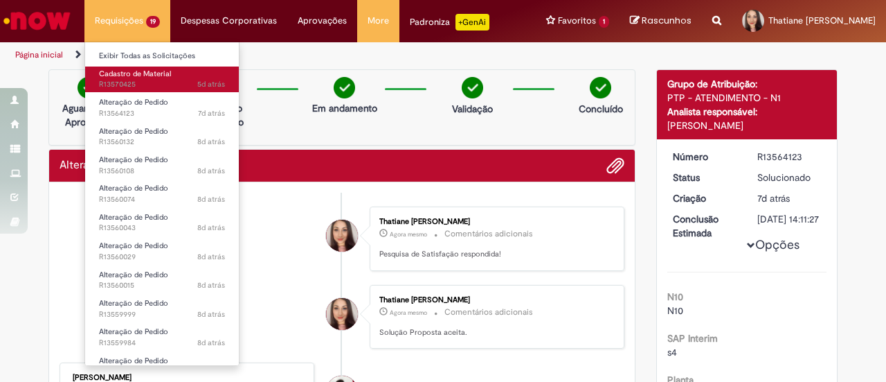
click at [131, 68] on link "Cadastro de Material 5d atrás 5 dias atrás R13570425" at bounding box center [162, 79] width 154 height 26
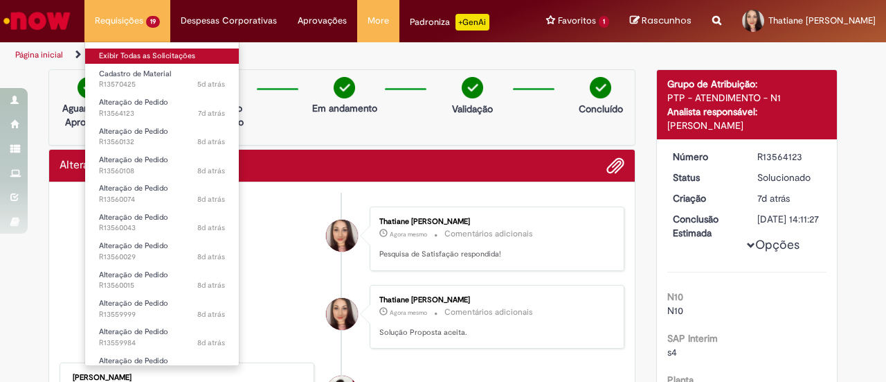
click at [131, 59] on link "Exibir Todas as Solicitações" at bounding box center [162, 55] width 154 height 15
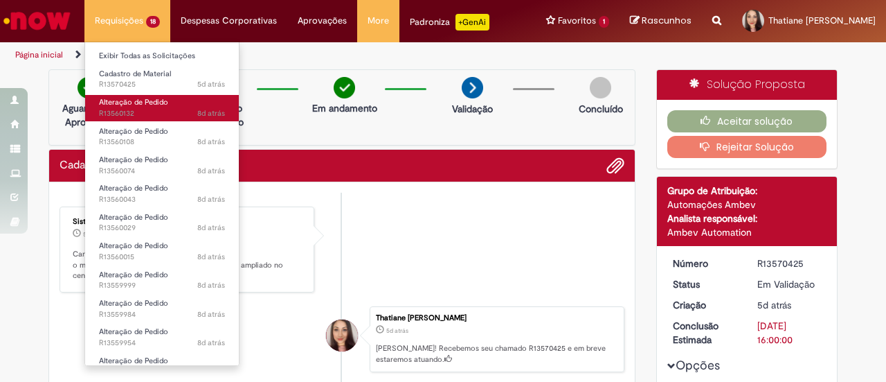
click at [130, 103] on span "Alteração de Pedido" at bounding box center [133, 102] width 69 height 10
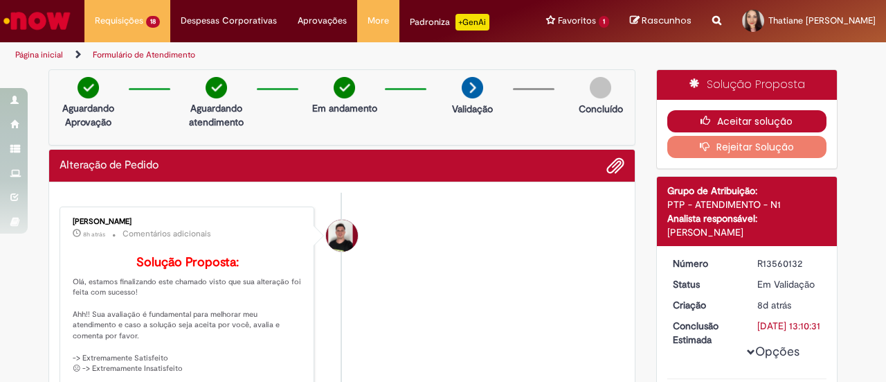
click at [733, 123] on button "Aceitar solução" at bounding box center [748, 121] width 160 height 22
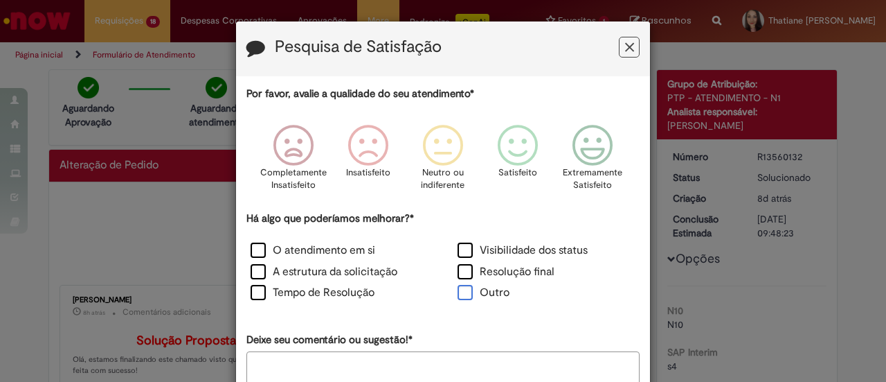
click at [465, 296] on label "Outro" at bounding box center [484, 293] width 52 height 16
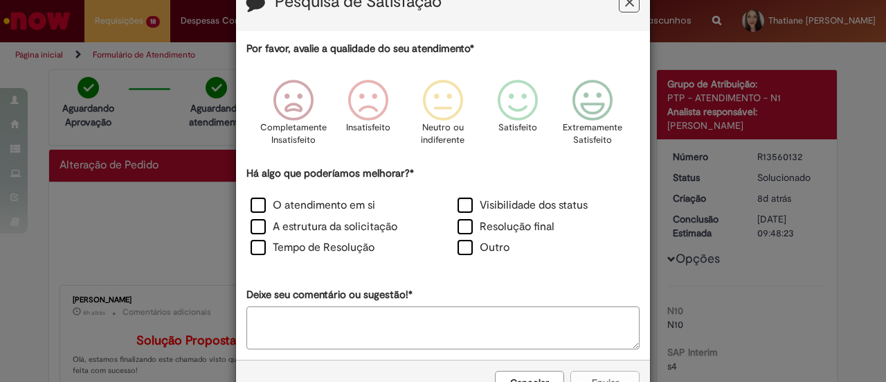
scroll to position [87, 0]
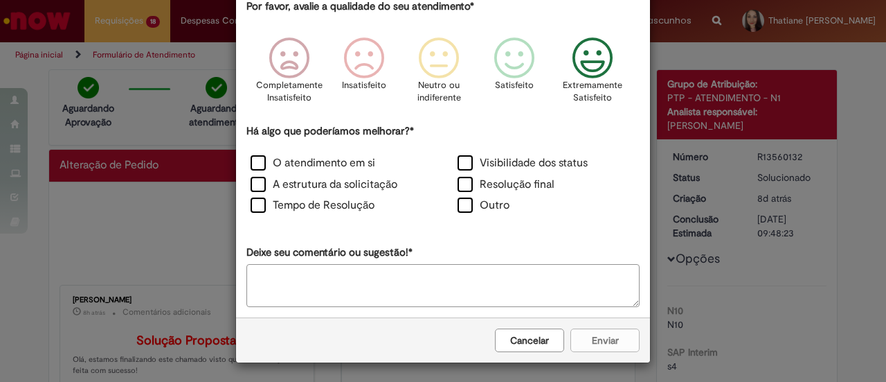
click at [598, 64] on icon "Feedback" at bounding box center [593, 58] width 52 height 42
click at [312, 283] on textarea "Deixe seu comentário ou sugestão!*" at bounding box center [443, 285] width 393 height 43
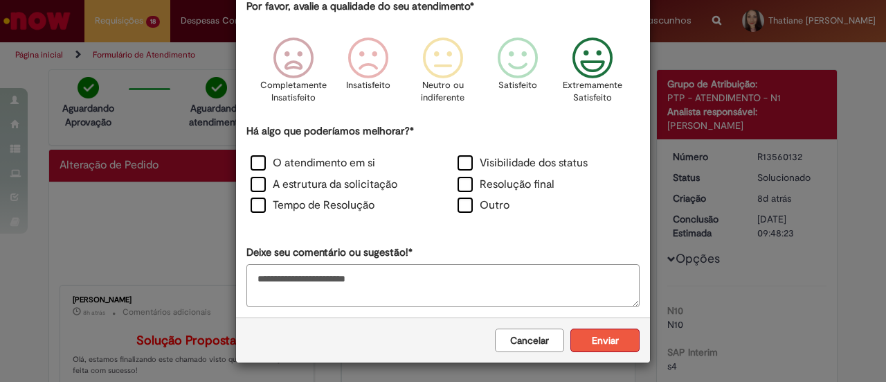
type textarea "**********"
click at [596, 328] on button "Enviar" at bounding box center [605, 340] width 69 height 24
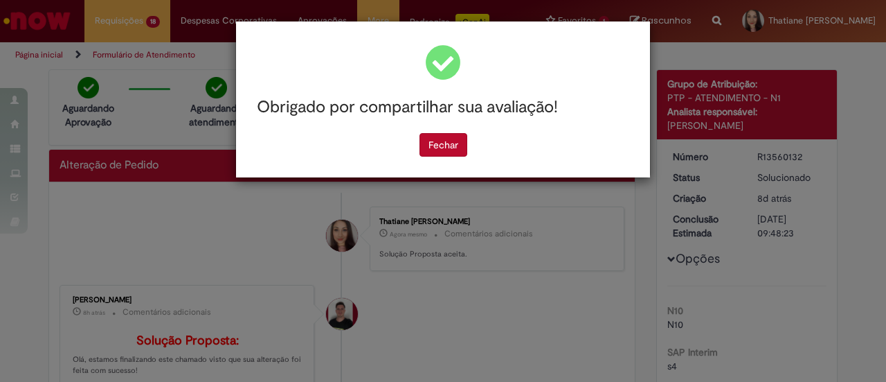
scroll to position [0, 0]
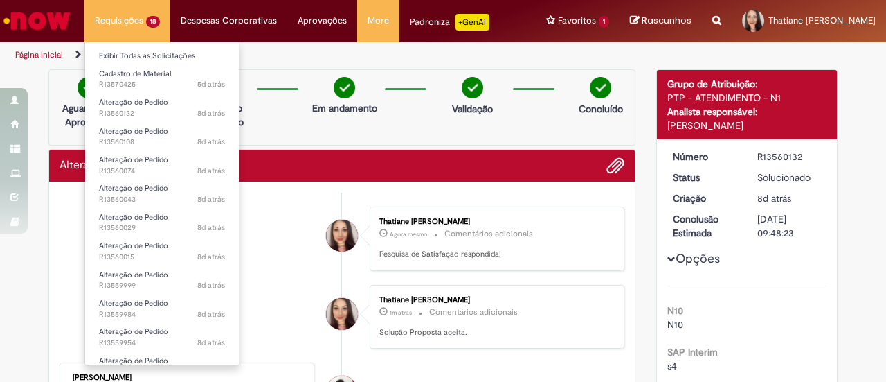
click at [134, 23] on li "Requisições 18 Exibir Todas as Solicitações Cadastro de Material 5d atrás 5 dia…" at bounding box center [127, 21] width 86 height 42
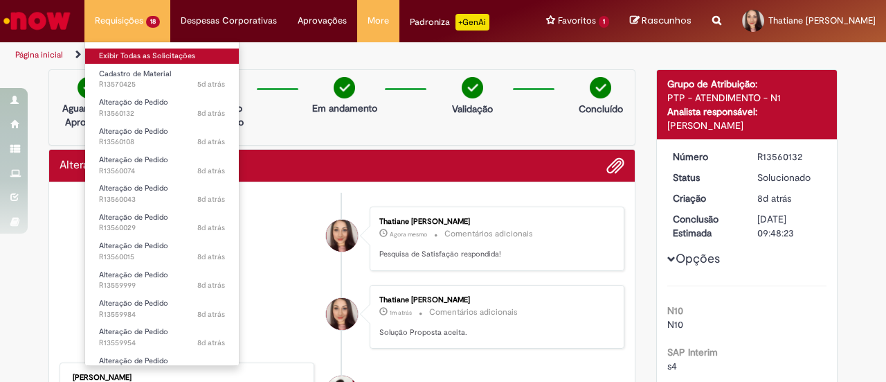
click at [134, 57] on link "Exibir Todas as Solicitações" at bounding box center [162, 55] width 154 height 15
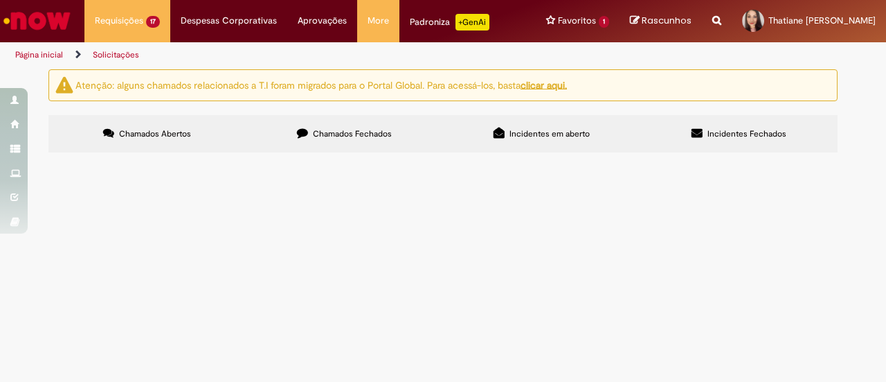
click at [0, 0] on span "R13560108" at bounding box center [0, 0] width 0 height 0
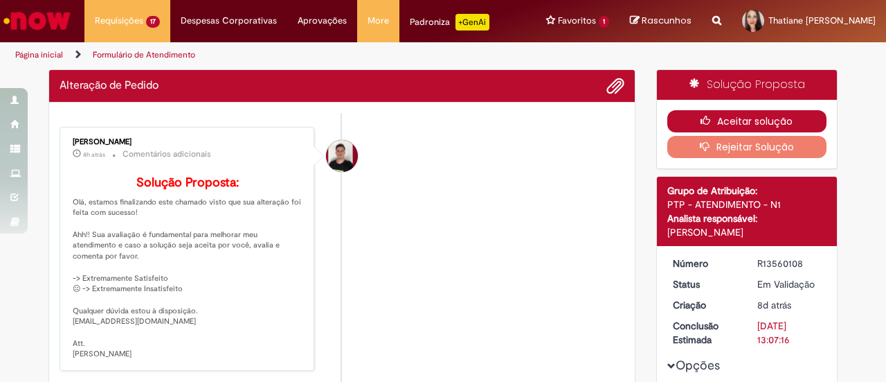
click at [760, 118] on button "Aceitar solução" at bounding box center [748, 121] width 160 height 22
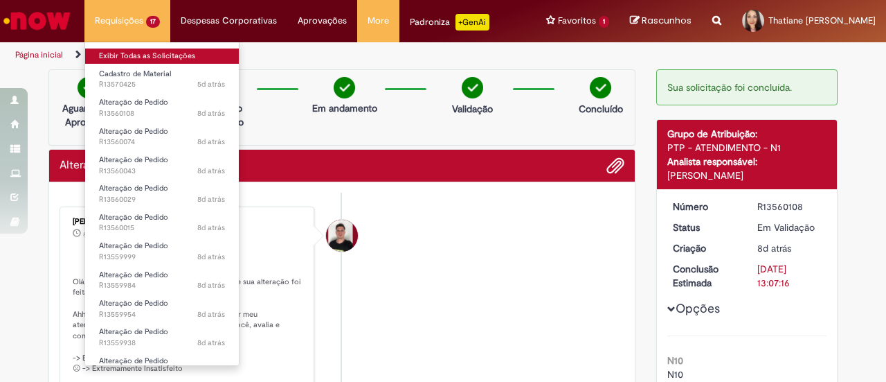
click at [130, 58] on link "Exibir Todas as Solicitações" at bounding box center [162, 55] width 154 height 15
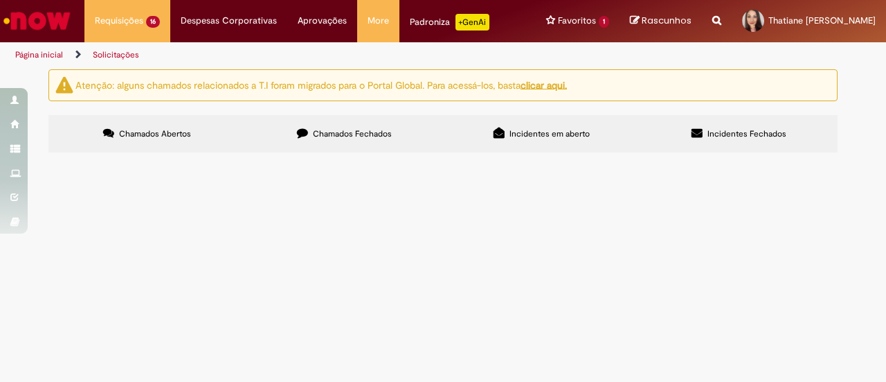
click at [0, 0] on span "R13560074" at bounding box center [0, 0] width 0 height 0
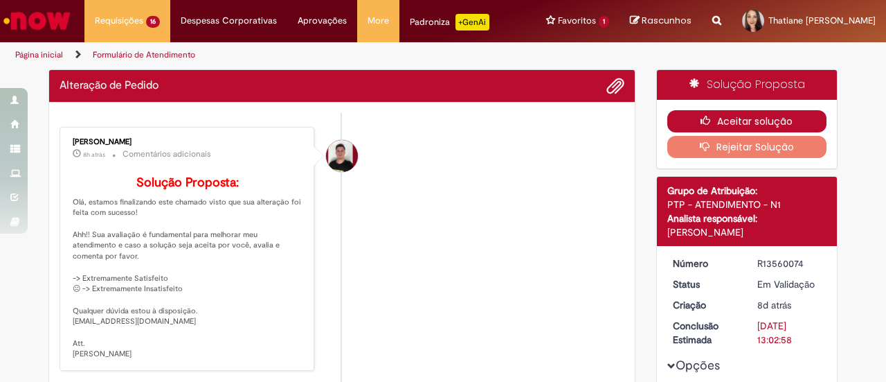
click at [724, 118] on button "Aceitar solução" at bounding box center [748, 121] width 160 height 22
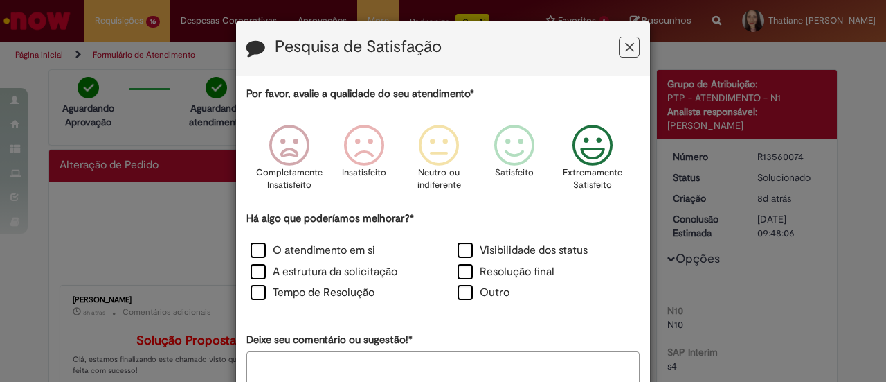
click at [586, 140] on icon "Feedback" at bounding box center [593, 146] width 52 height 42
click at [458, 292] on label "Outro" at bounding box center [484, 293] width 52 height 16
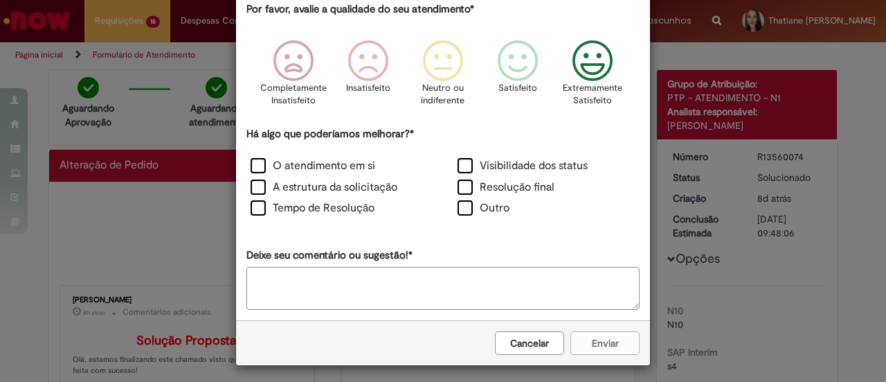
scroll to position [87, 0]
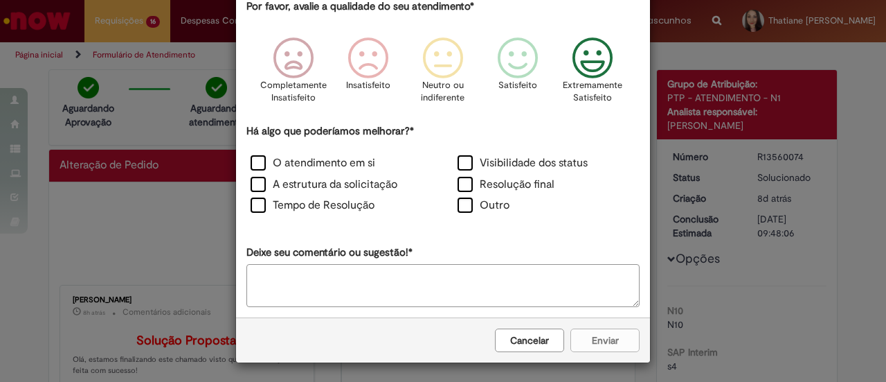
click at [337, 276] on textarea "Deixe seu comentário ou sugestão!*" at bounding box center [443, 285] width 393 height 43
type textarea "**********"
click at [600, 334] on button "Enviar" at bounding box center [605, 340] width 69 height 24
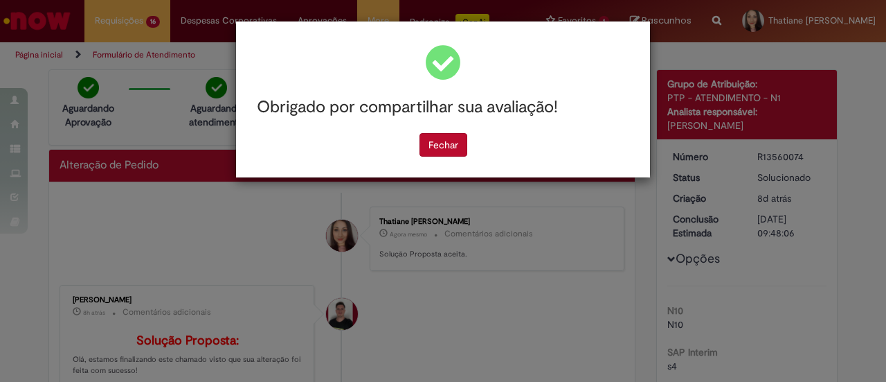
scroll to position [0, 0]
click at [454, 141] on button "Fechar" at bounding box center [444, 145] width 48 height 24
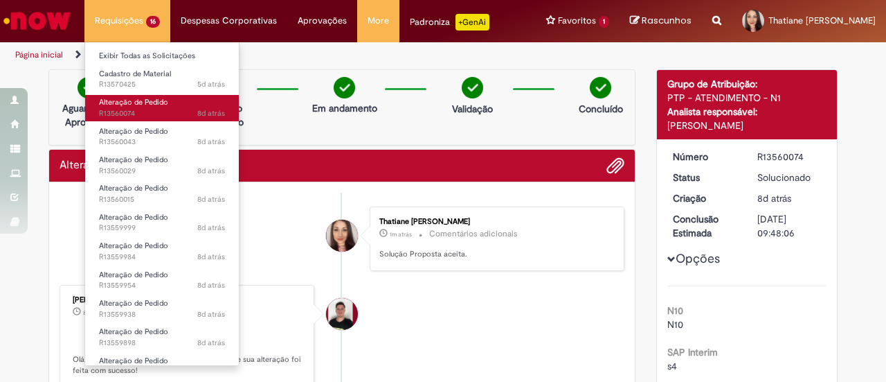
click at [125, 99] on span "Alteração de Pedido" at bounding box center [133, 102] width 69 height 10
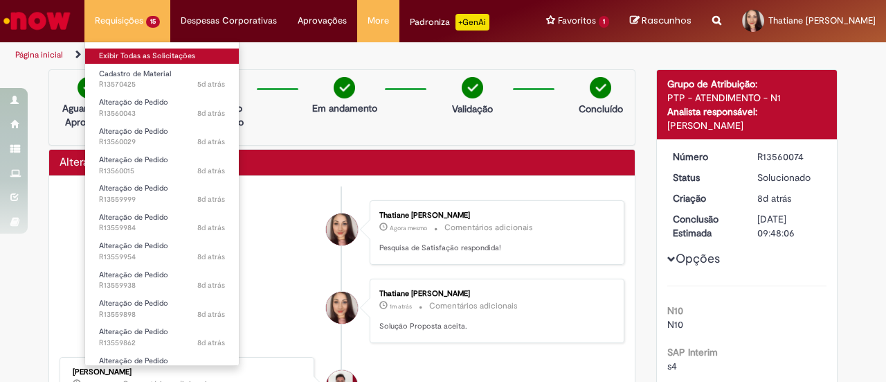
click at [121, 50] on link "Exibir Todas as Solicitações" at bounding box center [162, 55] width 154 height 15
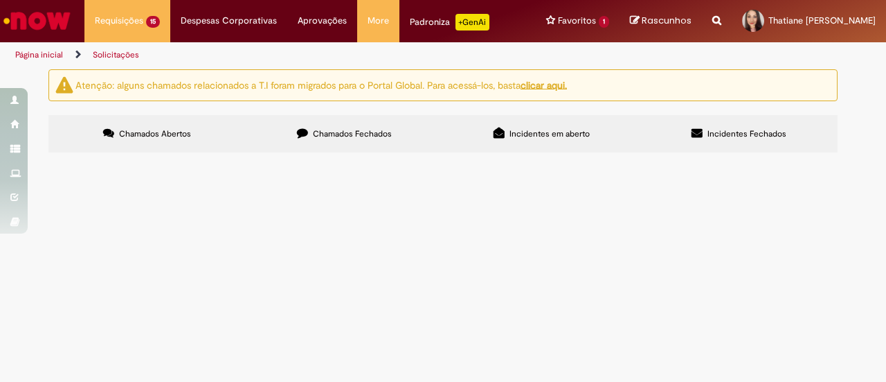
click at [0, 0] on span "R13560043" at bounding box center [0, 0] width 0 height 0
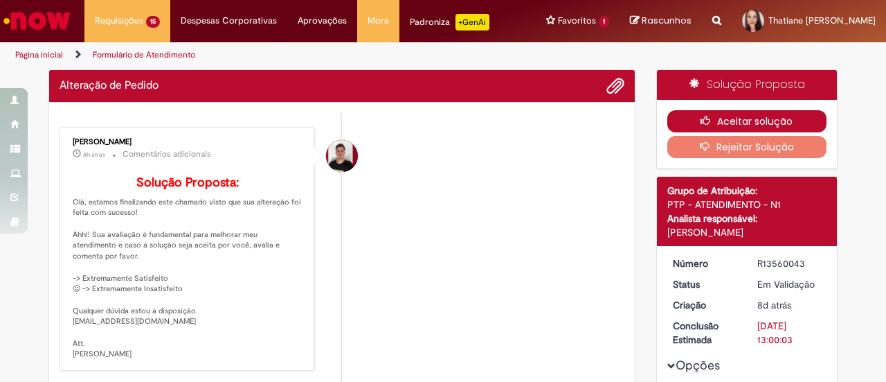
click at [721, 124] on button "Aceitar solução" at bounding box center [748, 121] width 160 height 22
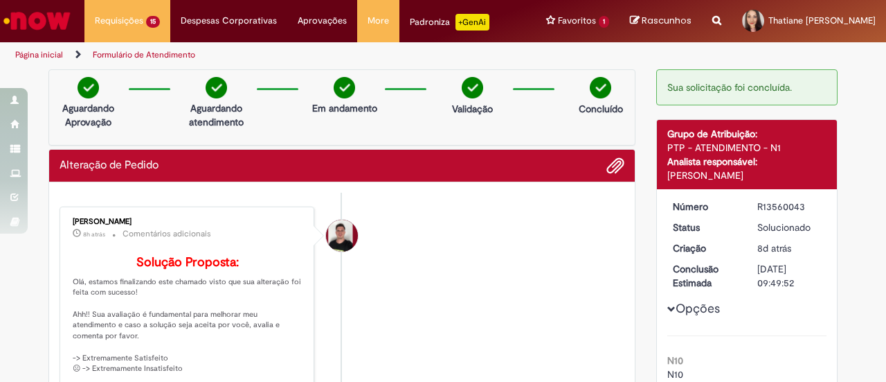
drag, startPoint x: 465, startPoint y: 184, endPoint x: 350, endPoint y: 60, distance: 169.1
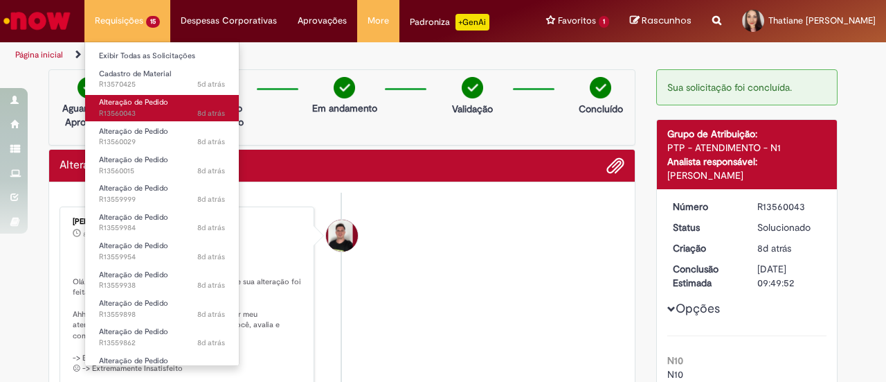
click at [138, 102] on span "Alteração de Pedido" at bounding box center [133, 102] width 69 height 10
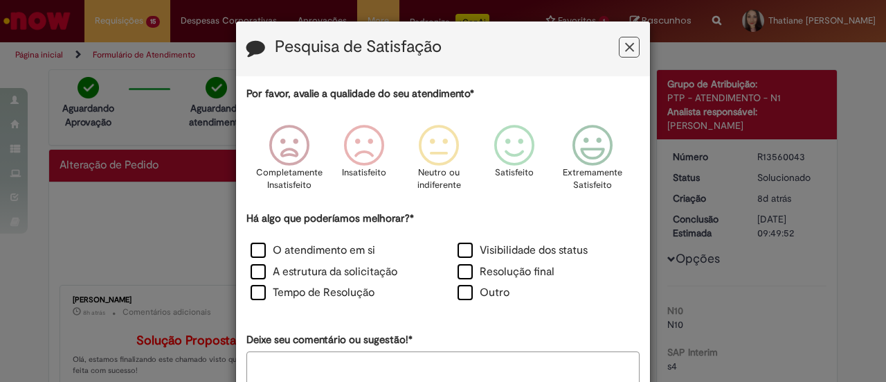
click at [575, 152] on icon "Feedback" at bounding box center [593, 146] width 52 height 42
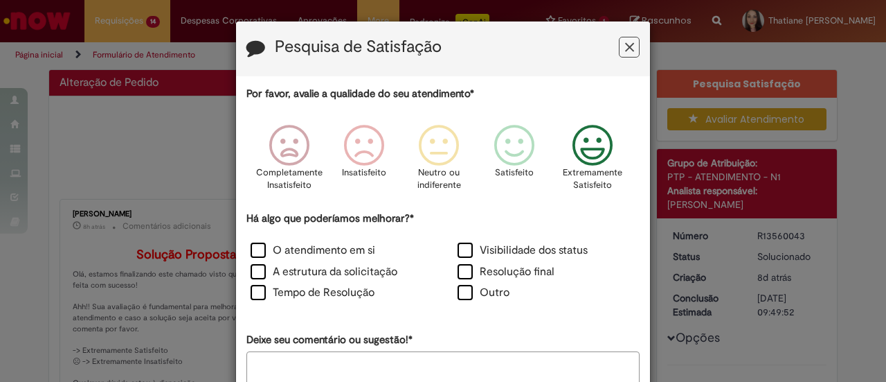
click at [607, 143] on icon "Feedback" at bounding box center [593, 146] width 52 height 42
click at [460, 301] on div "Outro" at bounding box center [547, 294] width 204 height 19
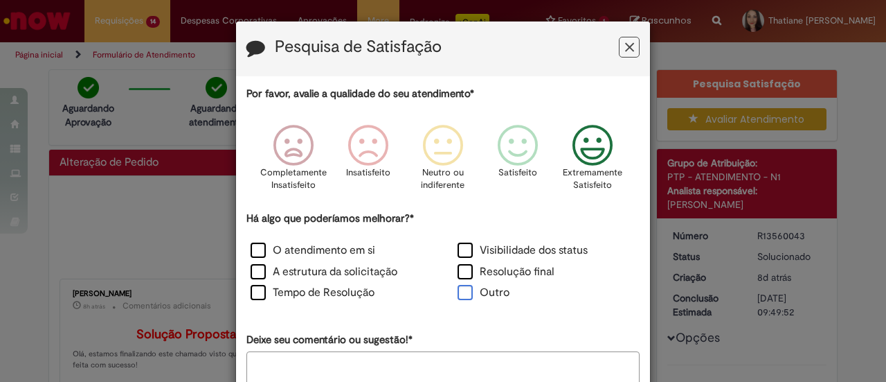
click at [461, 294] on label "Outro" at bounding box center [484, 293] width 52 height 16
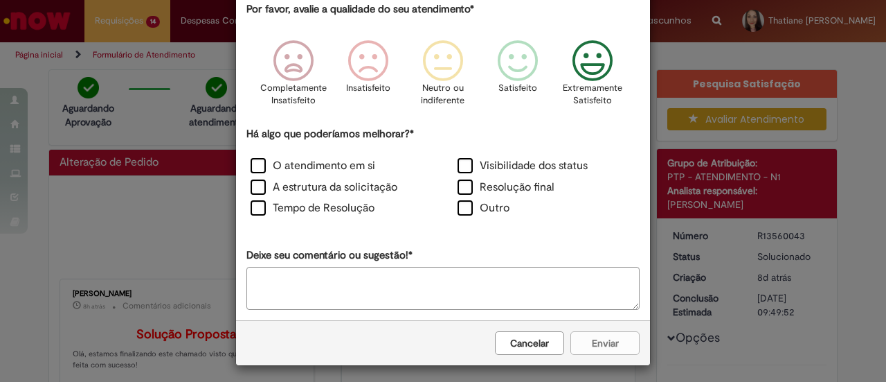
scroll to position [87, 0]
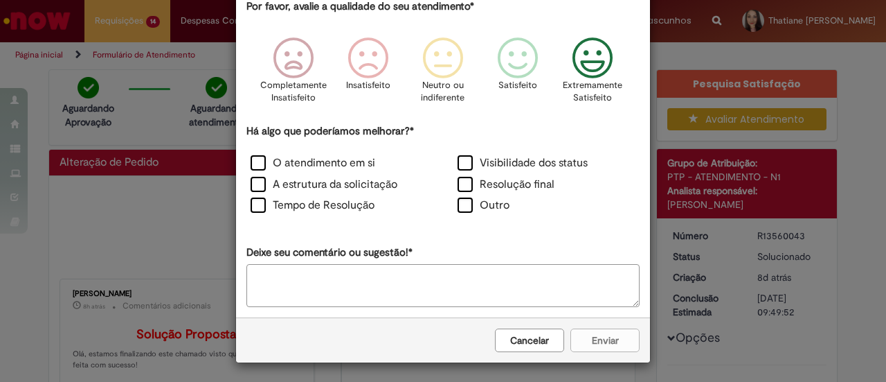
click at [349, 269] on textarea "Deixe seu comentário ou sugestão!*" at bounding box center [443, 285] width 393 height 43
type textarea "**********"
click at [625, 332] on button "Enviar" at bounding box center [605, 340] width 69 height 24
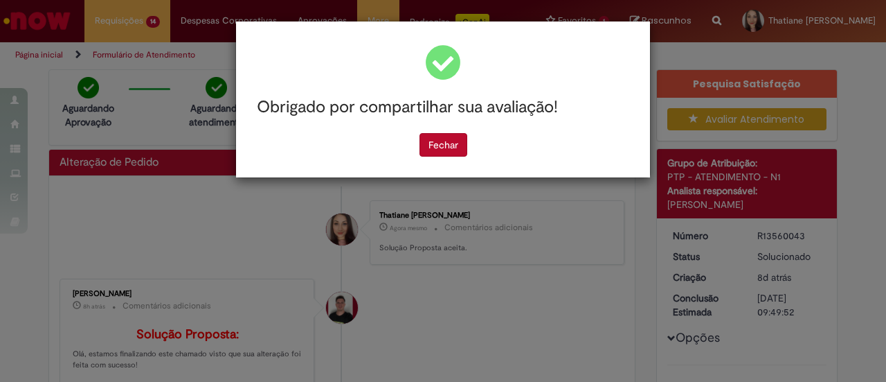
scroll to position [0, 0]
click at [425, 144] on button "Fechar" at bounding box center [444, 145] width 48 height 24
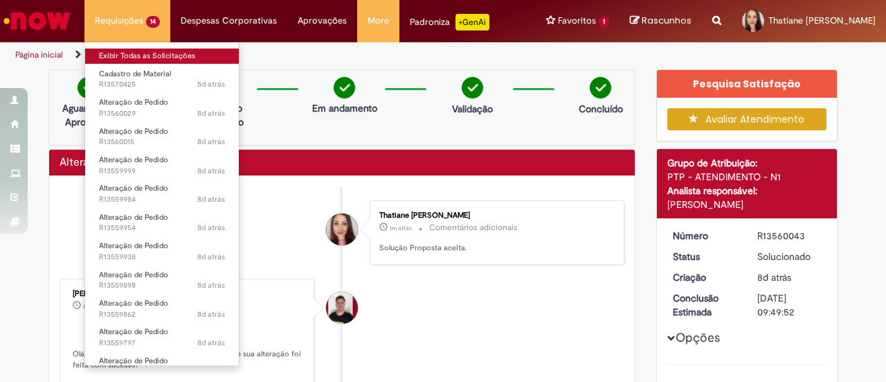
click at [136, 49] on link "Exibir Todas as Solicitações" at bounding box center [162, 55] width 154 height 15
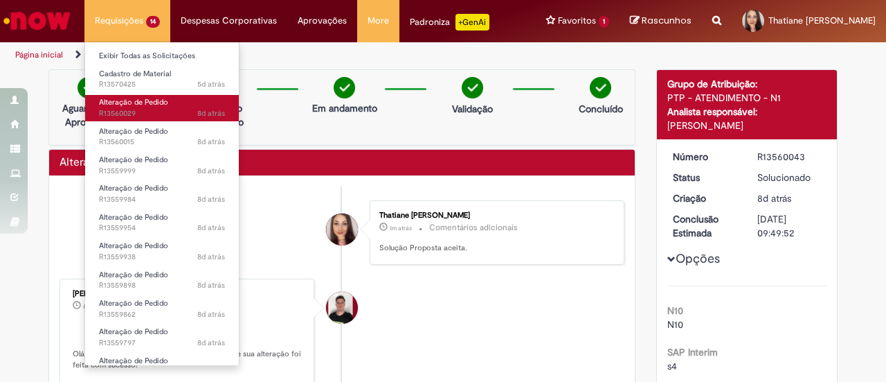
click at [132, 99] on span "Alteração de Pedido" at bounding box center [133, 102] width 69 height 10
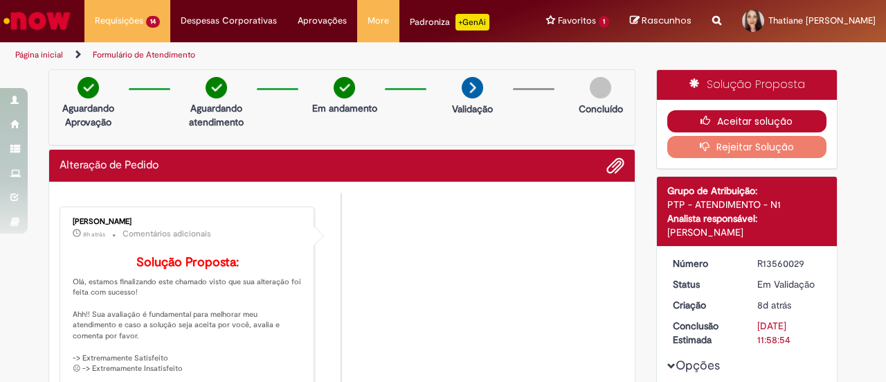
click at [783, 118] on button "Aceitar solução" at bounding box center [748, 121] width 160 height 22
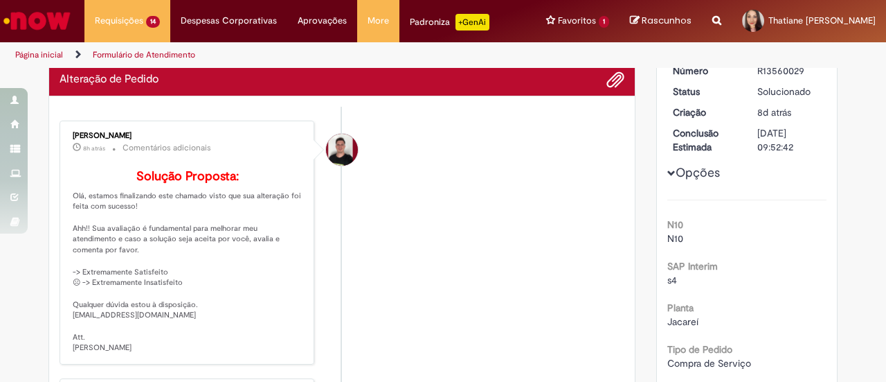
scroll to position [208, 0]
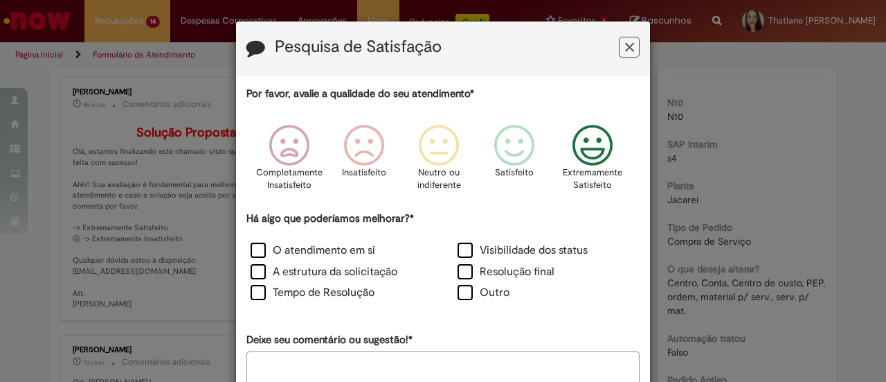
click at [612, 159] on icon "Feedback" at bounding box center [593, 146] width 52 height 42
click at [461, 302] on div "Outro" at bounding box center [547, 294] width 204 height 19
click at [458, 295] on label "Outro" at bounding box center [484, 293] width 52 height 16
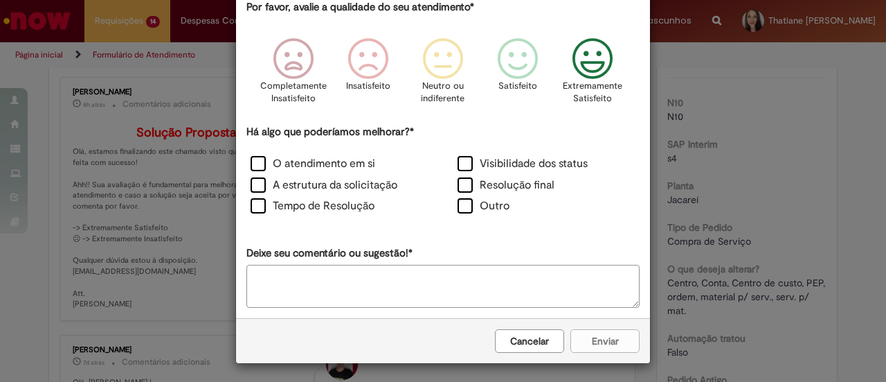
scroll to position [87, 0]
click at [384, 285] on textarea "Deixe seu comentário ou sugestão!*" at bounding box center [443, 285] width 393 height 43
type textarea "**********"
click at [589, 337] on button "Enviar" at bounding box center [605, 340] width 69 height 24
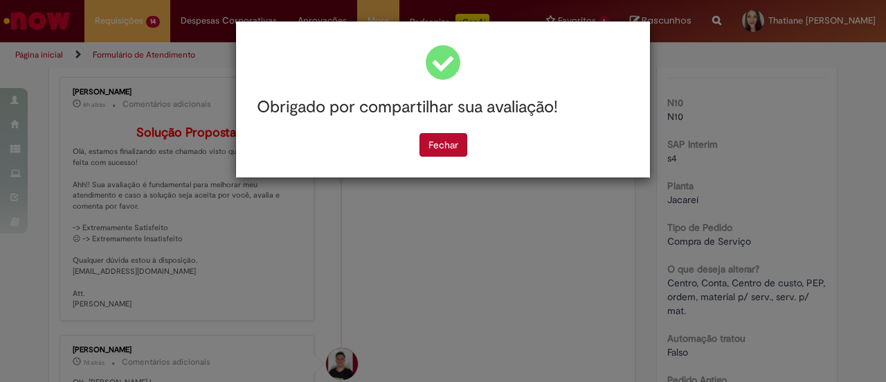
scroll to position [0, 0]
click at [428, 143] on button "Fechar" at bounding box center [444, 145] width 48 height 24
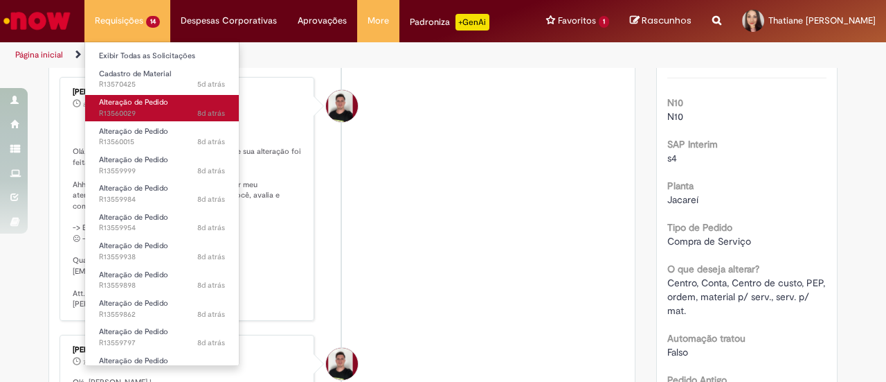
click at [135, 100] on span "Alteração de Pedido" at bounding box center [133, 102] width 69 height 10
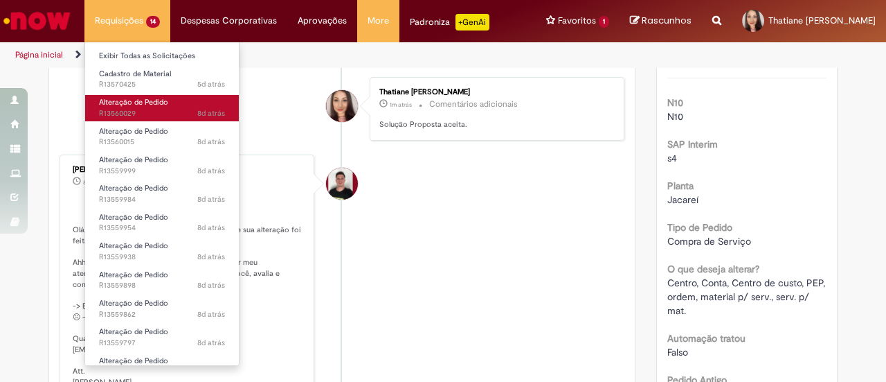
click at [150, 116] on span "8d atrás 8 dias atrás R13560029" at bounding box center [162, 113] width 126 height 11
